Goal: Task Accomplishment & Management: Manage account settings

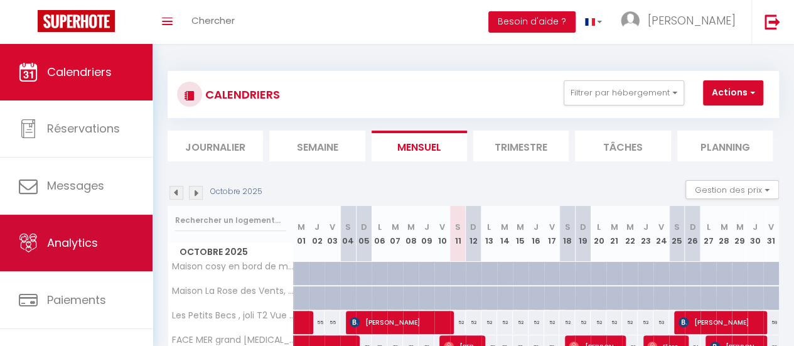
scroll to position [94, 0]
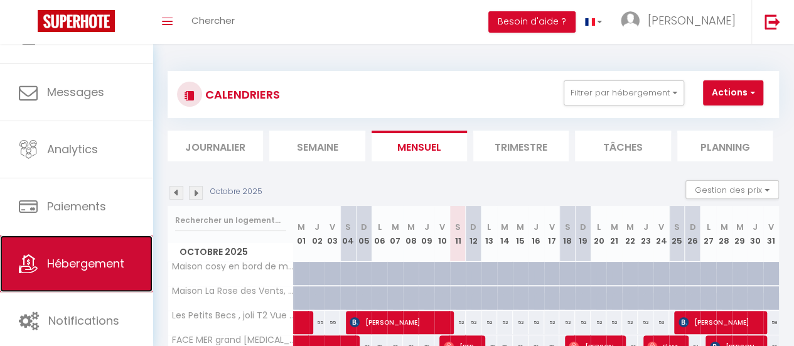
click at [85, 266] on span "Hébergement" at bounding box center [85, 263] width 77 height 16
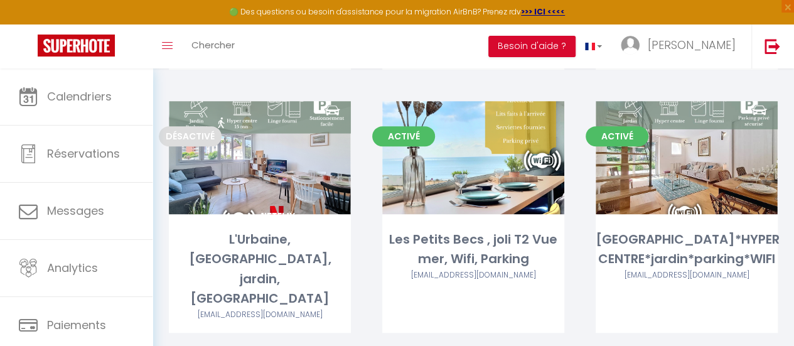
scroll to position [303, 0]
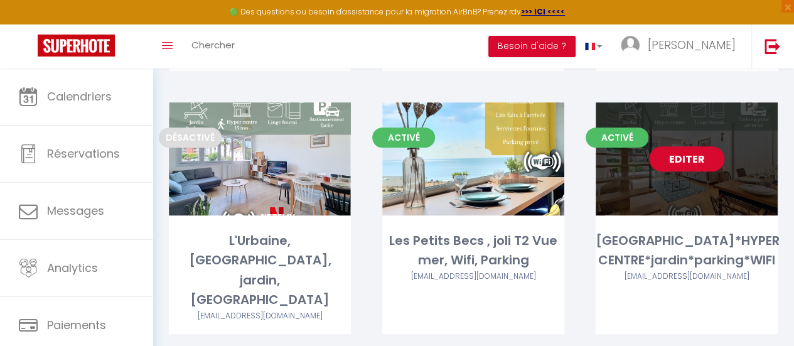
click at [670, 146] on link "Editer" at bounding box center [686, 158] width 75 height 25
select select "3"
select select "2"
select select "1"
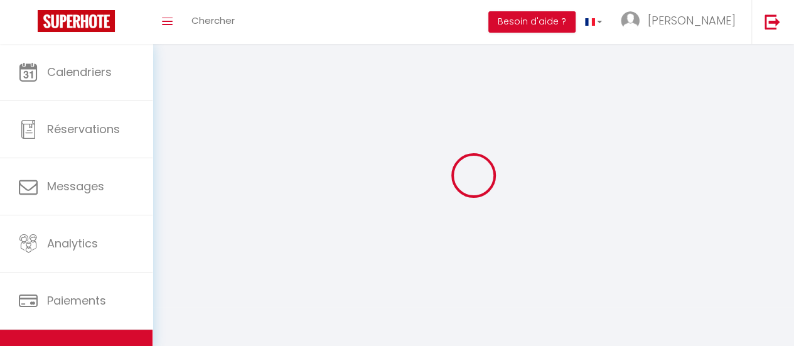
select select
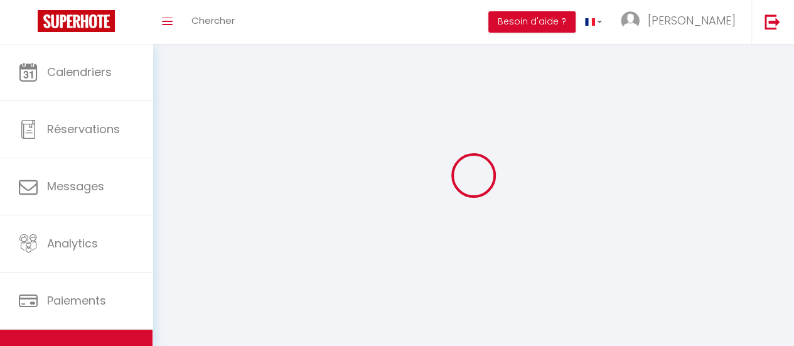
checkbox input "false"
select select
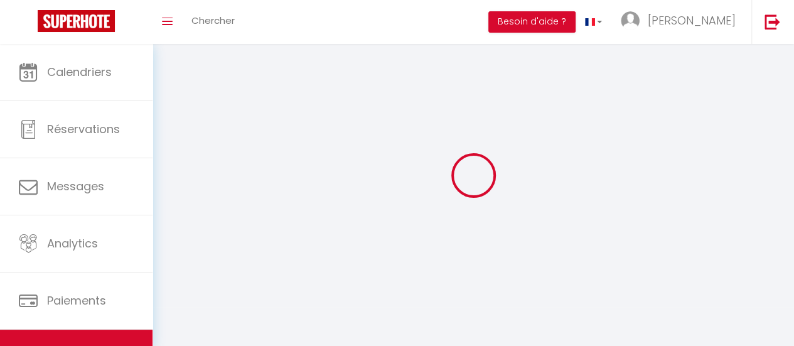
select select
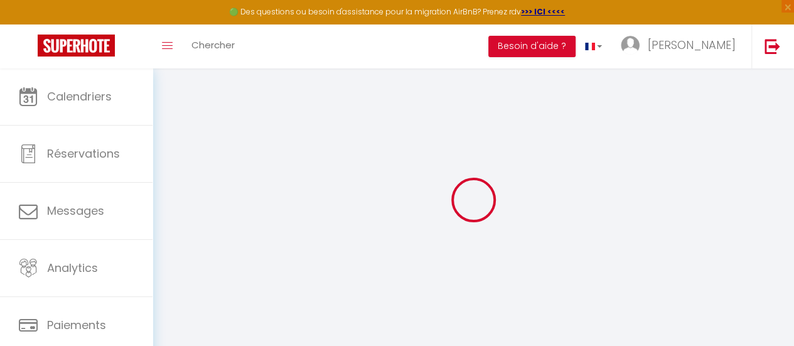
type input "Oups ! Les dates sélectionnées sont indisponibles."
type textarea "Malheureusement les dates sélectionnées sont indisponibles. Nous vous invitons …"
type input "46.6730113"
type input "-1.4312883"
checkbox input "false"
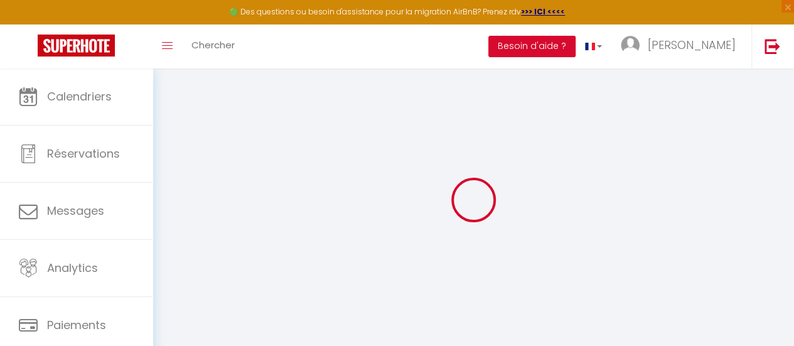
checkbox input "false"
select select "townhouse"
checkbox input "false"
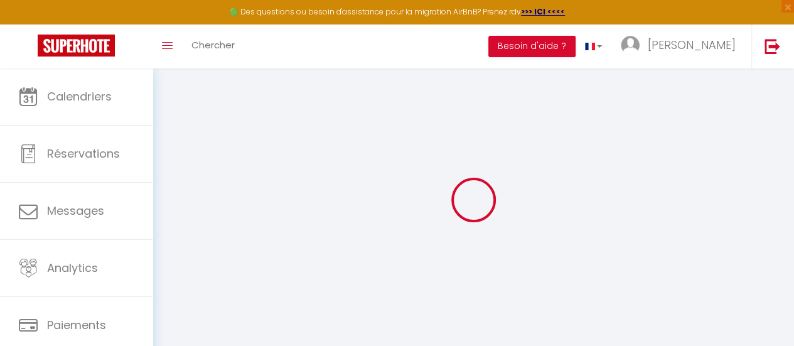
checkbox input "false"
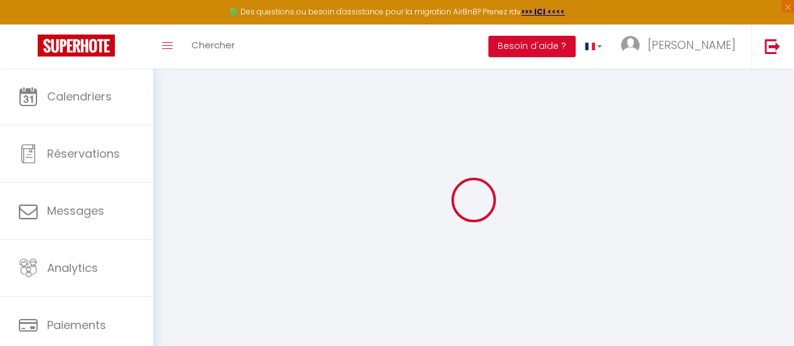
checkbox input "false"
select select "16:00"
select select
select select "10:00"
select select "30"
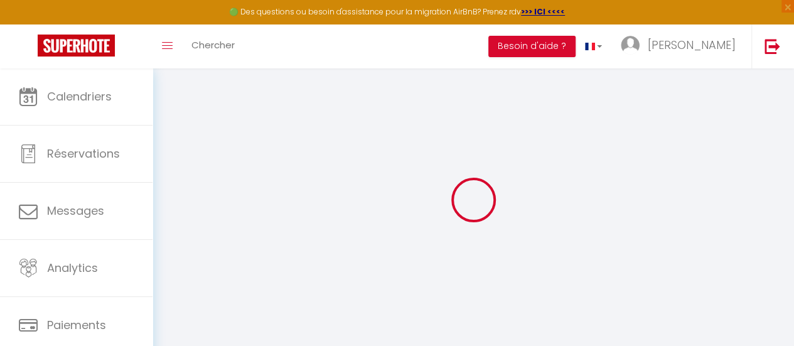
select select "120"
select select
checkbox input "false"
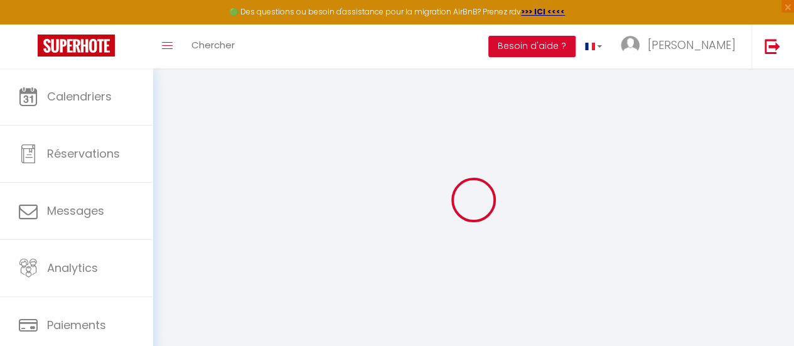
checkbox input "false"
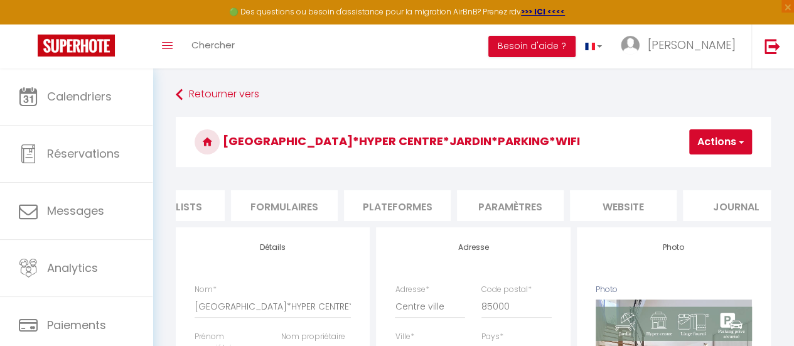
scroll to position [0, 535]
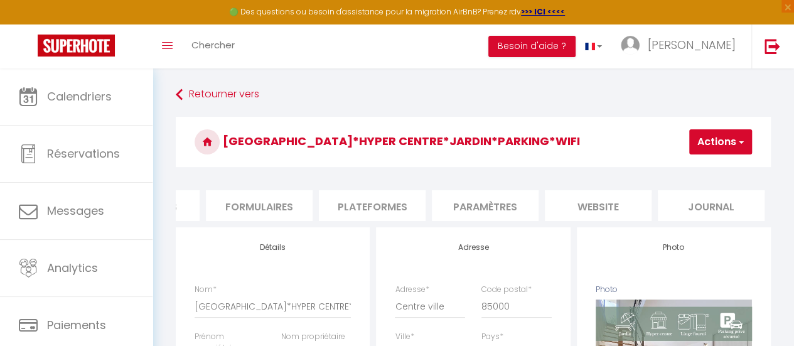
click at [596, 203] on li "website" at bounding box center [598, 205] width 107 height 31
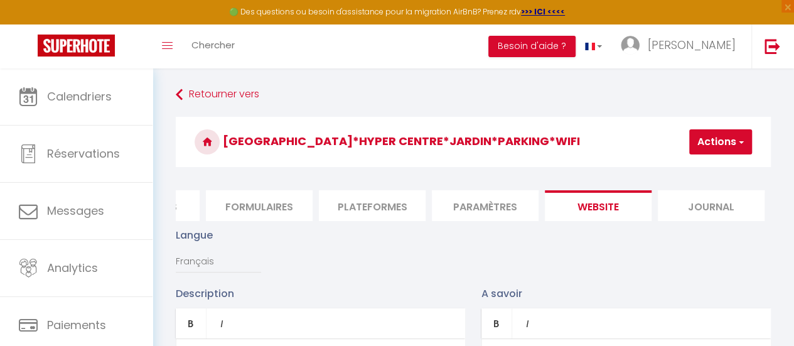
select select
checkbox input "false"
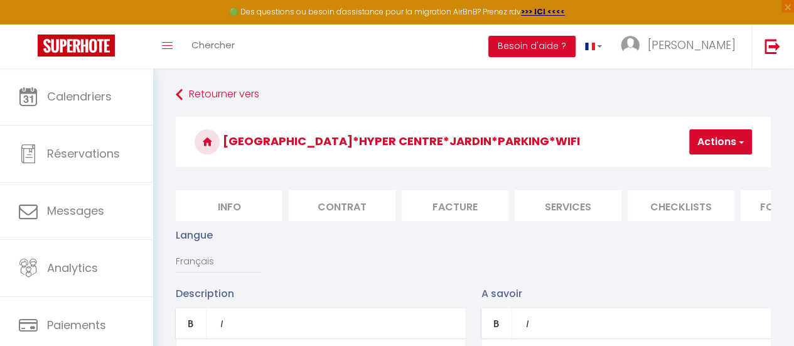
click at [240, 202] on li "Info" at bounding box center [229, 205] width 107 height 31
select select
checkbox input "false"
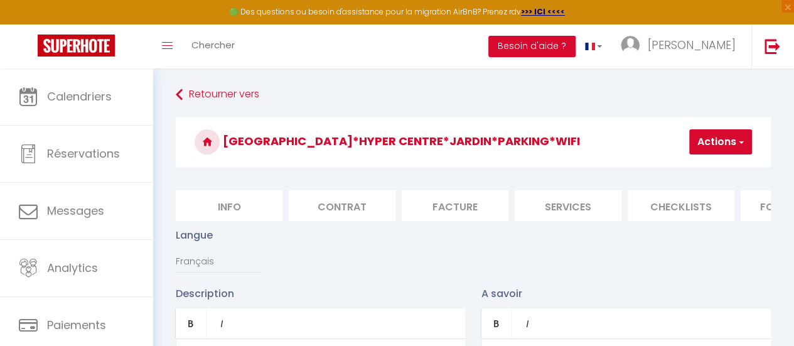
checkbox input "false"
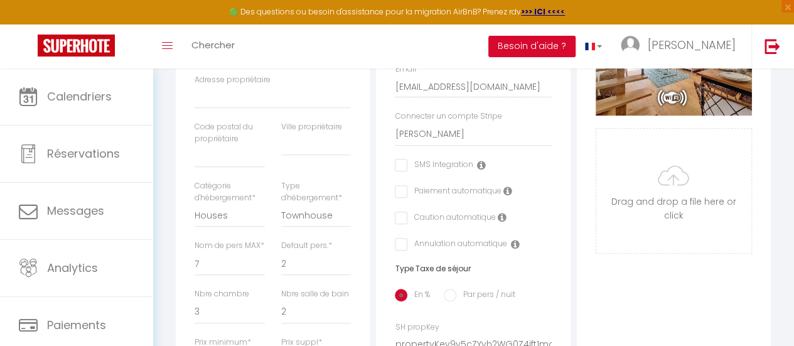
scroll to position [301, 0]
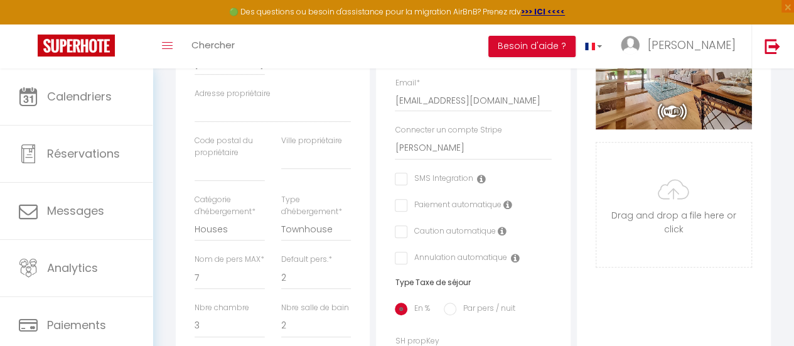
click at [511, 170] on div "Connecter un compte Stripe Studio A.D'HONNEUR Maison A.SELLIER VERMEULEN Franco…" at bounding box center [473, 148] width 173 height 48
click at [487, 159] on select "Studio A.D'HONNEUR Maison A.SELLIER VERMEULEN Francois R.TEISSEIRE D.ESTURGIE J…" at bounding box center [473, 148] width 156 height 24
click at [395, 146] on select "Studio A.D'HONNEUR Maison A.SELLIER VERMEULEN Francois R.TEISSEIRE D.ESTURGIE J…" at bounding box center [473, 148] width 156 height 24
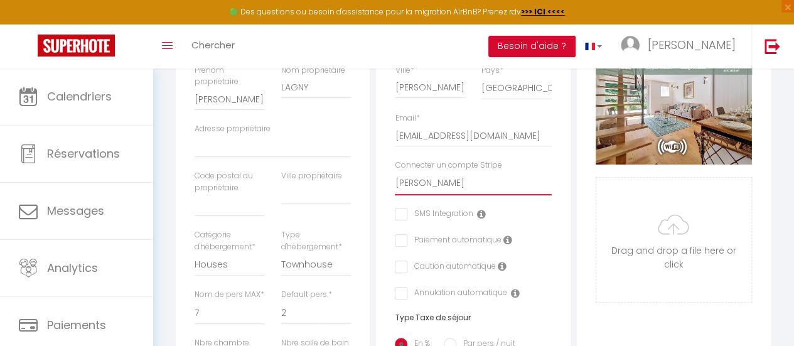
scroll to position [265, 0]
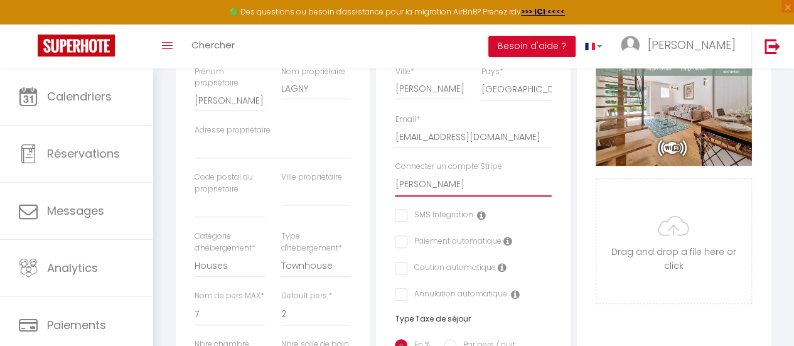
click at [469, 193] on select "Studio A.D'HONNEUR Maison A.SELLIER VERMEULEN Francois R.TEISSEIRE D.ESTURGIE J…" at bounding box center [473, 185] width 156 height 24
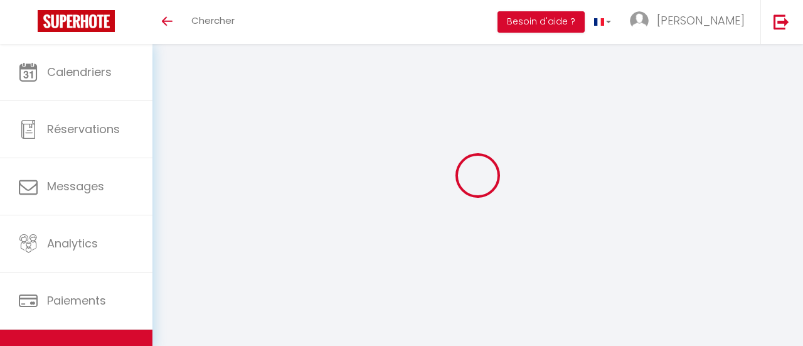
select select "3"
select select "2"
select select "1"
select select
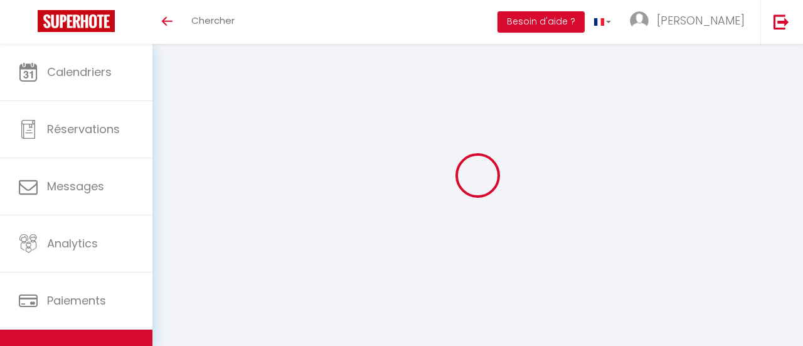
select select "28"
select select
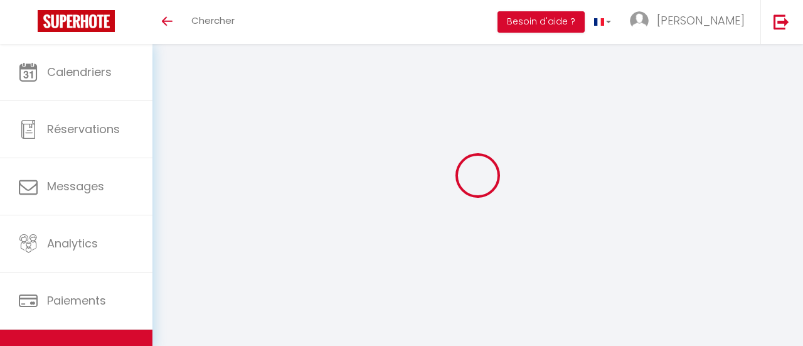
select select
checkbox input "false"
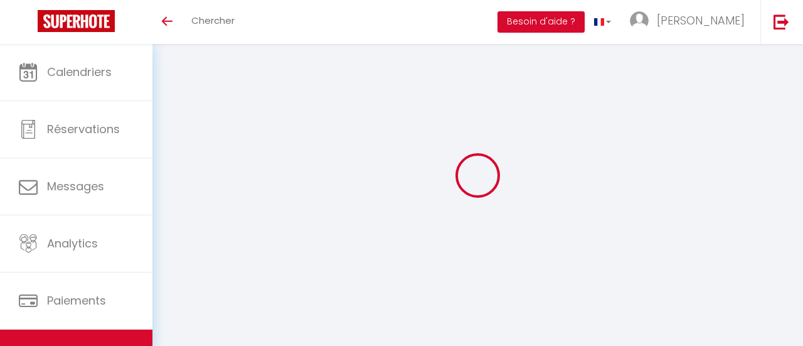
checkbox input "false"
select select
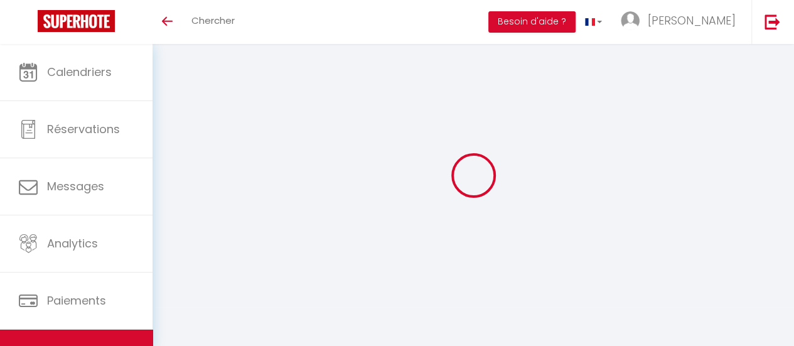
scroll to position [44, 0]
select select
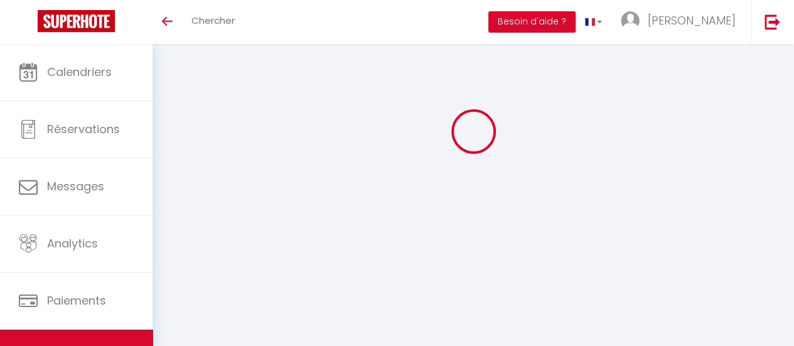
select select
checkbox input "false"
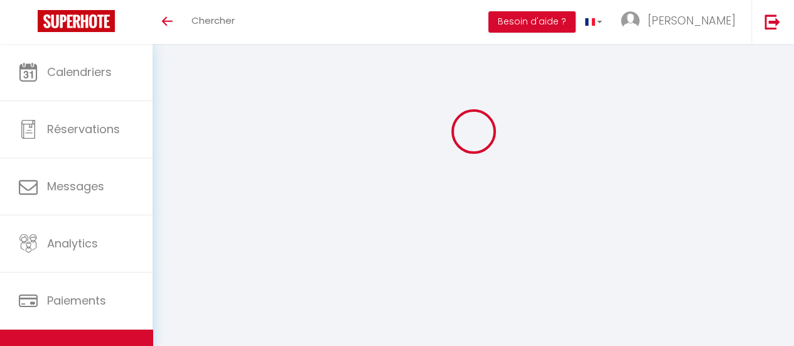
checkbox input "false"
select select
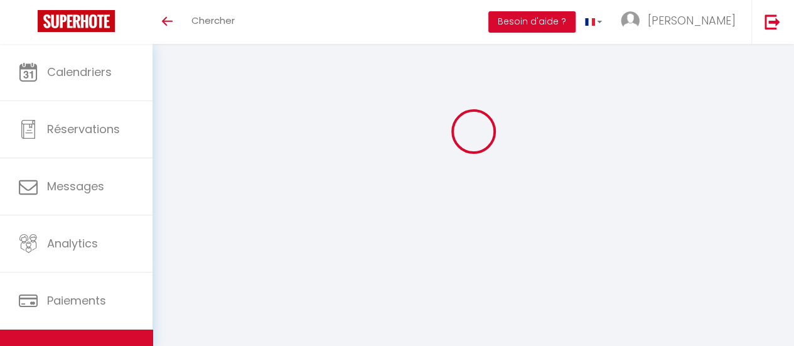
select select
checkbox input "false"
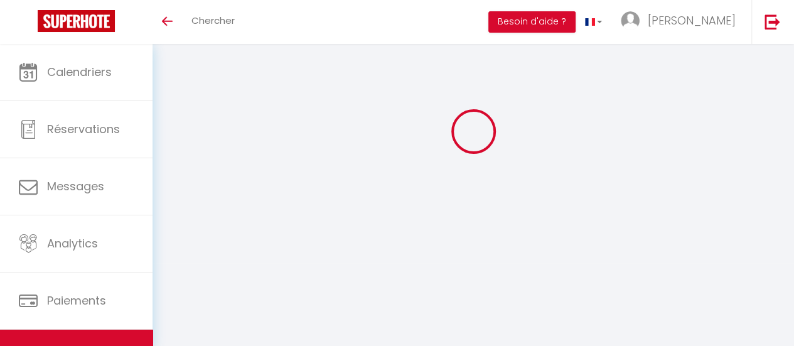
checkbox input "false"
select select
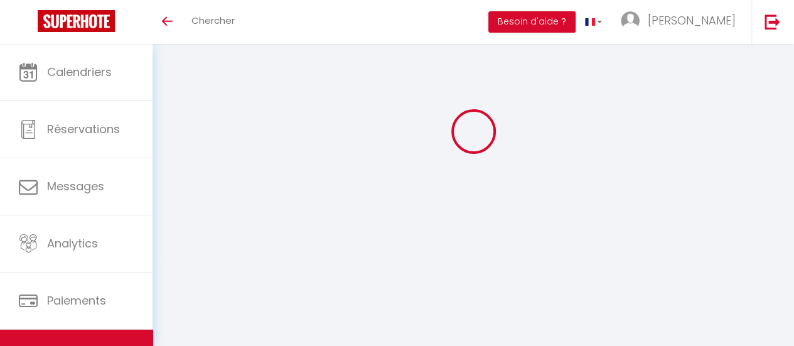
type input "[GEOGRAPHIC_DATA]*HYPER CENTRE*jardin*parking*WIFI"
type input "[PERSON_NAME]"
type input "LAGNY"
select select "houses"
select select "7"
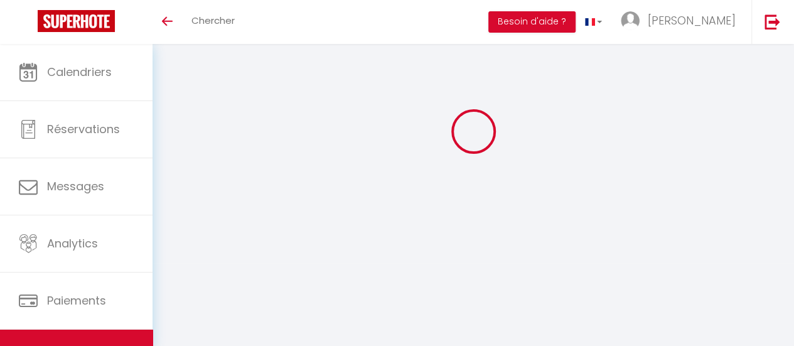
select select "3"
select select "2"
type input "90"
type input "40"
type input "5.5"
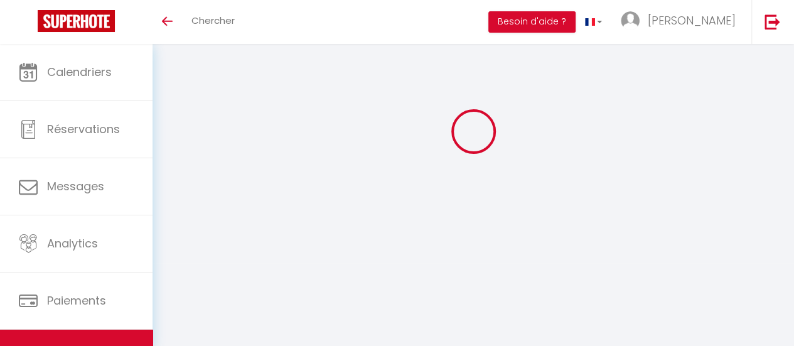
type input "2.75"
type input "500"
select select
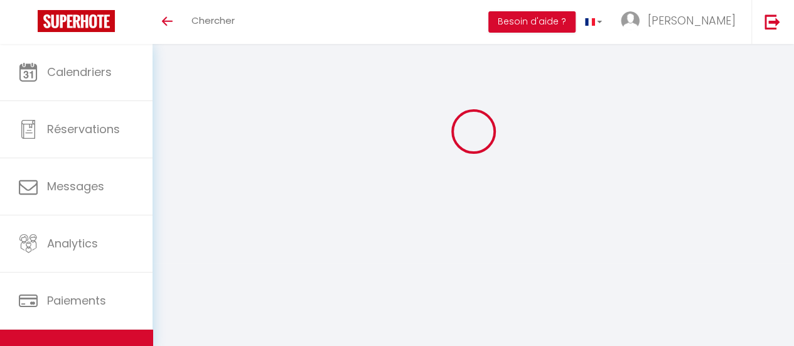
select select
type input "Centre ville"
type input "85000"
type input "[GEOGRAPHIC_DATA]"
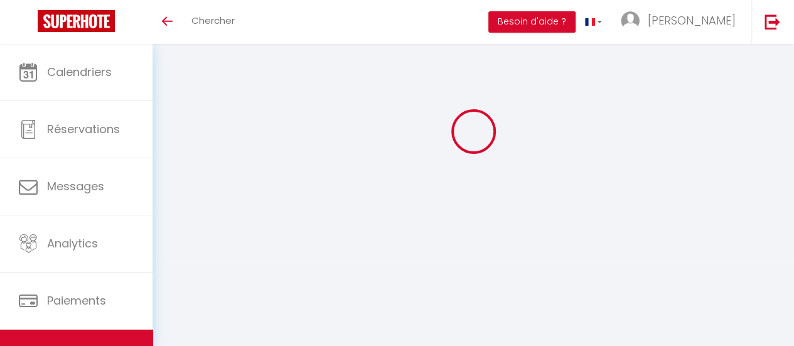
type input "[EMAIL_ADDRESS][DOMAIN_NAME]"
select select "9916"
checkbox input "false"
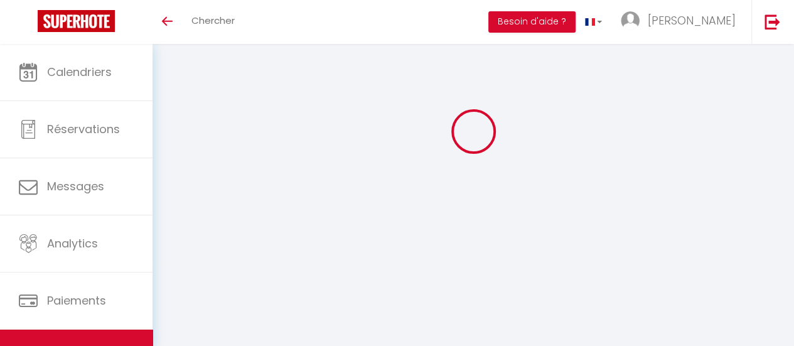
checkbox input "false"
radio input "true"
type input "24"
type input "38"
type input "0"
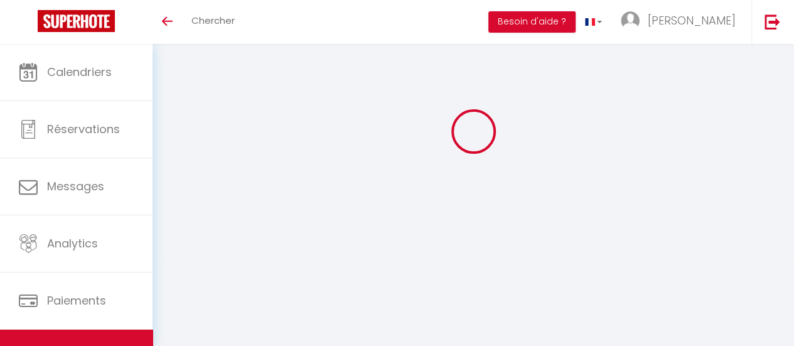
type input "0"
select select
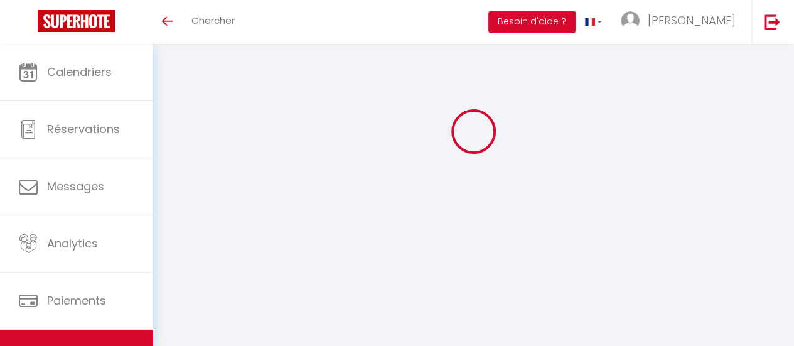
select select
checkbox input "false"
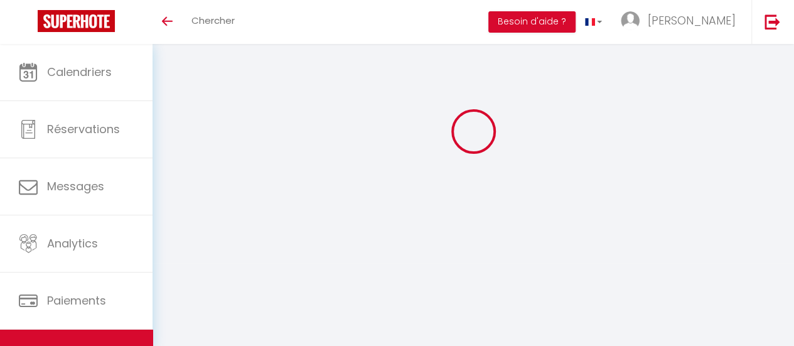
checkbox input "false"
select select
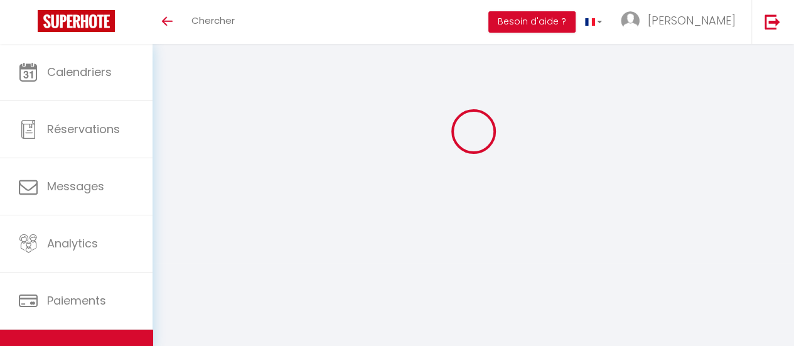
select select
checkbox input "false"
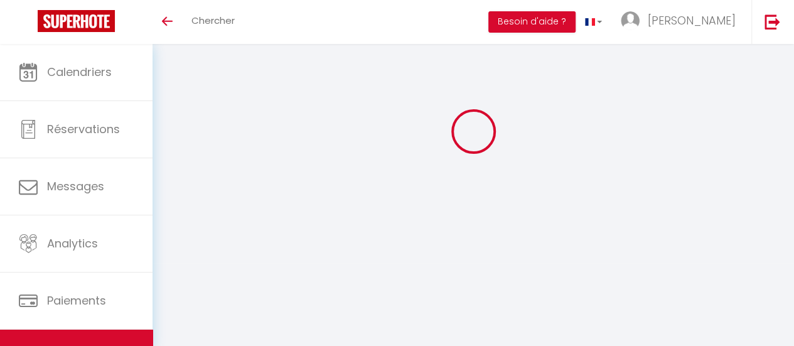
select select
checkbox input "false"
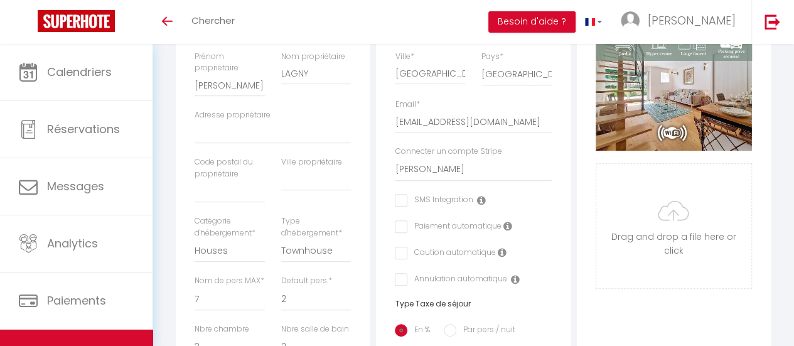
scroll to position [256, 0]
click at [508, 176] on select "Studio A.D'HONNEUR Maison A.SELLIER [PERSON_NAME] D.ESTURGIE [PERSON_NAME][GEOG…" at bounding box center [473, 169] width 156 height 24
click at [395, 166] on select "Studio A.D'HONNEUR Maison A.SELLIER [PERSON_NAME] D.ESTURGIE [PERSON_NAME][GEOG…" at bounding box center [473, 169] width 156 height 24
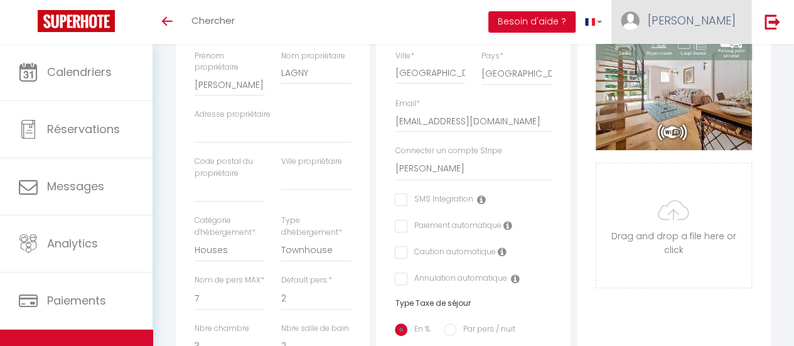
click at [714, 28] on link "[PERSON_NAME]" at bounding box center [681, 22] width 140 height 44
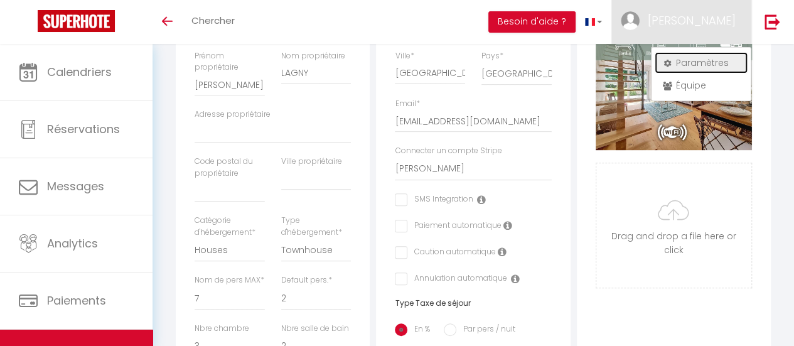
click at [687, 57] on link "Paramètres" at bounding box center [701, 62] width 93 height 21
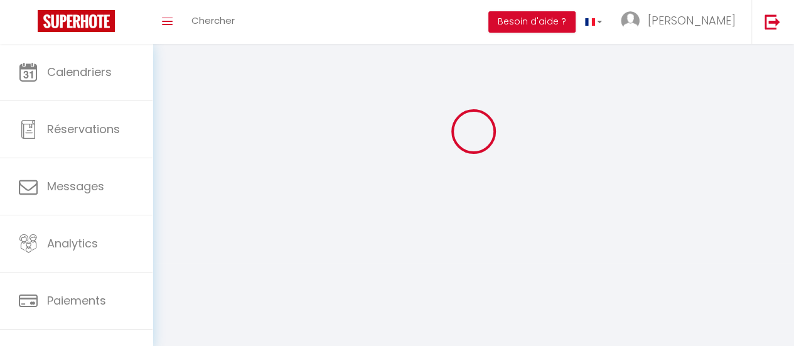
type input "[PERSON_NAME]"
type input "Guilbaud"
type input "0767947686"
type input "[STREET_ADDRESS]"
type input "85000"
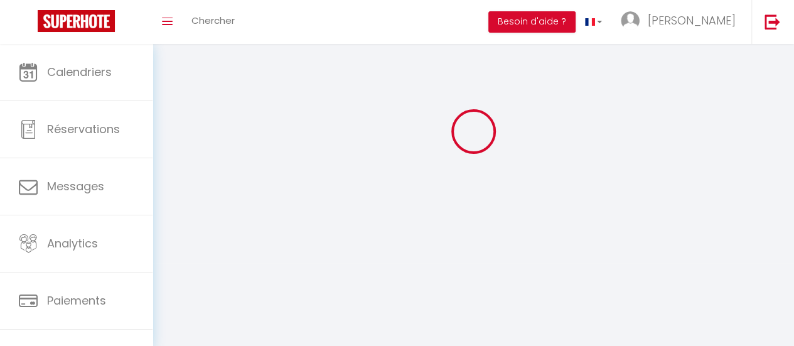
type input "LA ROCHE SUR YON"
type input "On1smAdmaDyLq5rj5RZn9Y0RQ"
type input "Nq40jDb3HQp1YSZZgyBVlrU2J"
type input "[URL][DOMAIN_NAME]"
select select "28"
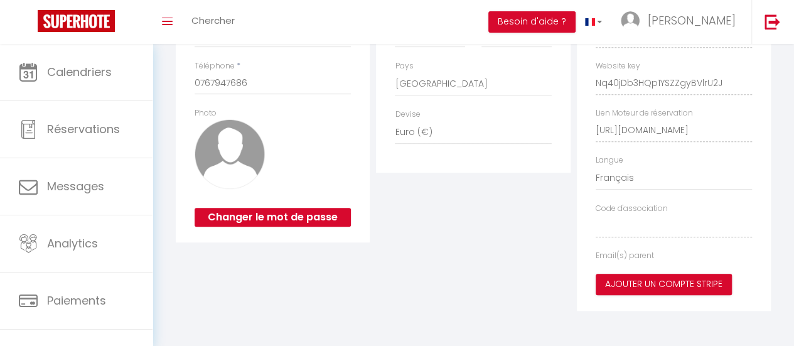
type input "On1smAdmaDyLq5rj5RZn9Y0RQ"
type input "Nq40jDb3HQp1YSZZgyBVlrU2J"
type input "[URL][DOMAIN_NAME]"
select select "fr"
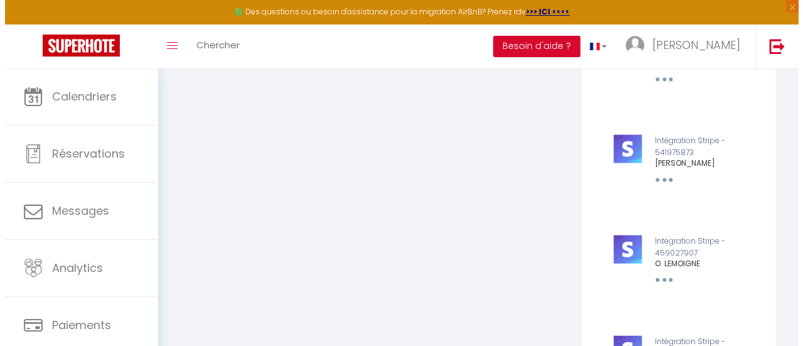
scroll to position [1500, 0]
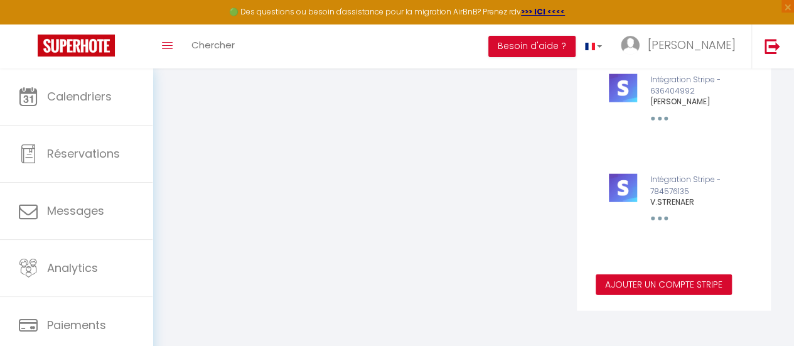
click at [674, 288] on button "Ajouter un compte Stripe" at bounding box center [664, 284] width 136 height 21
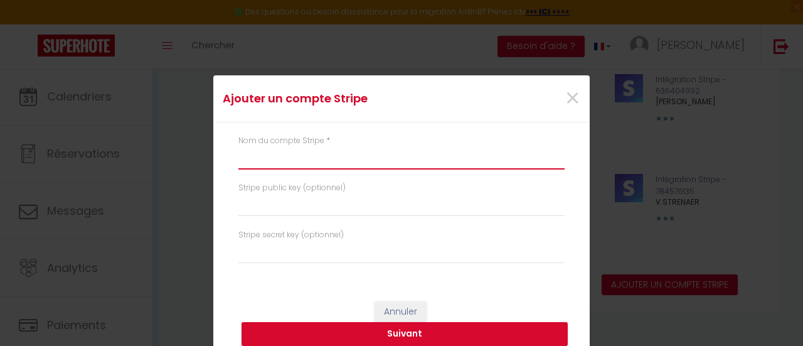
click at [315, 161] on input "text" at bounding box center [402, 158] width 326 height 23
type input "S"
type input "M. LAGNY"
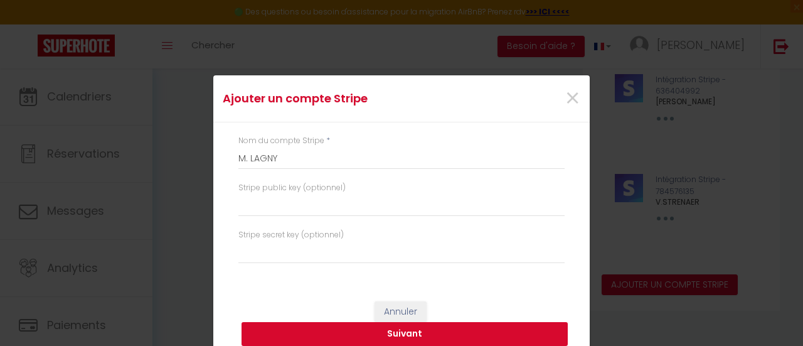
click at [367, 331] on button "Suivant" at bounding box center [405, 334] width 326 height 24
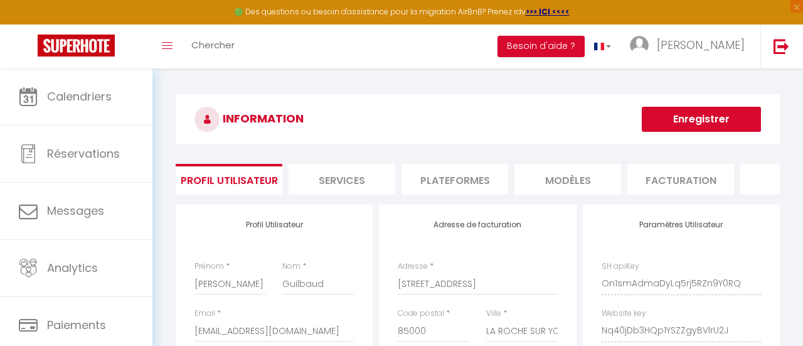
select select "28"
select select "fr"
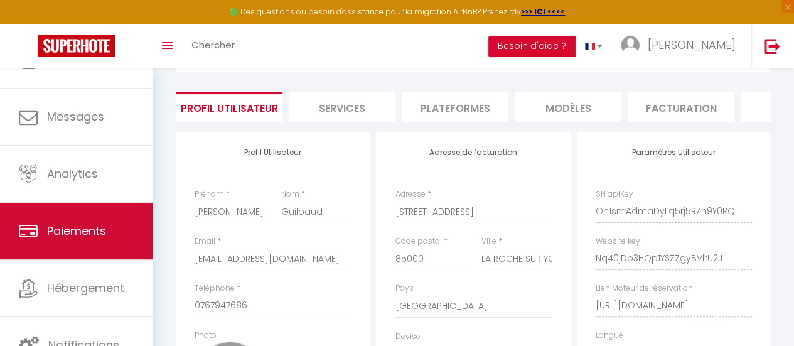
scroll to position [94, 0]
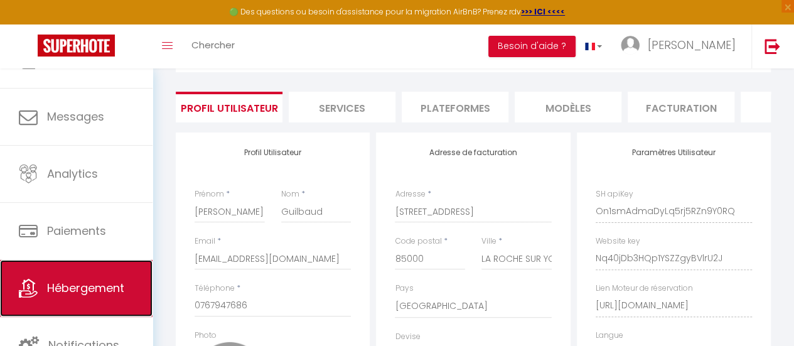
click at [100, 288] on span "Hébergement" at bounding box center [85, 288] width 77 height 16
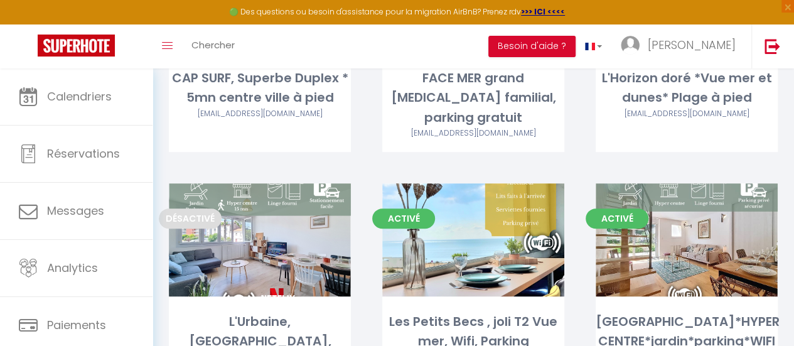
scroll to position [320, 0]
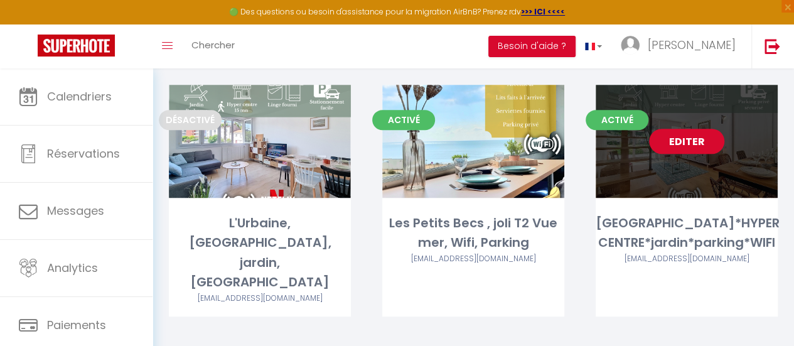
click at [682, 129] on link "Editer" at bounding box center [686, 141] width 75 height 25
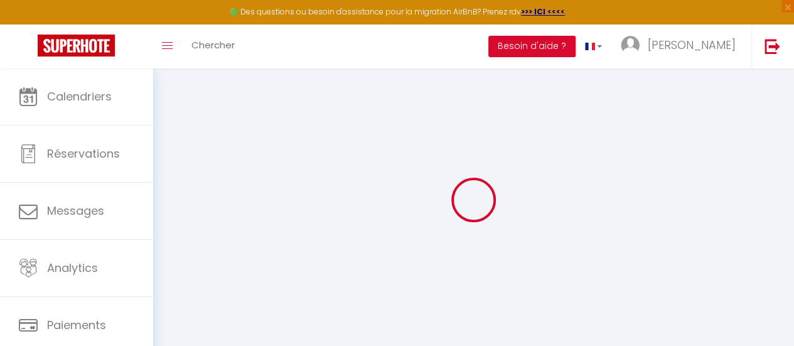
select select
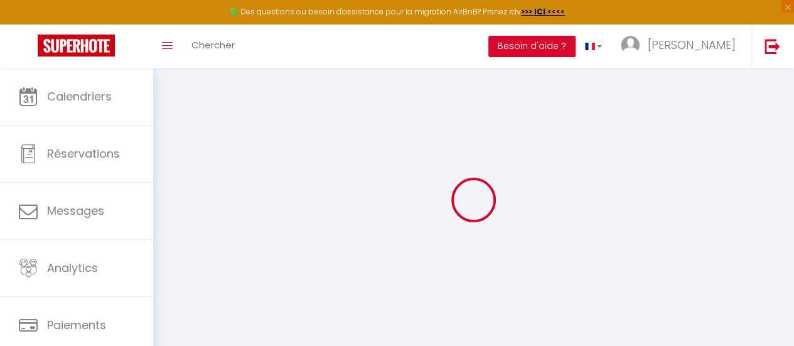
select select
checkbox input "false"
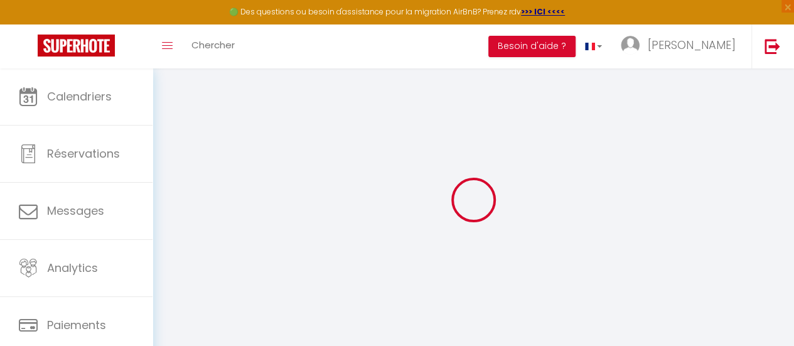
select select
type input "[GEOGRAPHIC_DATA]*HYPER CENTRE*jardin*parking*WIFI"
type input "[PERSON_NAME]"
type input "LAGNY"
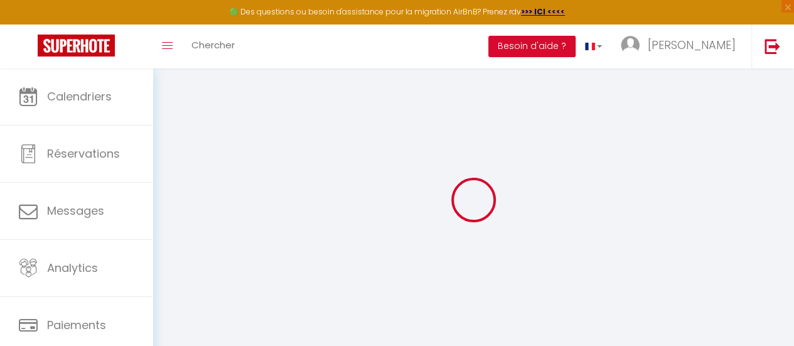
select select "houses"
select select "7"
select select "3"
select select "2"
type input "90"
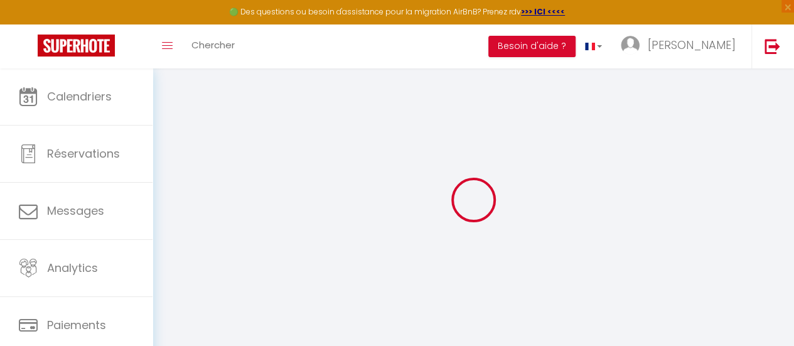
type input "40"
type input "5.5"
type input "2.75"
type input "500"
select select
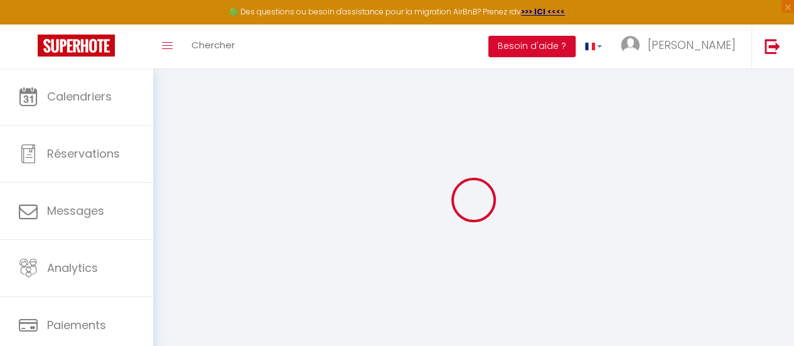
select select
type input "Centre ville"
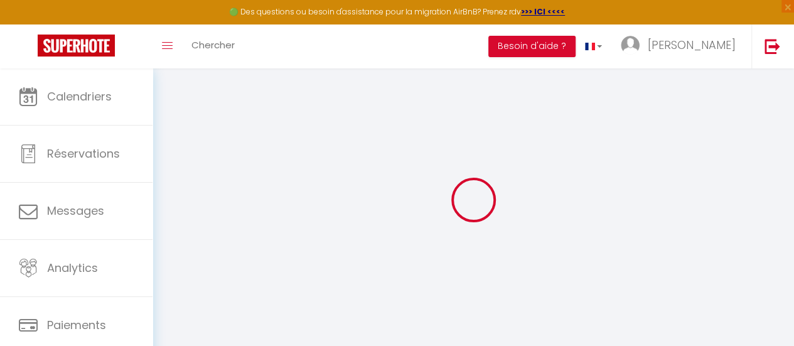
type input "85000"
type input "[GEOGRAPHIC_DATA]"
type input "[EMAIL_ADDRESS][DOMAIN_NAME]"
select select "9916"
checkbox input "false"
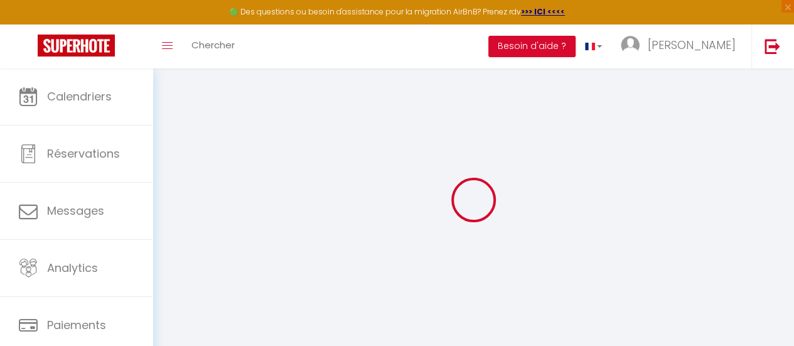
checkbox input "false"
radio input "true"
type input "24"
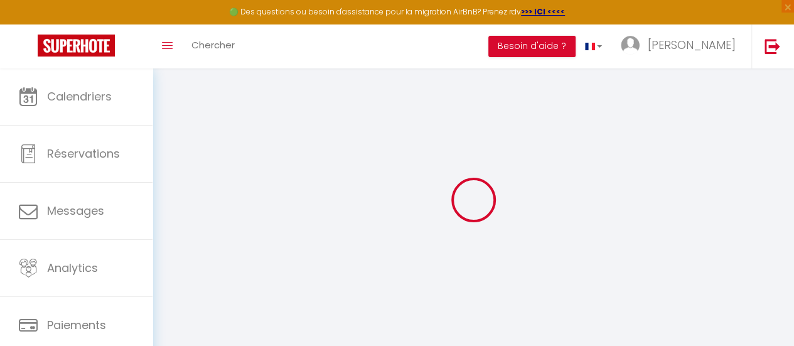
type input "38"
type input "0"
select select "townhouse"
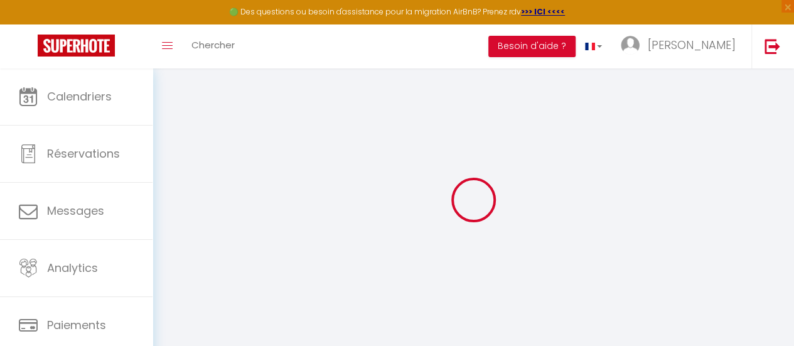
select select
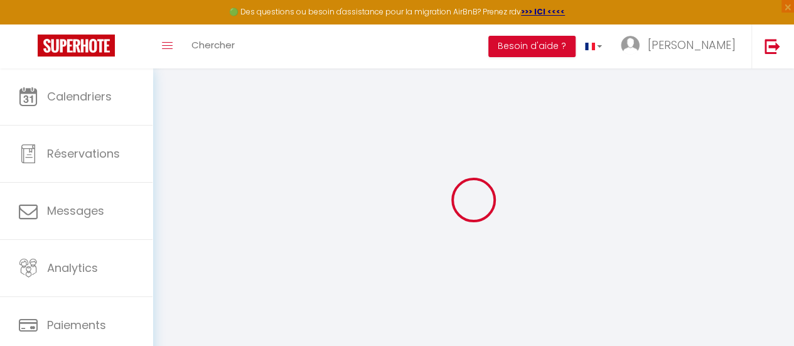
checkbox input "false"
select select
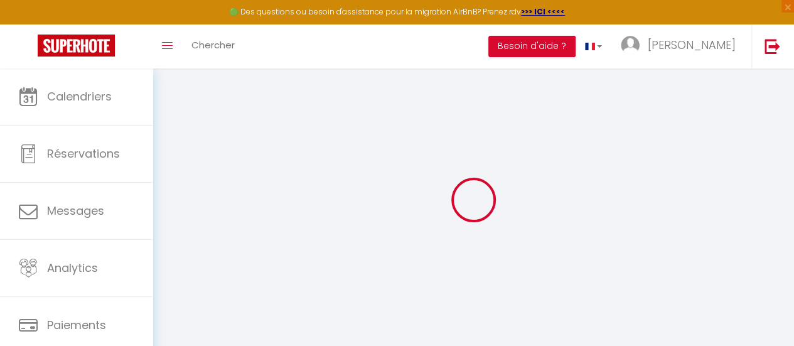
select select
checkbox input "false"
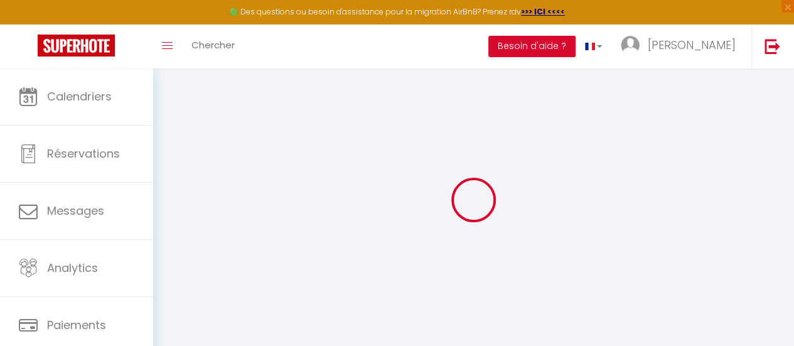
checkbox input "false"
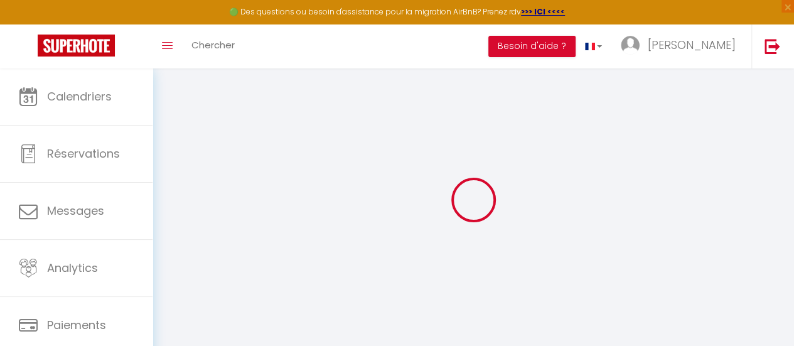
checkbox input "false"
select select "16:00"
select select
select select "10:00"
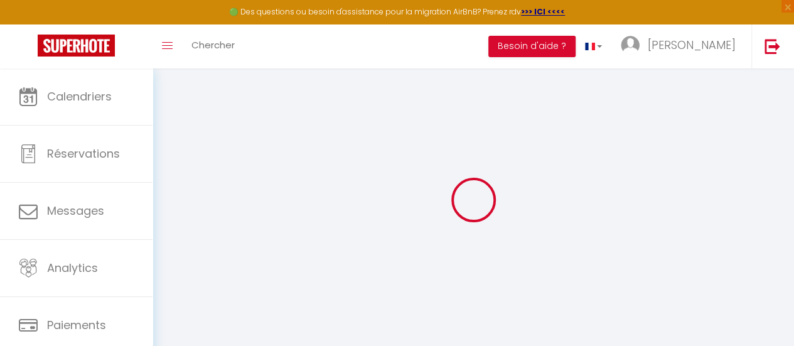
select select "30"
select select "120"
select select
checkbox input "false"
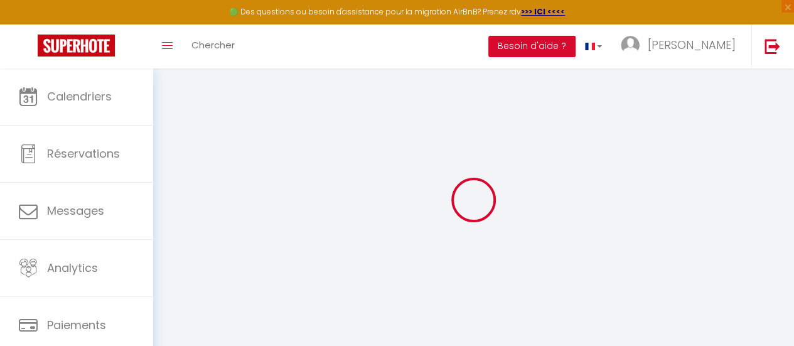
checkbox input "false"
select select
checkbox input "false"
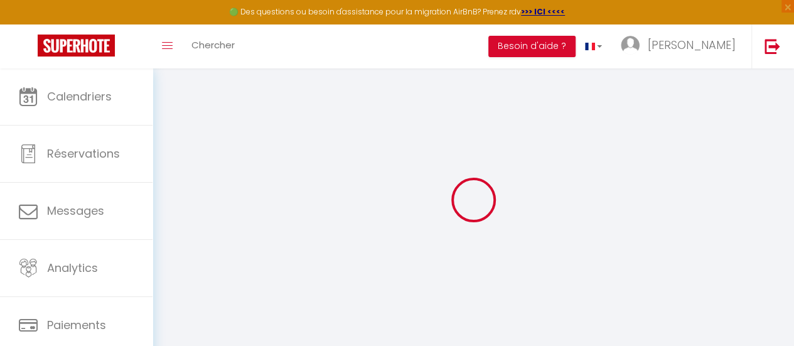
checkbox input "false"
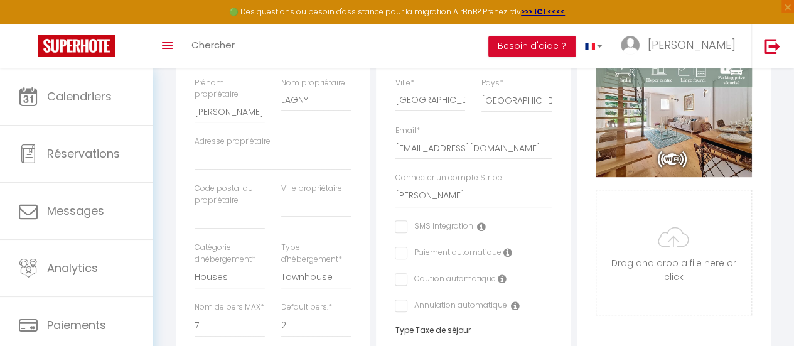
scroll to position [246, 0]
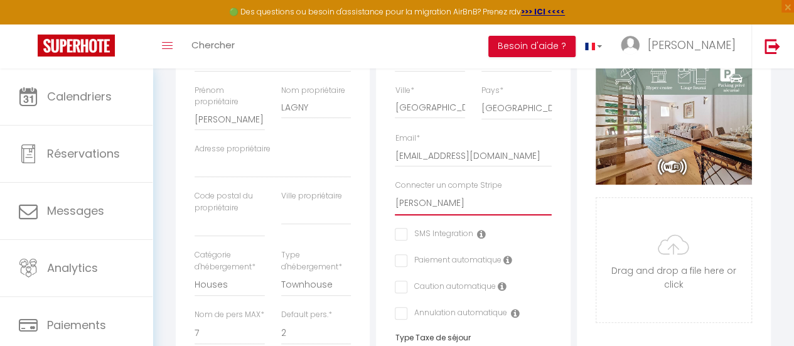
click at [509, 205] on select "Studio A.D'HONNEUR Maison A.SELLIER [PERSON_NAME] D.ESTURGIE [PERSON_NAME][GEOG…" at bounding box center [473, 203] width 156 height 24
select select "16280"
click at [395, 201] on select "Studio A.D'HONNEUR Maison A.SELLIER [PERSON_NAME] D.ESTURGIE [PERSON_NAME][GEOG…" at bounding box center [473, 203] width 156 height 24
select select
checkbox input "false"
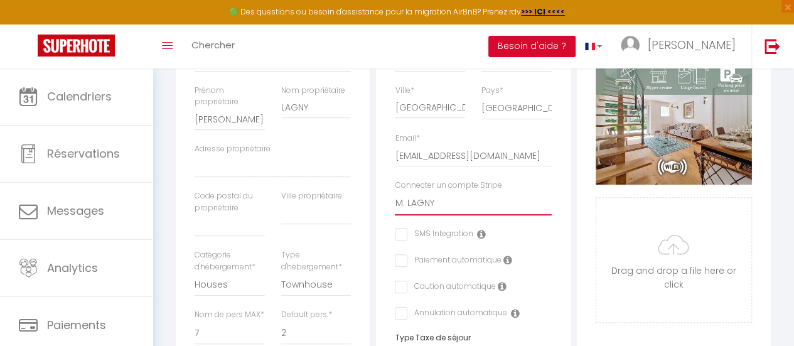
checkbox input "false"
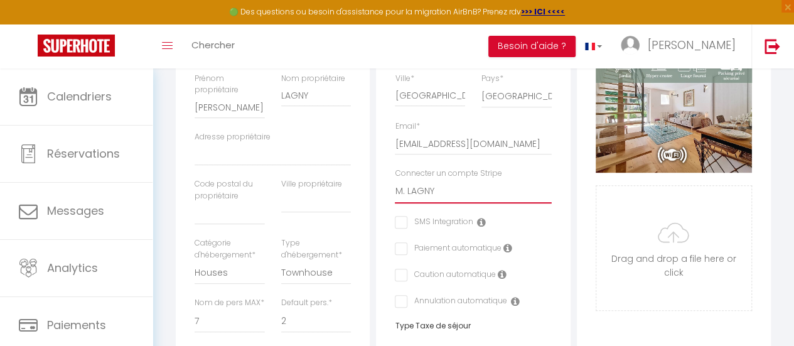
scroll to position [259, 0]
click at [407, 255] on label "Paiement automatique" at bounding box center [454, 249] width 94 height 14
click at [407, 282] on label "Caution automatique" at bounding box center [451, 275] width 88 height 14
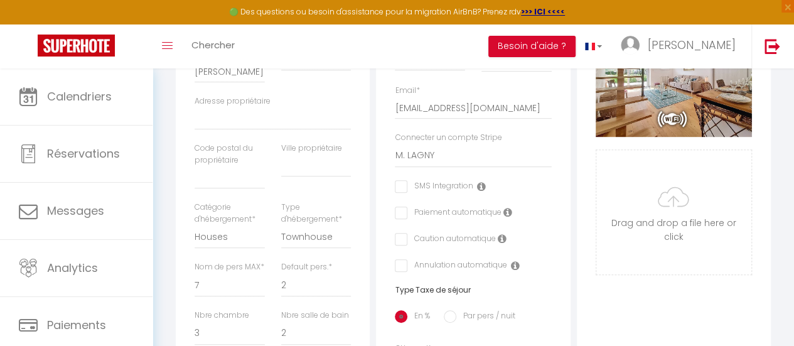
scroll to position [294, 0]
click at [403, 220] on div "Paiement automatique" at bounding box center [465, 213] width 141 height 14
click at [400, 218] on input "checkbox" at bounding box center [399, 212] width 8 height 13
checkbox input "true"
select select
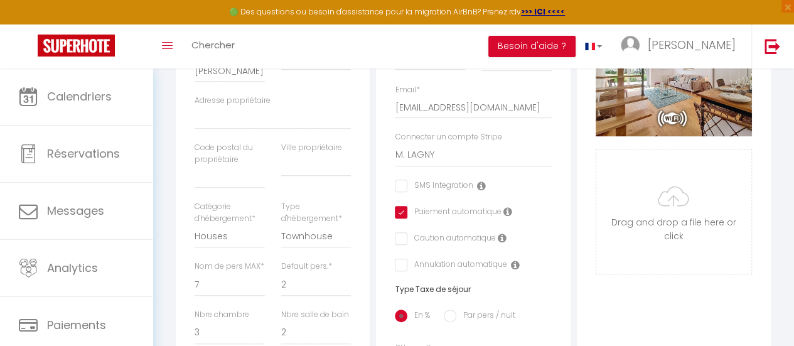
checkbox input "false"
click at [402, 245] on input "checkbox" at bounding box center [399, 238] width 8 height 13
checkbox input "true"
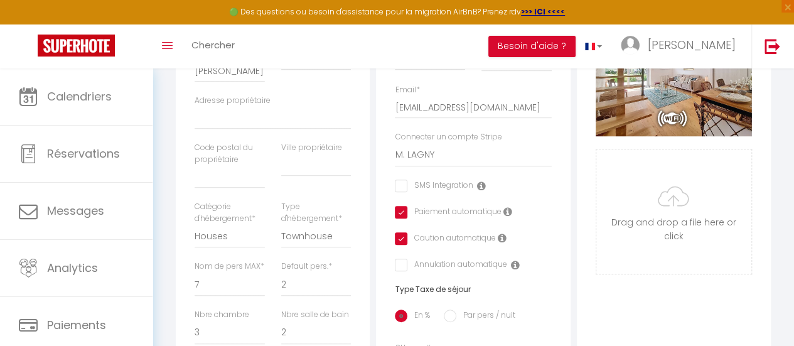
select select
checkbox input "false"
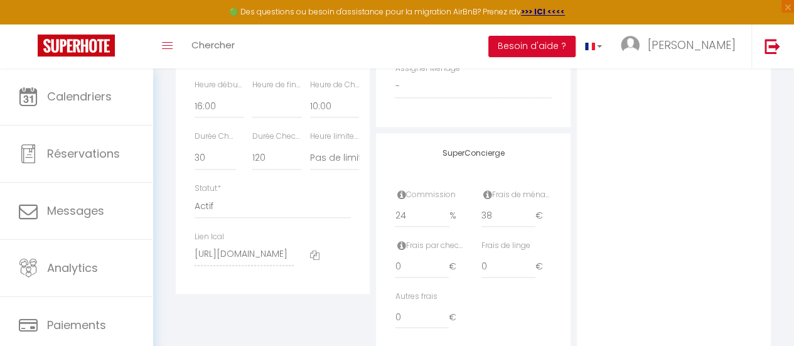
scroll to position [723, 0]
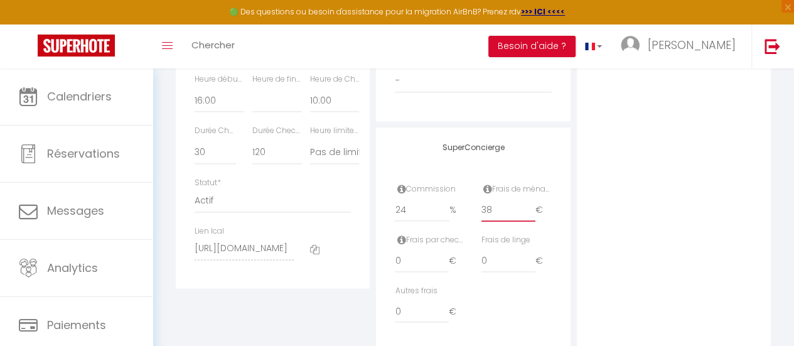
click at [498, 218] on input "38" at bounding box center [507, 210] width 53 height 23
type input "3"
select select
checkbox input "false"
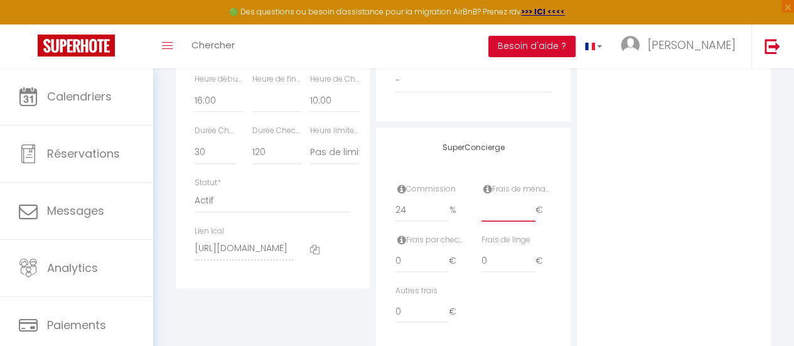
select select
checkbox input "false"
type input "5"
select select
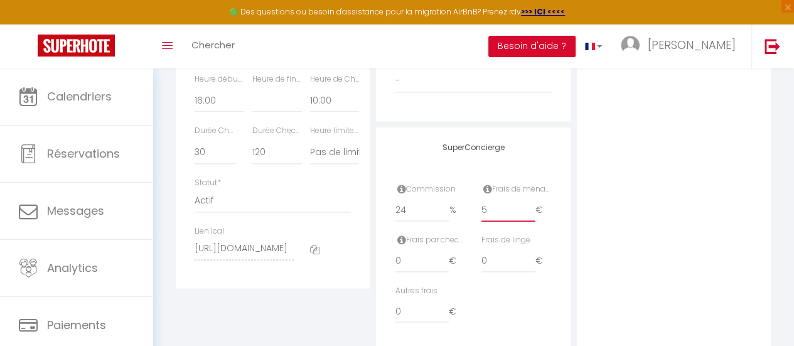
checkbox input "false"
type input "50"
select select
checkbox input "false"
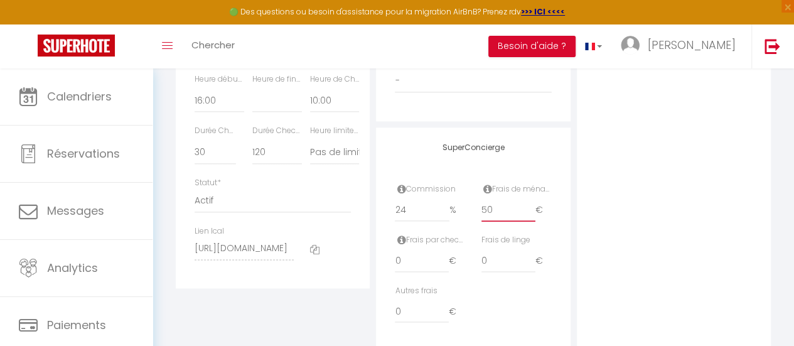
checkbox input "false"
type input "50"
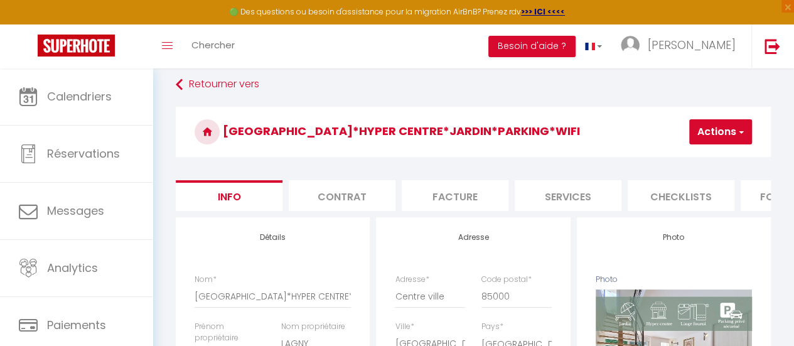
scroll to position [0, 0]
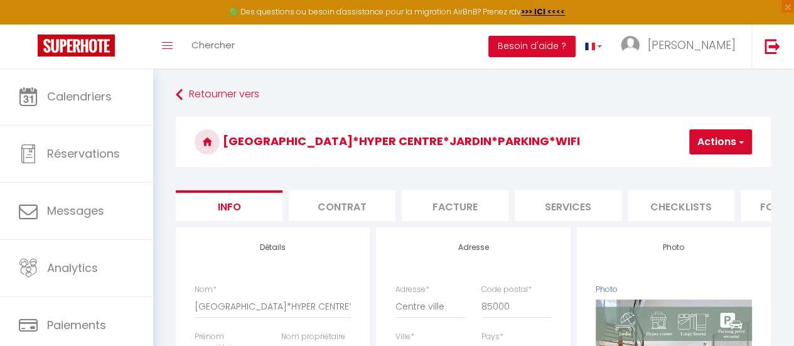
click at [738, 143] on span "button" at bounding box center [740, 142] width 8 height 13
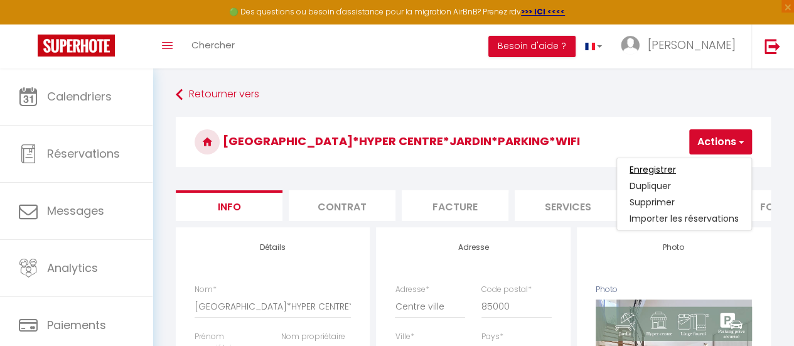
click at [655, 168] on input "Enregistrer" at bounding box center [653, 169] width 46 height 13
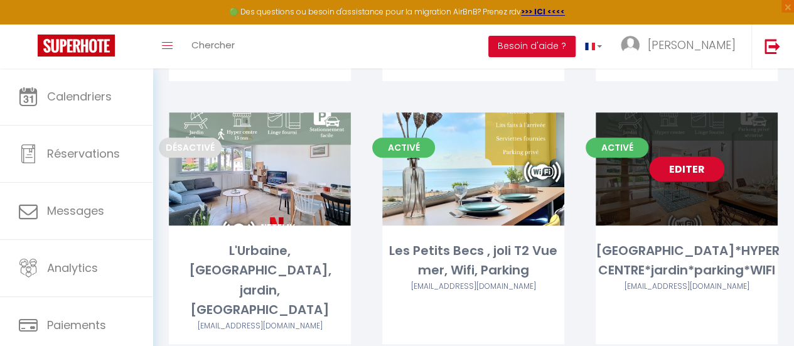
scroll to position [292, 0]
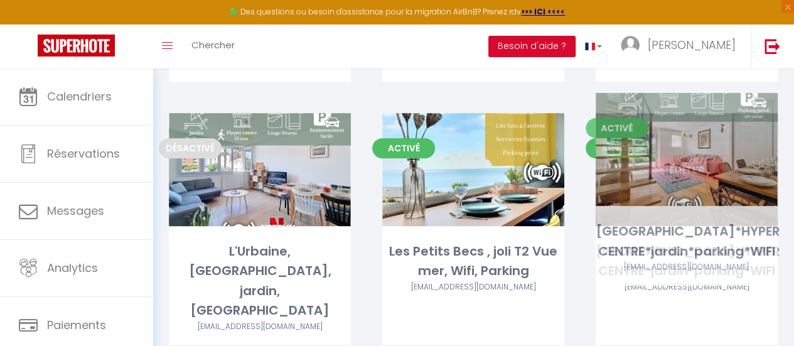
click at [690, 164] on div "Editer" at bounding box center [687, 169] width 182 height 113
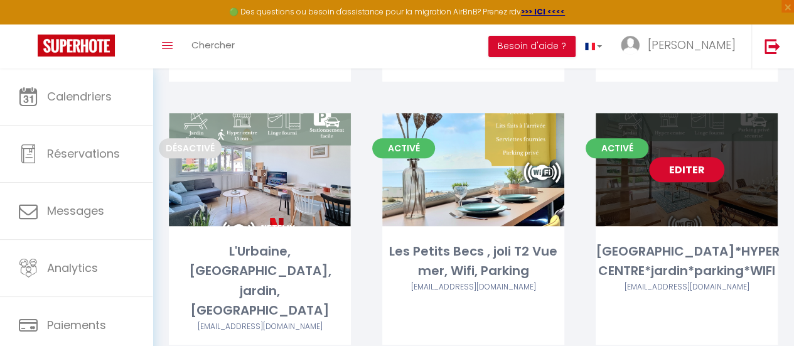
click at [685, 157] on link "Editer" at bounding box center [686, 169] width 75 height 25
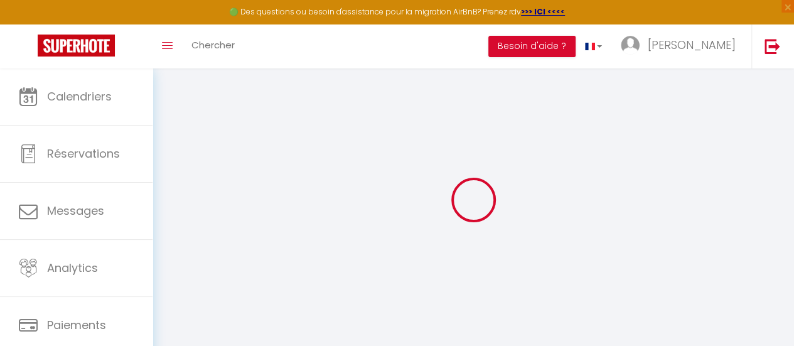
select select
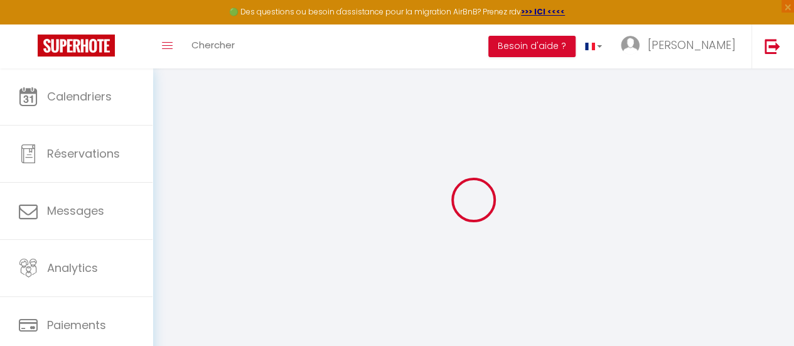
select select
checkbox input "false"
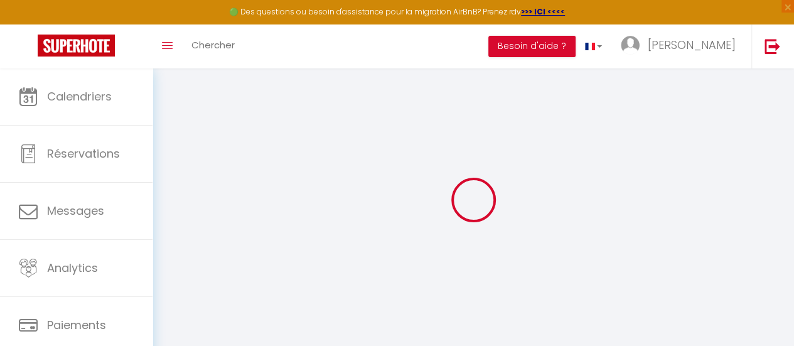
select select
type input "[GEOGRAPHIC_DATA]*HYPER CENTRE*jardin*parking*WIFI"
type input "[PERSON_NAME]"
type input "LAGNY"
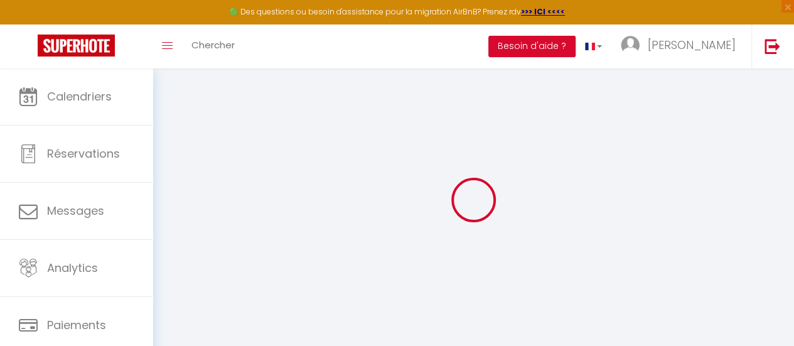
select select "houses"
select select "7"
select select "3"
select select "2"
type input "90"
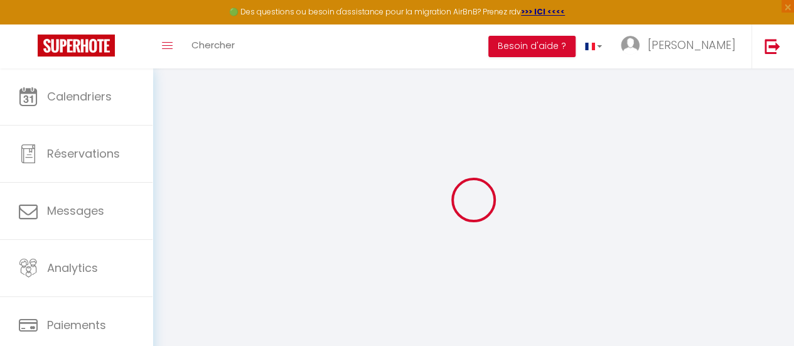
type input "40"
type input "5.5"
type input "2.75"
type input "500"
select select
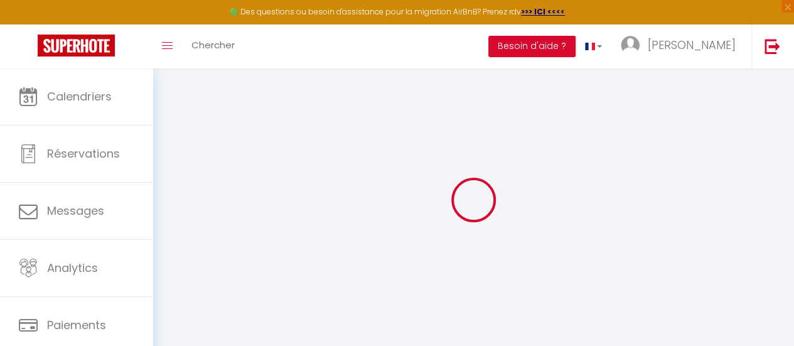
select select
type input "Centre ville"
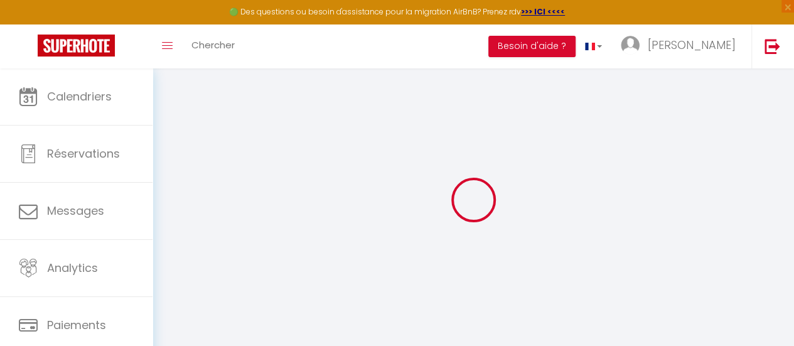
type input "85000"
type input "[GEOGRAPHIC_DATA]"
type input "[EMAIL_ADDRESS][DOMAIN_NAME]"
select select "16280"
checkbox input "false"
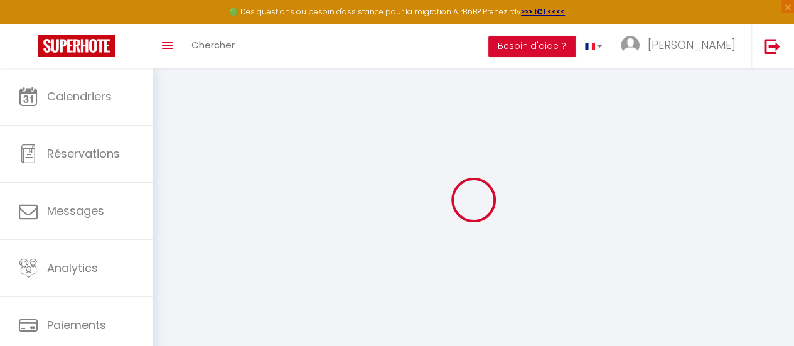
checkbox input "true"
checkbox input "false"
radio input "true"
type input "24"
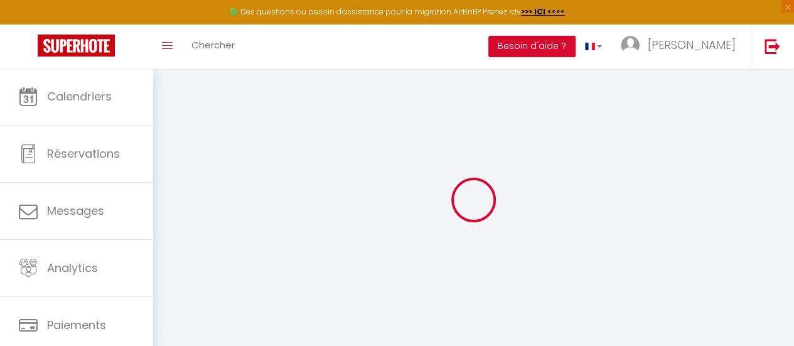
type input "50"
type input "0"
select select "townhouse"
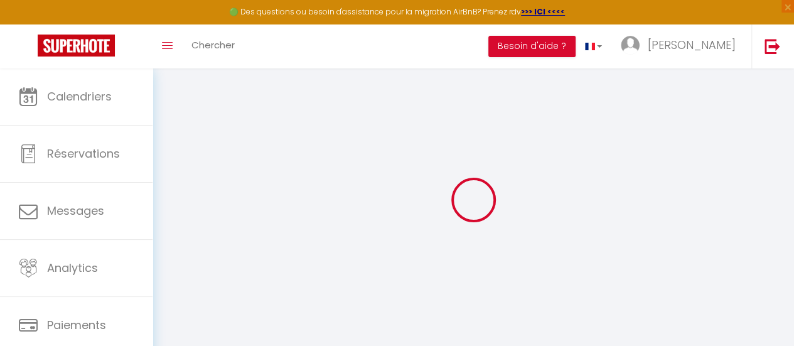
select select
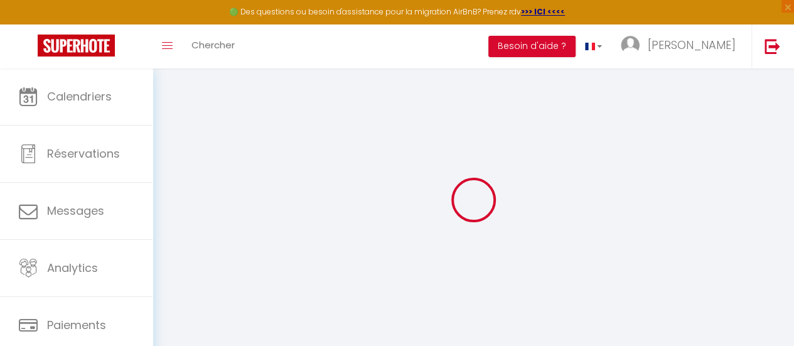
checkbox input "false"
checkbox input "true"
checkbox input "false"
select select
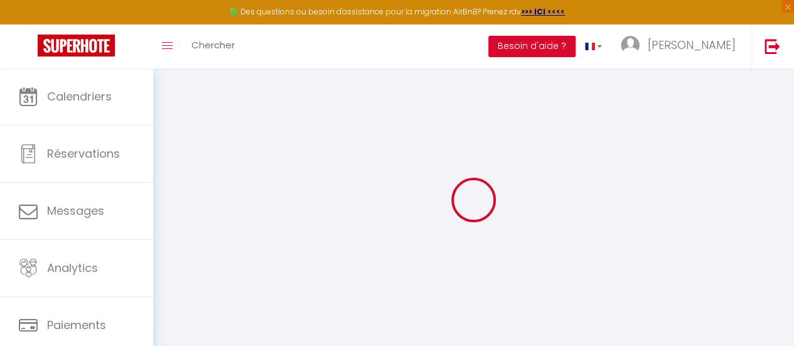
select select
checkbox input "false"
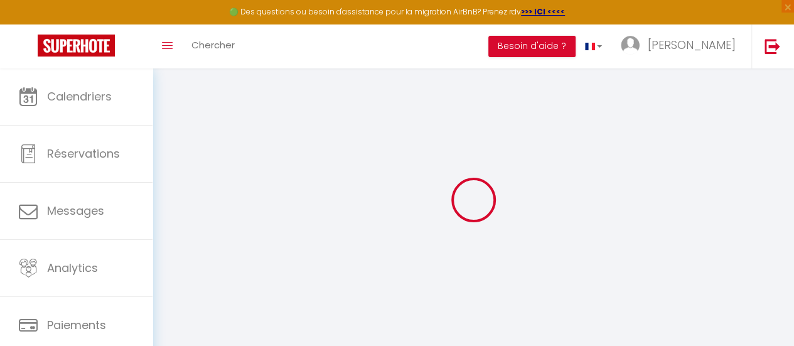
checkbox input "true"
checkbox input "false"
checkbox input "true"
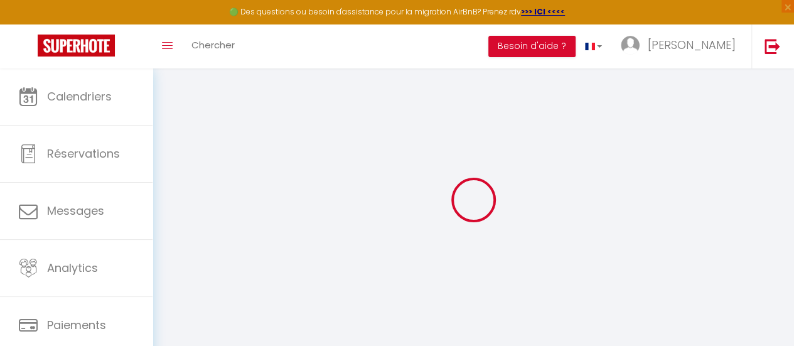
checkbox input "true"
checkbox input "false"
select select
checkbox input "false"
checkbox input "true"
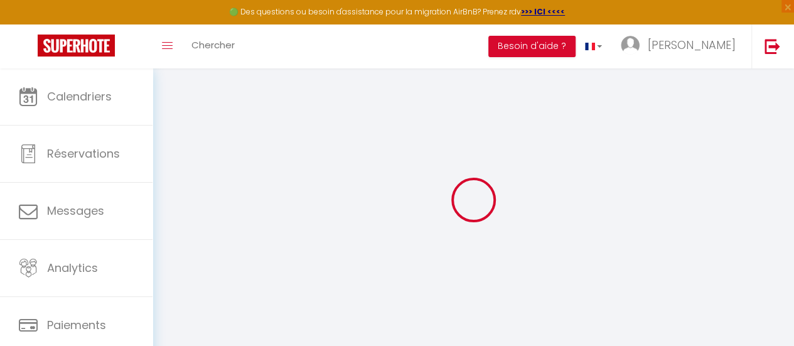
checkbox input "true"
checkbox input "false"
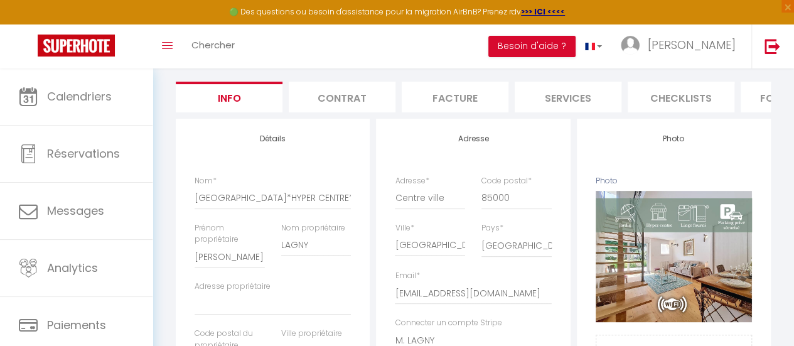
scroll to position [112, 0]
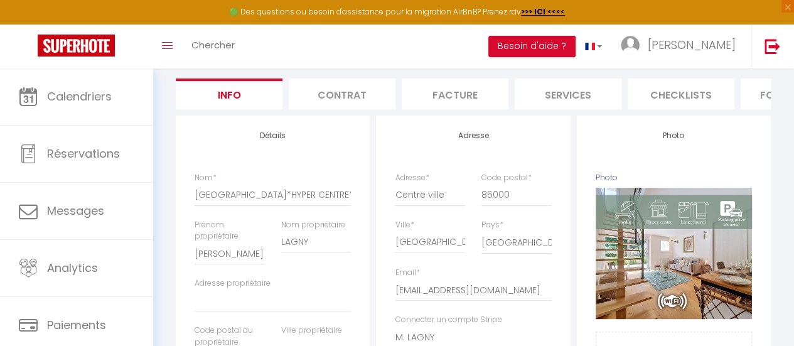
click at [344, 92] on li "Contrat" at bounding box center [342, 93] width 107 height 31
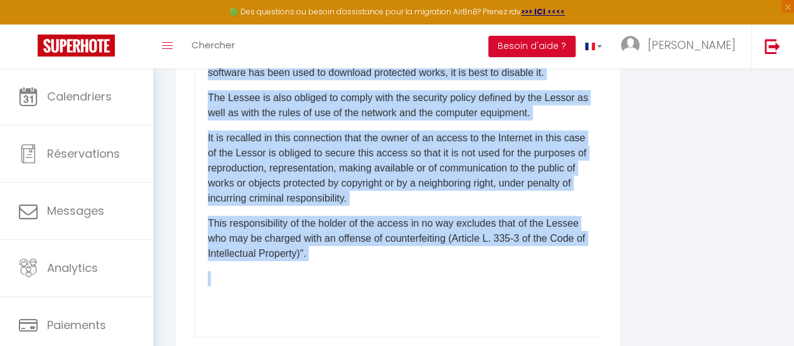
scroll to position [486, 0]
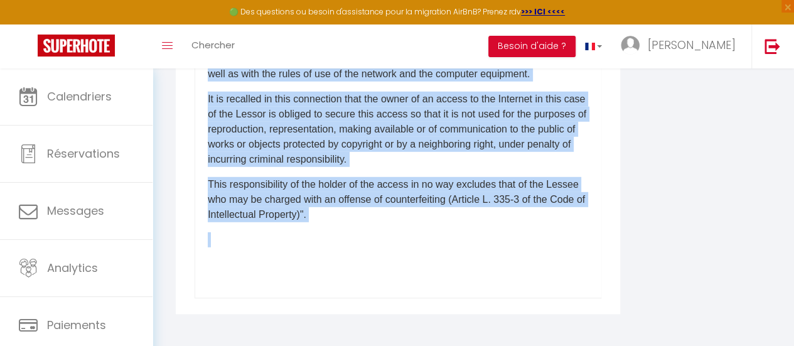
drag, startPoint x: 203, startPoint y: 219, endPoint x: 602, endPoint y: 350, distance: 419.6
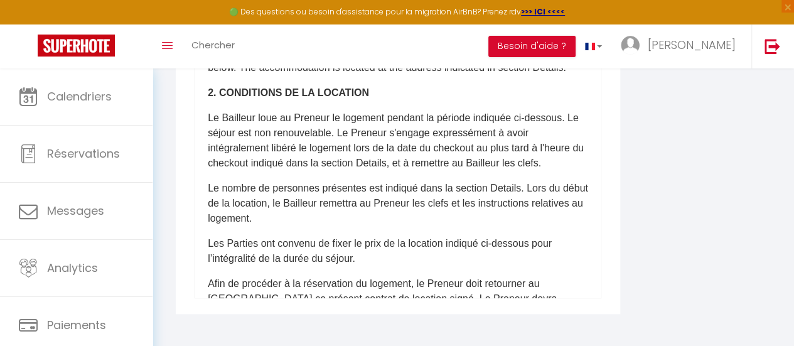
scroll to position [0, 0]
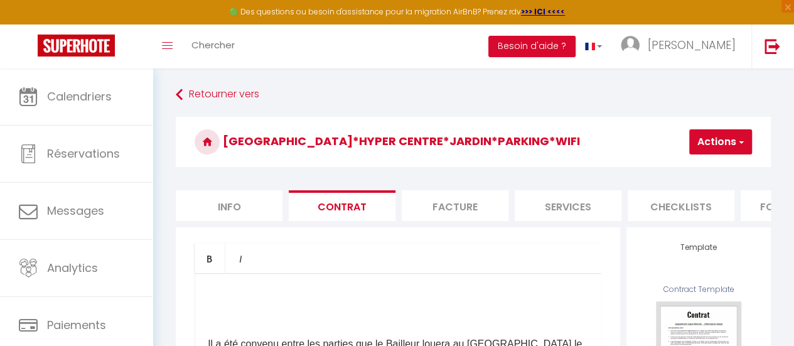
click at [715, 139] on button "Actions" at bounding box center [720, 141] width 63 height 25
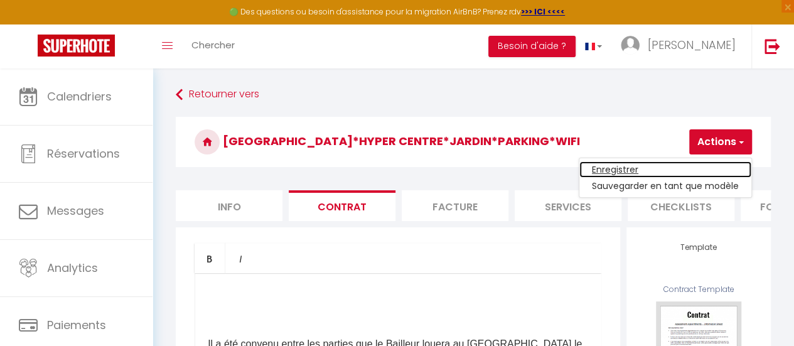
click at [621, 166] on link "Enregistrer" at bounding box center [665, 169] width 172 height 16
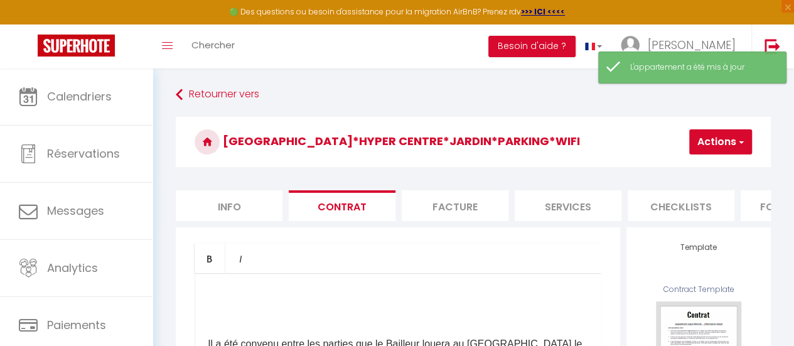
click at [458, 205] on li "Facture" at bounding box center [455, 205] width 107 height 31
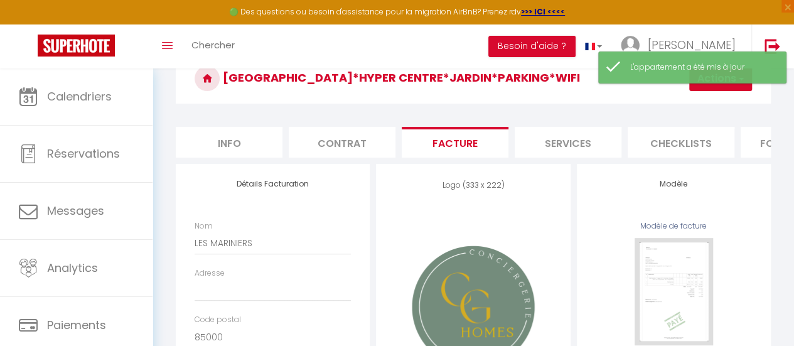
scroll to position [63, 0]
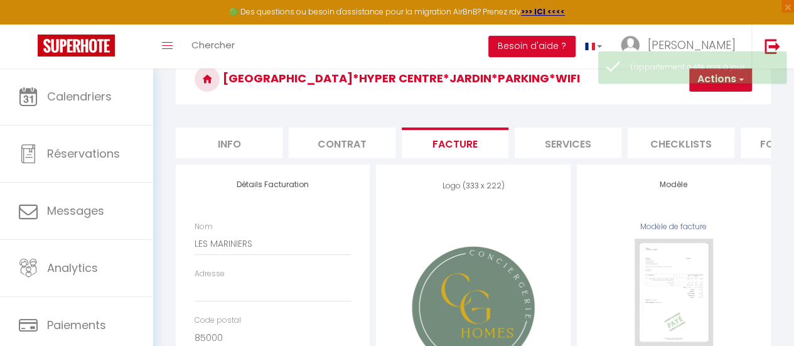
click at [193, 252] on div "Nom LES MARINIERS" at bounding box center [272, 244] width 173 height 47
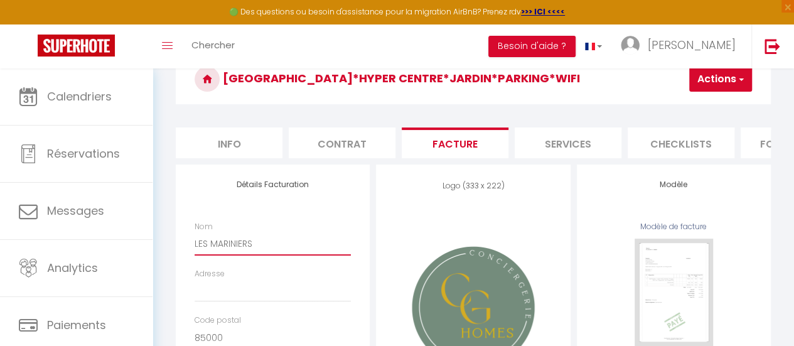
click at [196, 253] on input "LES MARINIERS" at bounding box center [273, 243] width 156 height 23
type input "SCI LES MARINIERS"
click at [301, 284] on div "Adresse" at bounding box center [273, 285] width 156 height 35
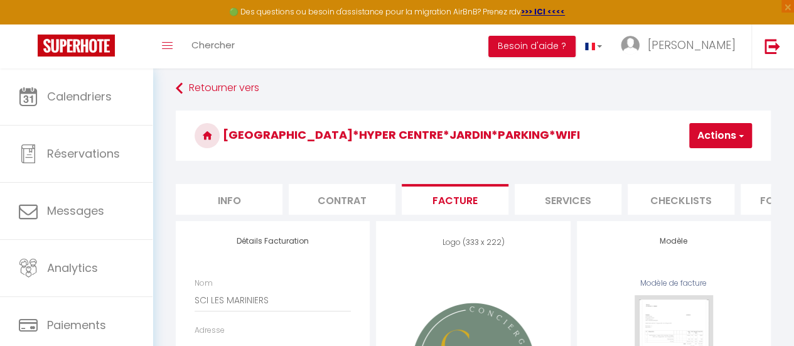
scroll to position [0, 0]
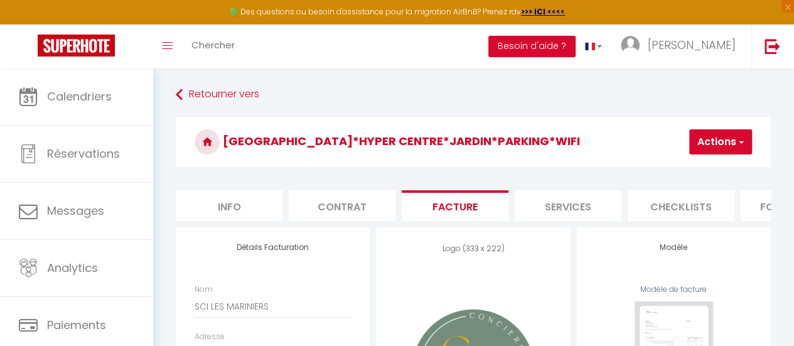
click at [719, 140] on button "Actions" at bounding box center [720, 141] width 63 height 25
click at [680, 167] on link "Enregistrer" at bounding box center [701, 169] width 99 height 16
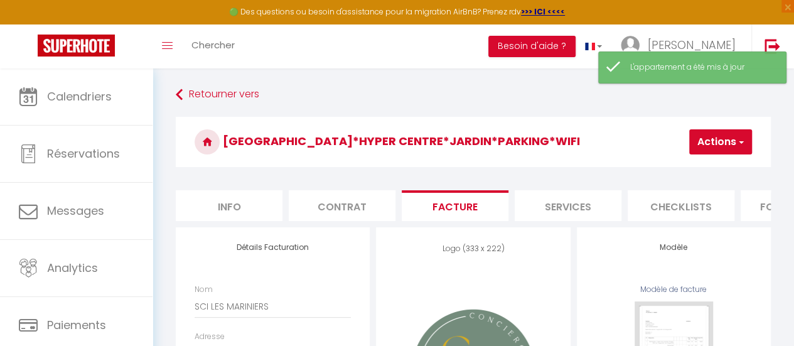
click at [566, 207] on li "Services" at bounding box center [568, 205] width 107 height 31
select select
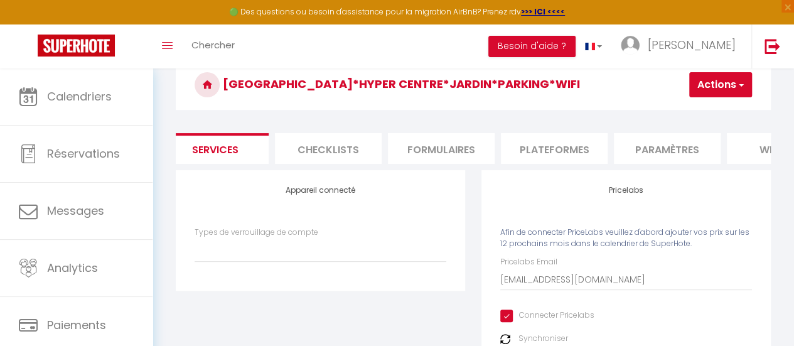
scroll to position [0, 354]
click at [452, 144] on li "Formulaires" at bounding box center [440, 148] width 107 height 31
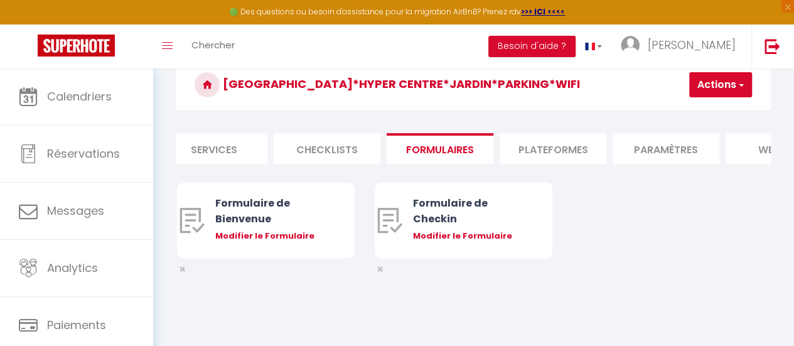
click at [564, 151] on li "Plateformes" at bounding box center [553, 148] width 107 height 31
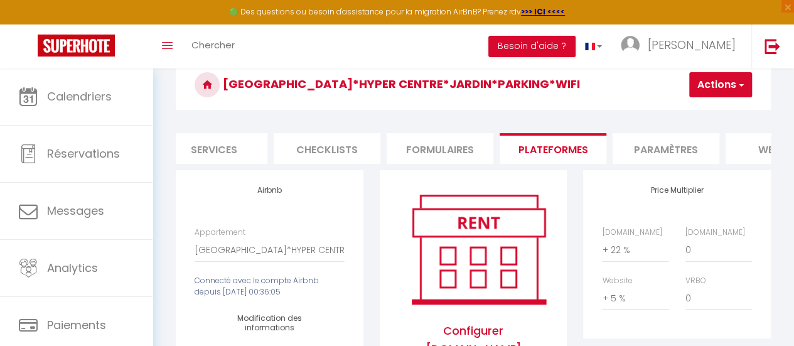
click at [665, 151] on li "Paramètres" at bounding box center [666, 148] width 107 height 31
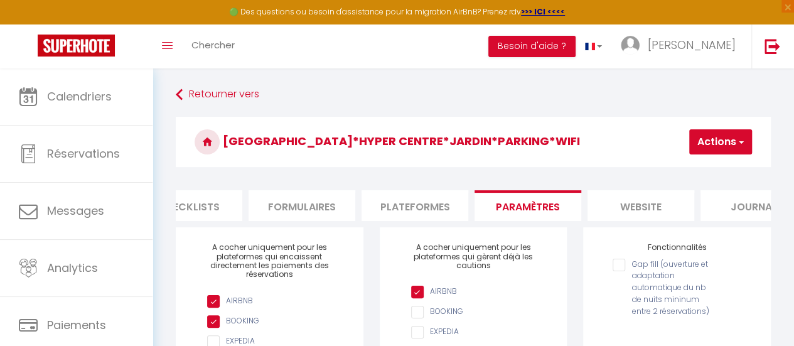
click at [647, 204] on li "website" at bounding box center [641, 205] width 107 height 31
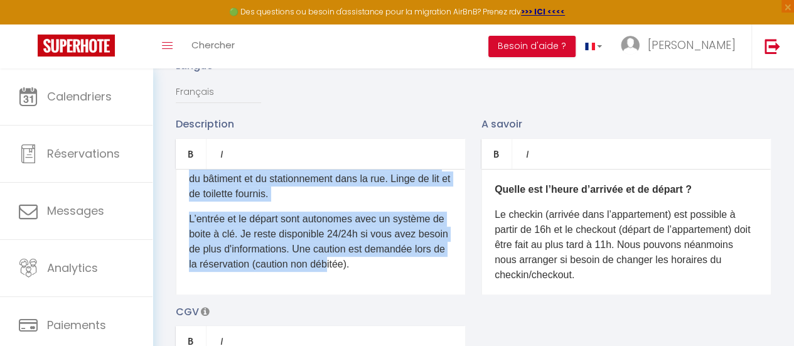
scroll to position [219, 0]
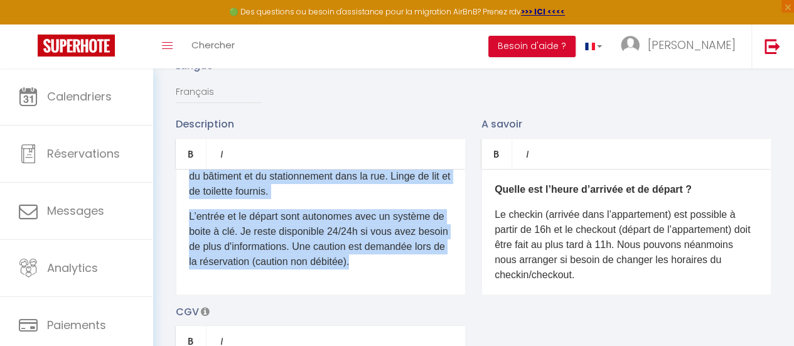
drag, startPoint x: 189, startPoint y: 198, endPoint x: 475, endPoint y: 301, distance: 304.4
click at [475, 301] on div "Description Bold Italic Rich text editor D'un accès aisé depuis les autoroutes,…" at bounding box center [473, 298] width 611 height 365
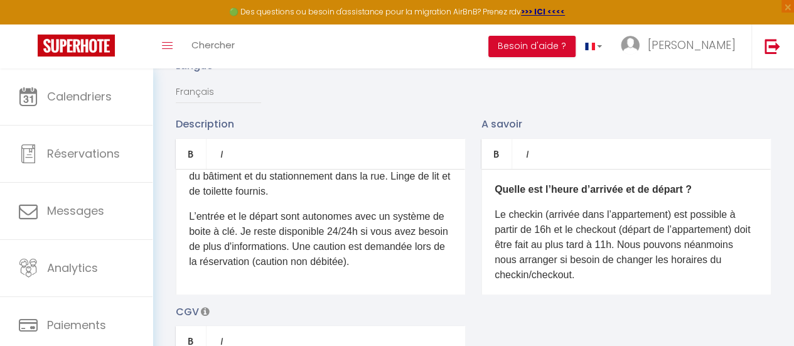
scroll to position [0, 0]
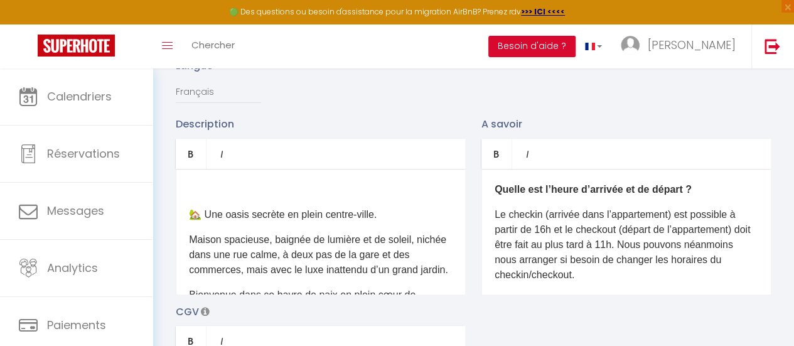
click at [192, 222] on p "🏡 Une oasis secrète en plein centre-ville." at bounding box center [320, 214] width 263 height 15
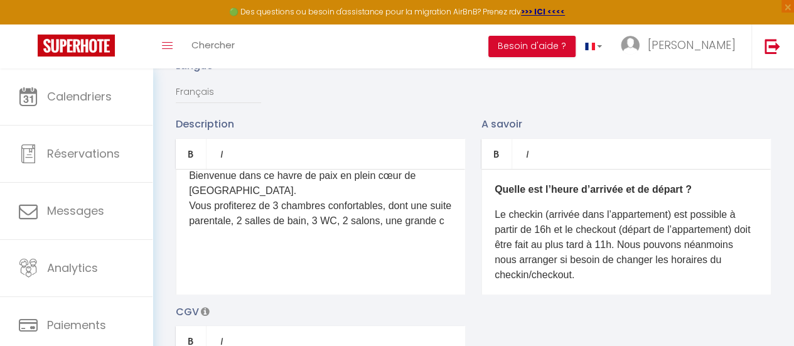
scroll to position [119, 0]
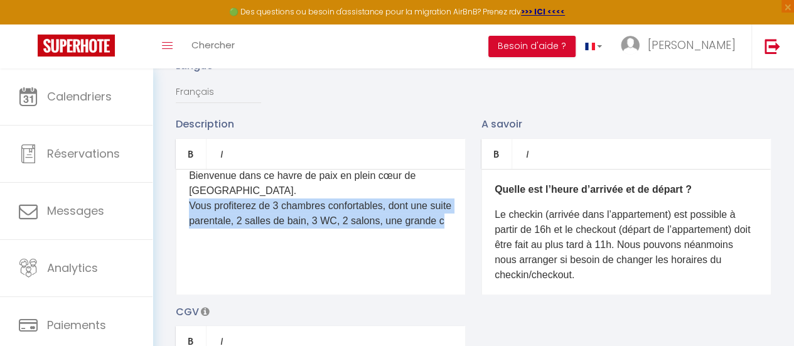
drag, startPoint x: 190, startPoint y: 202, endPoint x: 249, endPoint y: 237, distance: 68.7
click at [249, 228] on p "Bienvenue dans ce havre de paix en plein cœur de La Roche sur Yon. Vous profite…" at bounding box center [320, 198] width 263 height 60
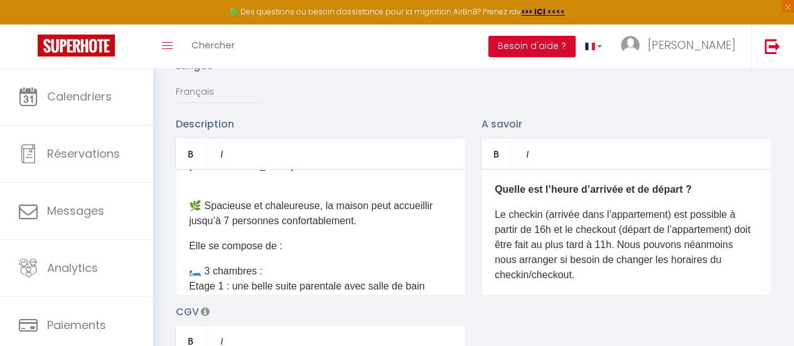
click at [212, 188] on p "Bienvenue dans ce havre de paix en plein cœur de La Roche sur Yon." at bounding box center [320, 165] width 263 height 45
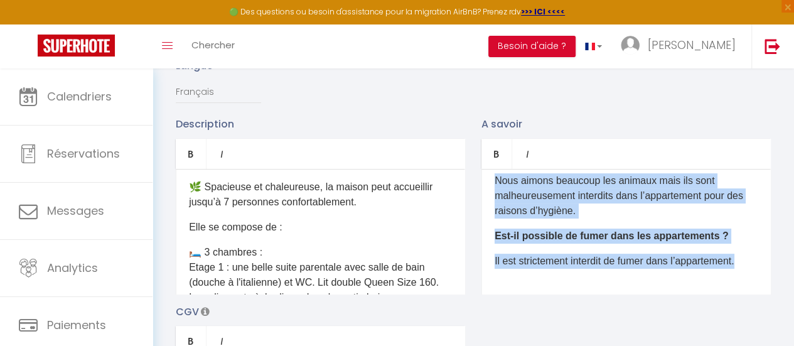
scroll to position [274, 0]
drag, startPoint x: 483, startPoint y: 194, endPoint x: 572, endPoint y: 296, distance: 135.7
click at [572, 294] on div "Quelle est l’heure d’arrivée et de départ ? Le checkin (arrivée dans l’appartem…" at bounding box center [625, 232] width 289 height 126
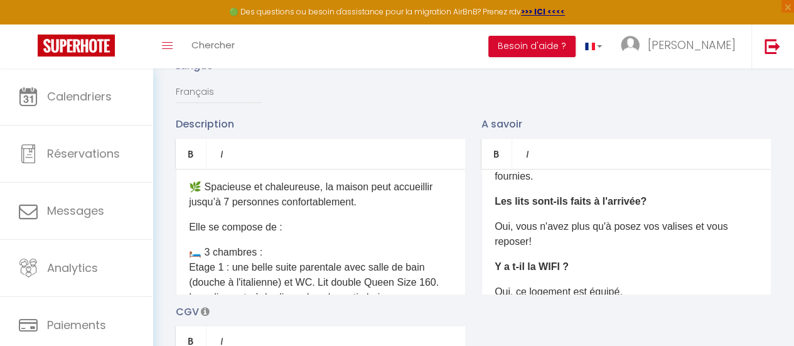
scroll to position [0, 0]
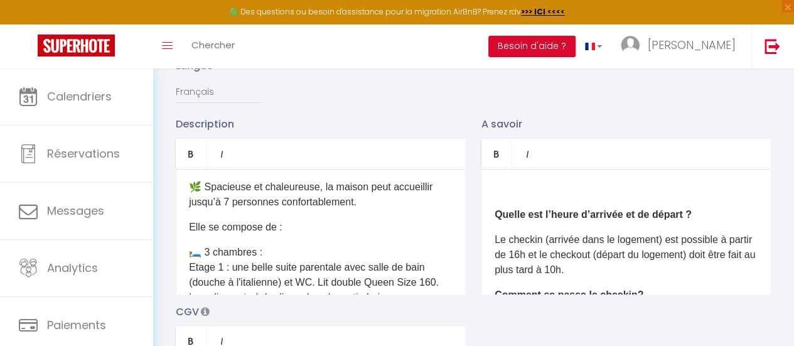
click at [495, 217] on p "Quelle est l’heure d’arrivée et de départ ?" at bounding box center [626, 214] width 263 height 15
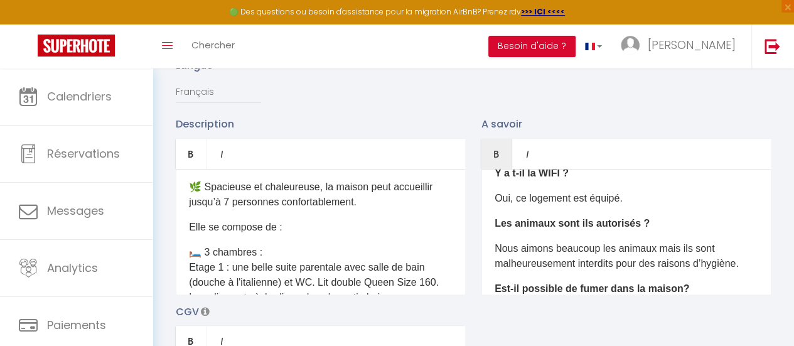
scroll to position [342, 0]
click at [632, 207] on p "​Oui, ce logement est équipé." at bounding box center [626, 198] width 263 height 15
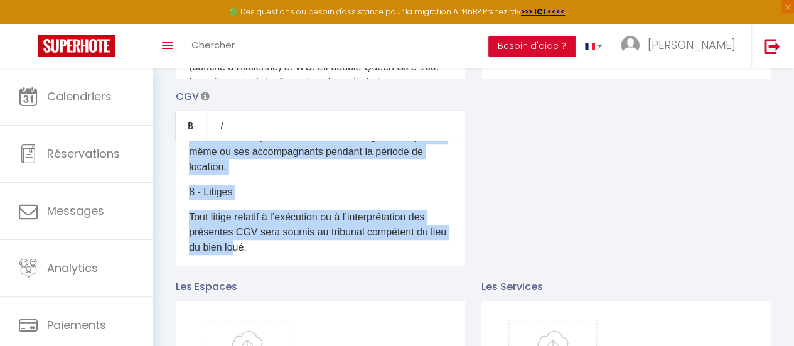
scroll to position [576, 0]
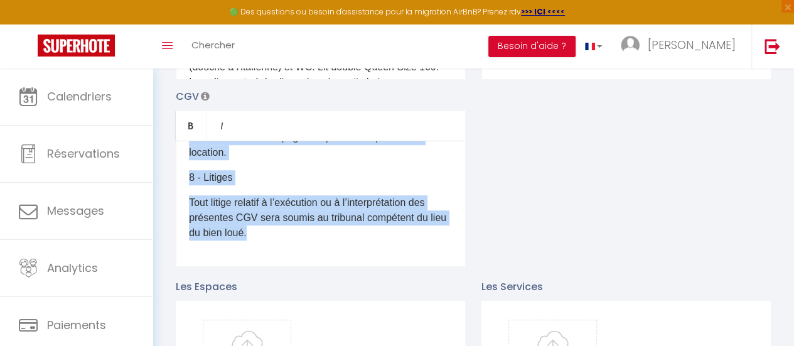
drag, startPoint x: 185, startPoint y: 168, endPoint x: 341, endPoint y: 282, distance: 193.6
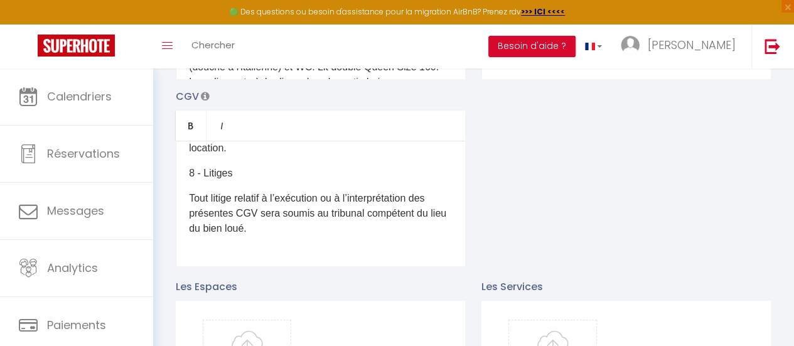
scroll to position [0, 0]
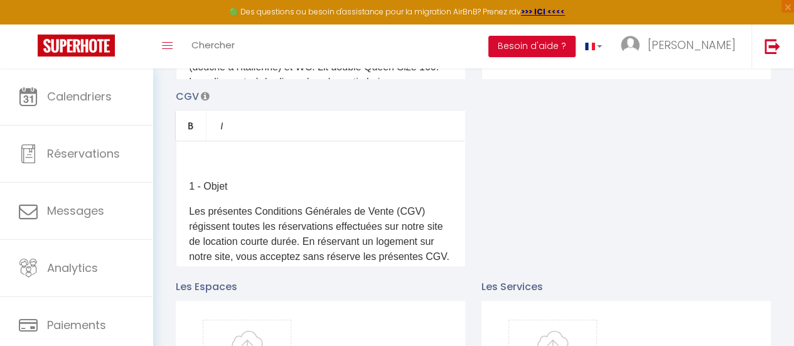
click at [186, 198] on div "1 - Objet Les présentes Conditions Générales de Vente (CGV) régissent toutes le…" at bounding box center [320, 204] width 289 height 126
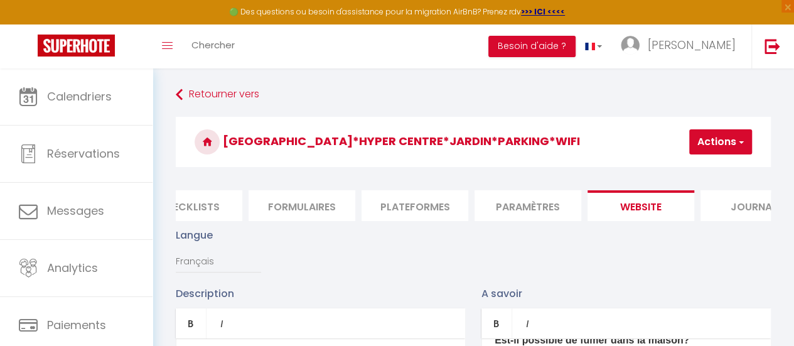
click at [726, 135] on button "Actions" at bounding box center [720, 141] width 63 height 25
click at [685, 170] on input "Enregistrer" at bounding box center [688, 169] width 46 height 13
checkbox input "false"
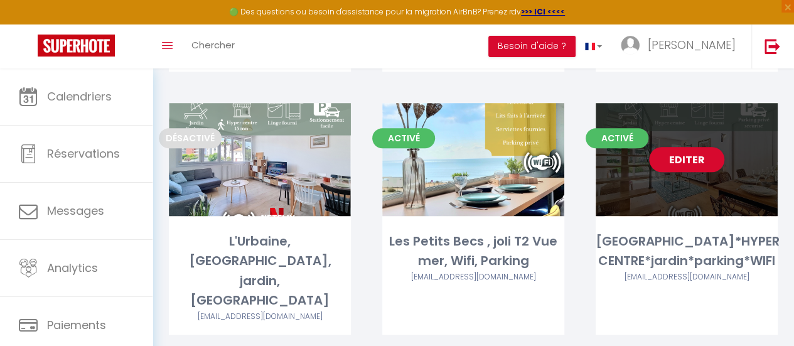
scroll to position [301, 0]
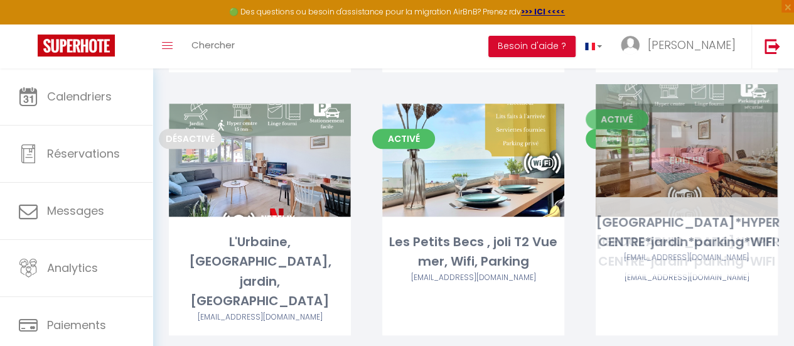
click at [693, 148] on link "Editer" at bounding box center [686, 160] width 75 height 25
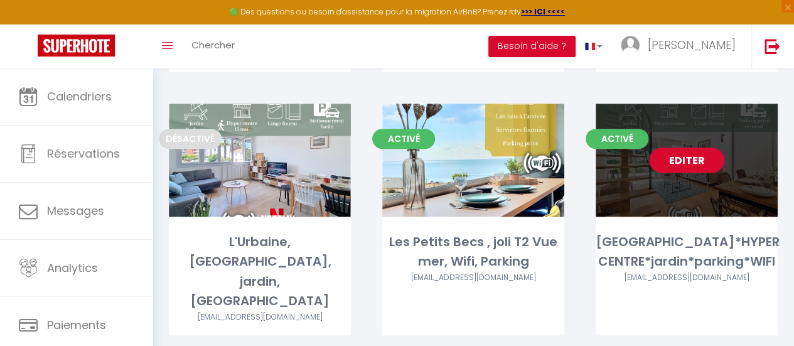
click at [682, 148] on link "Editer" at bounding box center [686, 160] width 75 height 25
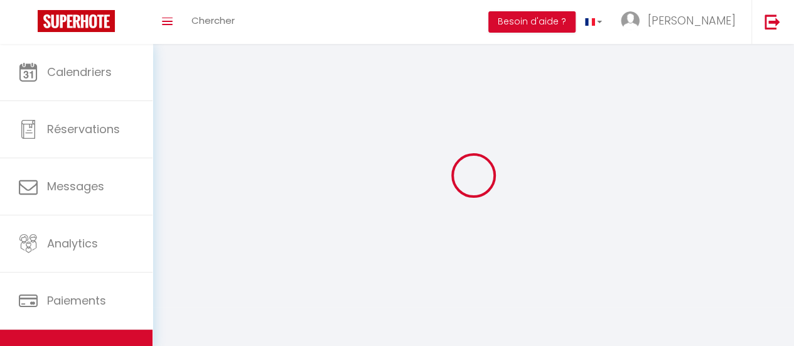
select select
select select "28"
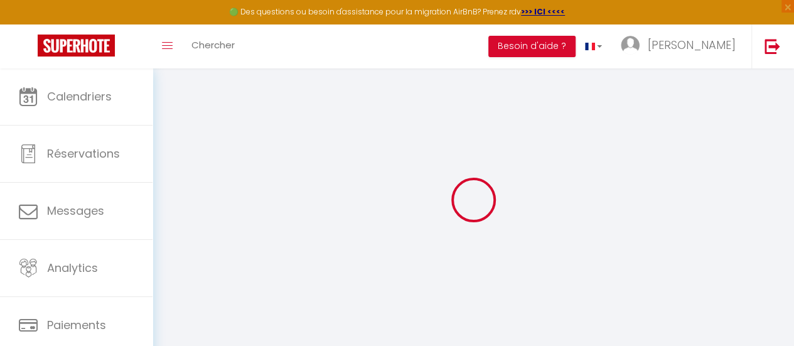
select select
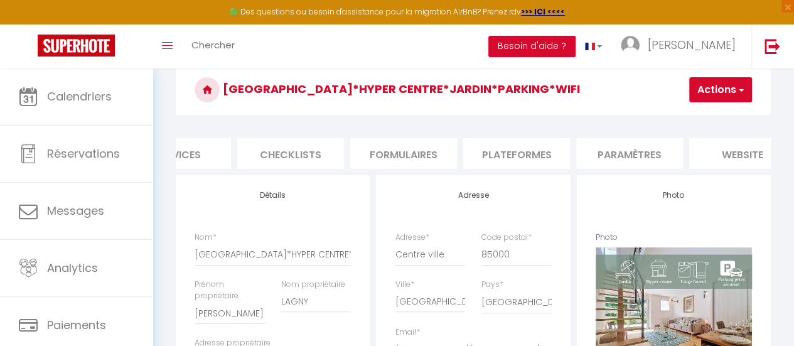
scroll to position [0, 424]
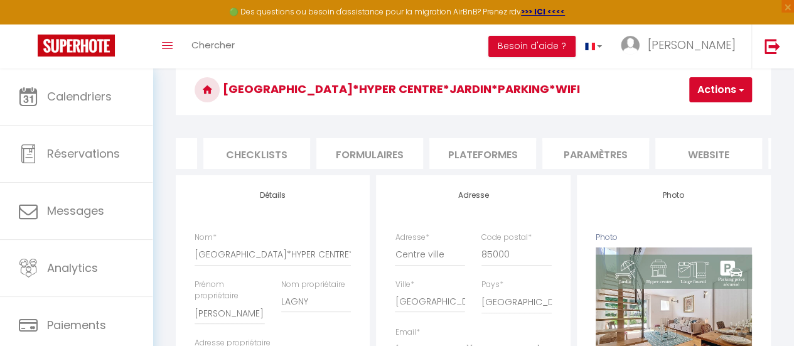
click at [709, 151] on li "website" at bounding box center [708, 153] width 107 height 31
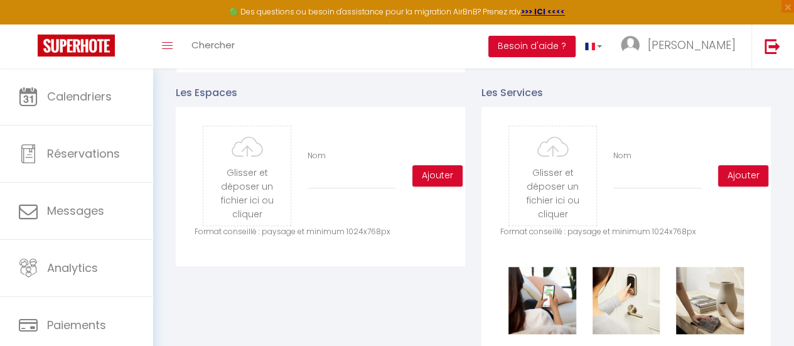
scroll to position [581, 0]
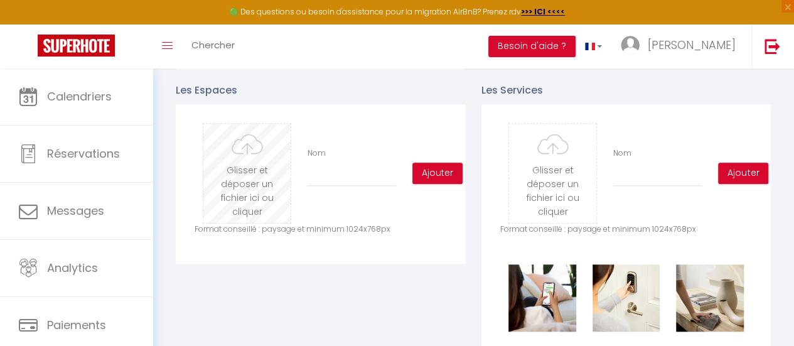
click at [242, 175] on input "file" at bounding box center [246, 173] width 87 height 99
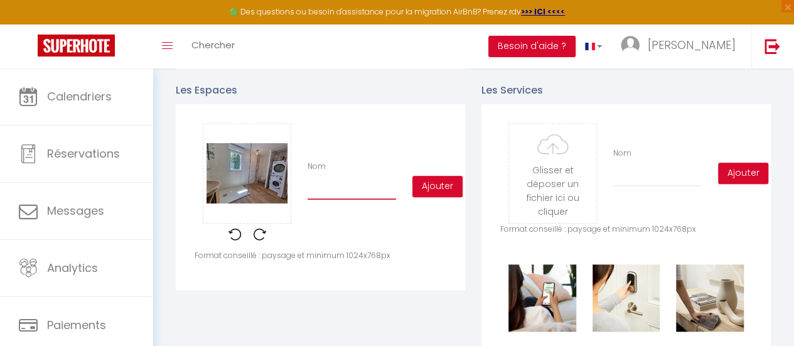
click at [345, 191] on input "Nom" at bounding box center [352, 188] width 89 height 23
click at [452, 190] on button "Ajouter" at bounding box center [437, 186] width 50 height 21
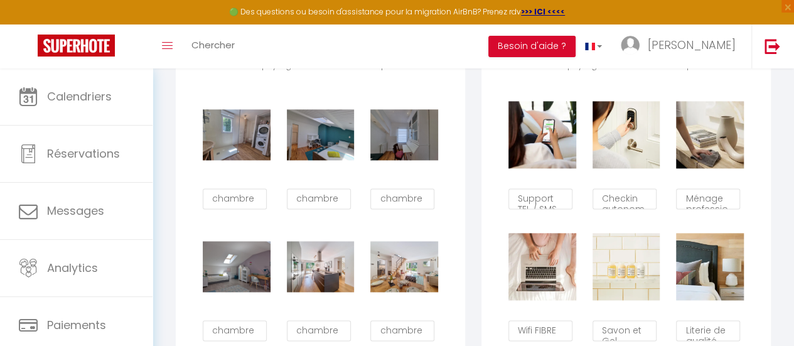
scroll to position [745, 0]
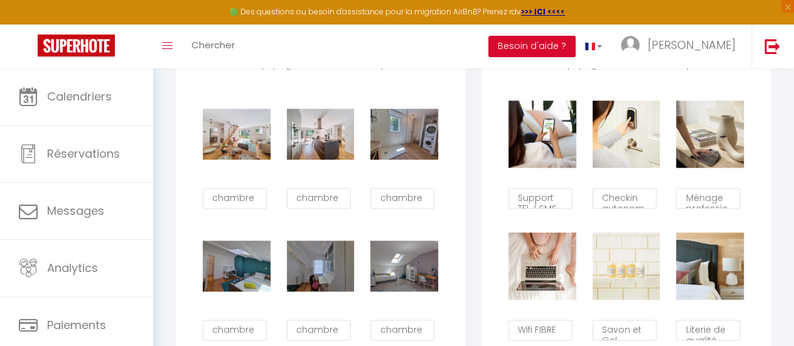
click at [447, 223] on div "Glisser et déposer un fichier ici ou cliquer Ooops, something wrong happened. R…" at bounding box center [320, 283] width 289 height 687
click at [232, 207] on textarea "chambre" at bounding box center [235, 198] width 64 height 21
click at [329, 208] on textarea "chambre" at bounding box center [319, 198] width 64 height 21
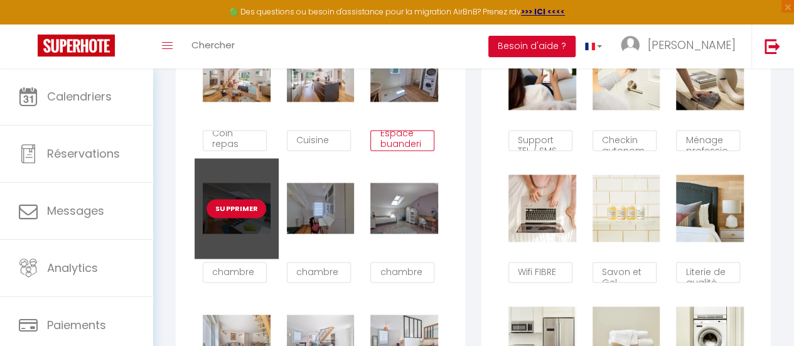
scroll to position [809, 0]
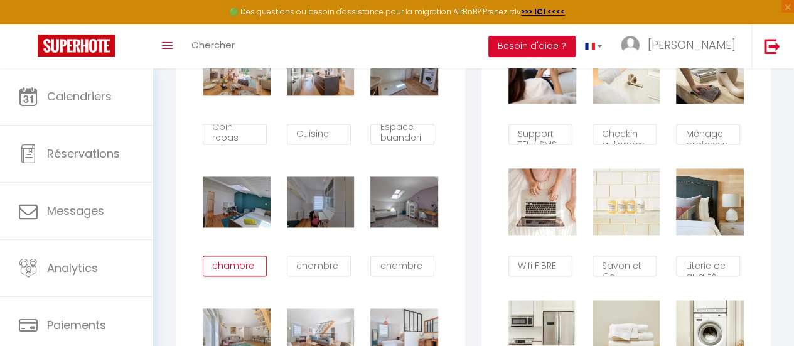
click at [244, 275] on textarea "chambre" at bounding box center [235, 265] width 64 height 21
click at [262, 274] on textarea "chambre" at bounding box center [235, 265] width 64 height 21
click at [217, 267] on textarea "chambre 2" at bounding box center [235, 265] width 64 height 21
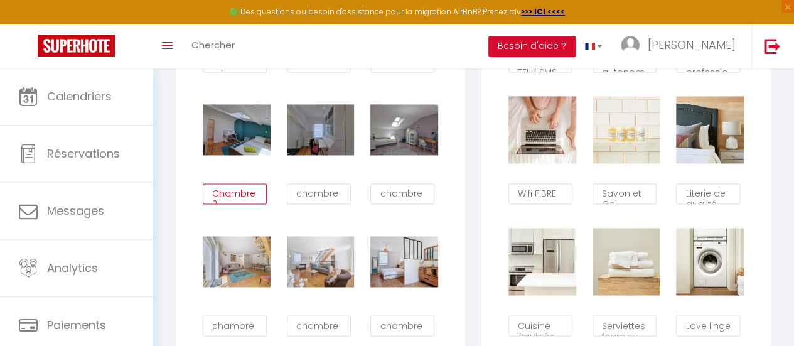
scroll to position [881, 0]
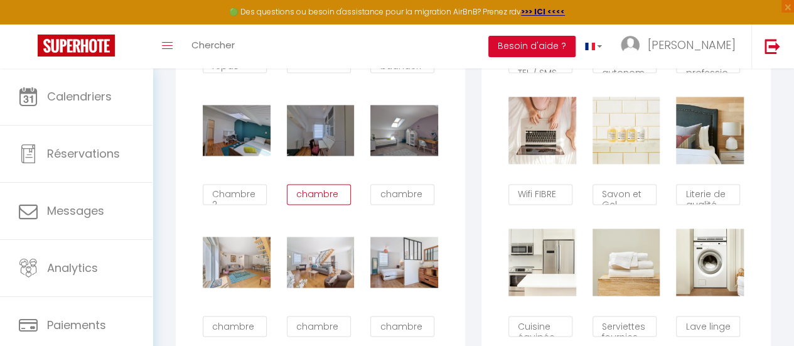
click at [344, 203] on textarea "chambre" at bounding box center [319, 194] width 64 height 21
click at [428, 205] on textarea "chambre" at bounding box center [402, 194] width 64 height 21
click at [380, 195] on textarea "chambre 3" at bounding box center [402, 194] width 64 height 21
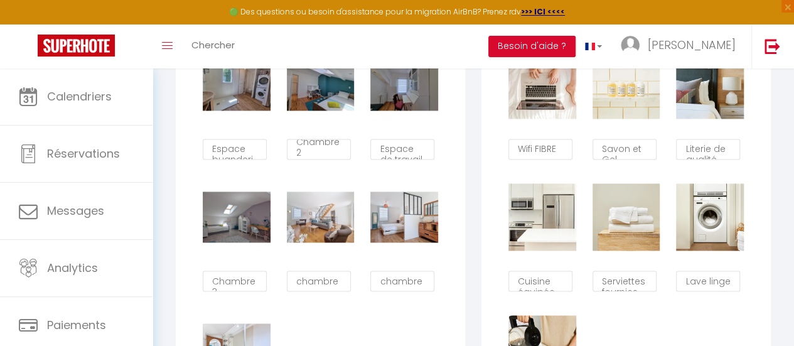
scroll to position [928, 0]
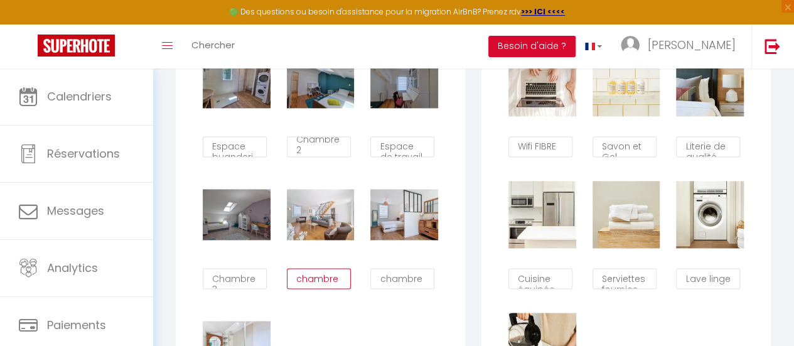
click at [344, 288] on textarea "chambre" at bounding box center [319, 278] width 64 height 21
click at [437, 286] on div "Supprimer Coin repas Supprimer Salon 1 Supprimer Cuisine Supprimer Espace buand…" at bounding box center [321, 164] width 252 height 527
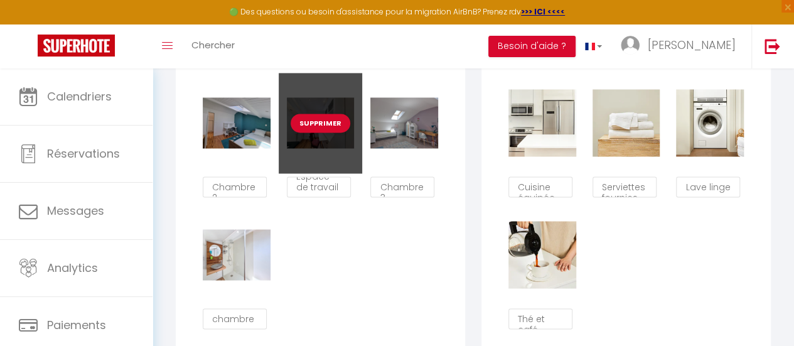
scroll to position [1036, 0]
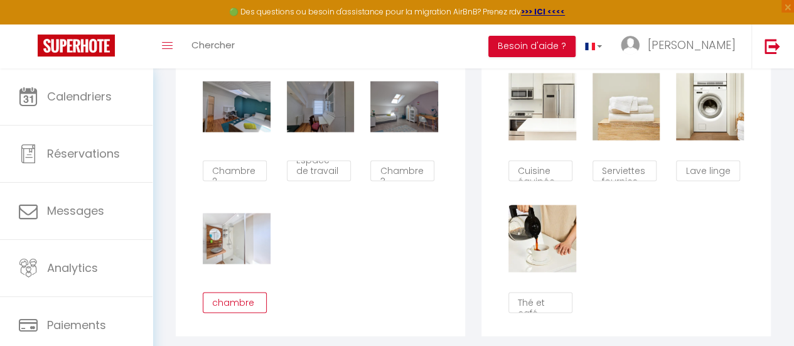
click at [260, 313] on textarea "chambre" at bounding box center [235, 302] width 64 height 21
click at [338, 309] on div "Supprimer Coin repas Supprimer Salon 1 Supprimer Cuisine Supprimer Espace buand…" at bounding box center [321, 56] width 252 height 527
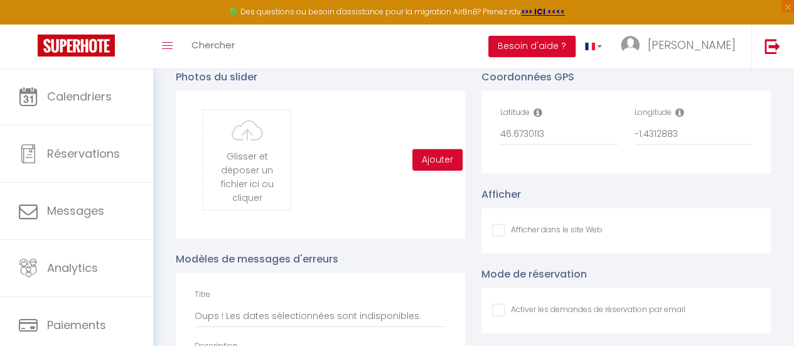
scroll to position [1333, 0]
click at [239, 163] on input "file" at bounding box center [246, 158] width 87 height 99
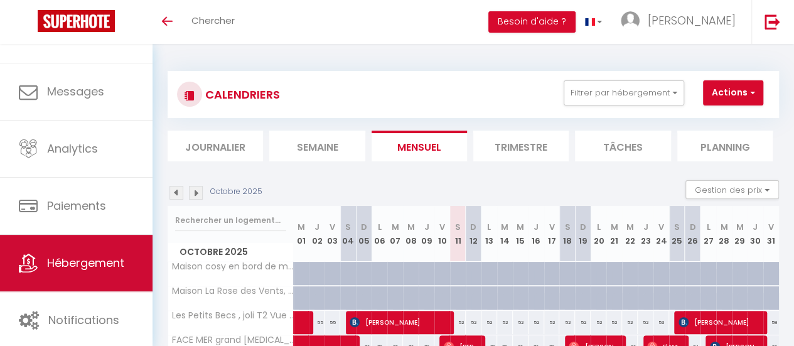
click at [93, 267] on span "Hébergement" at bounding box center [85, 263] width 77 height 16
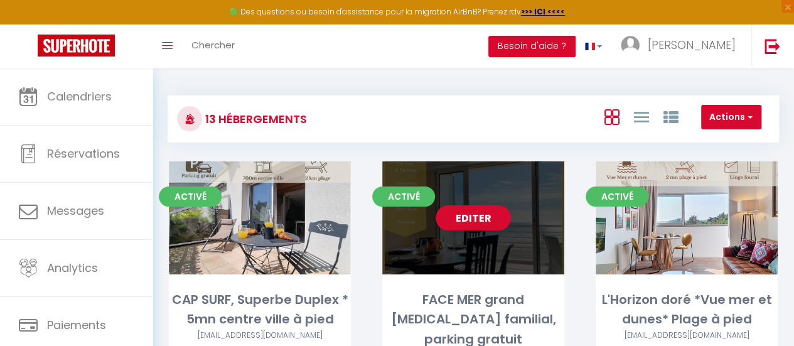
click at [480, 220] on link "Editer" at bounding box center [473, 217] width 75 height 25
select select "3"
select select "2"
select select "1"
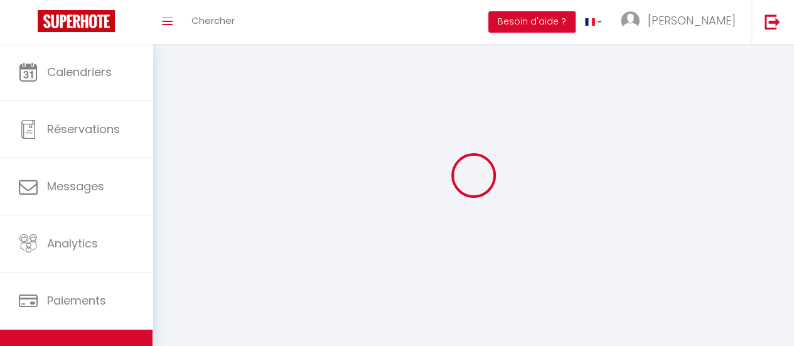
select select
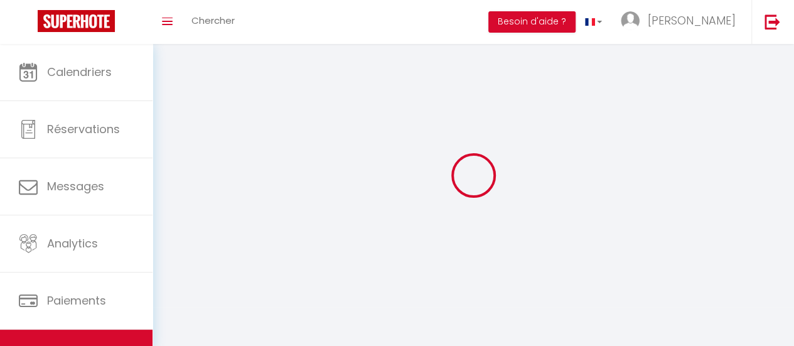
checkbox input "false"
select select
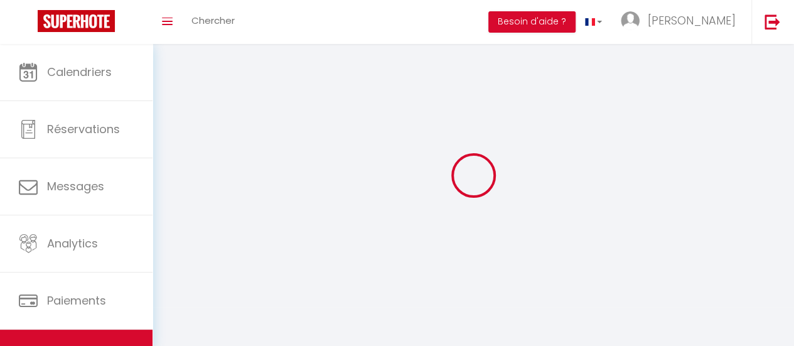
select select
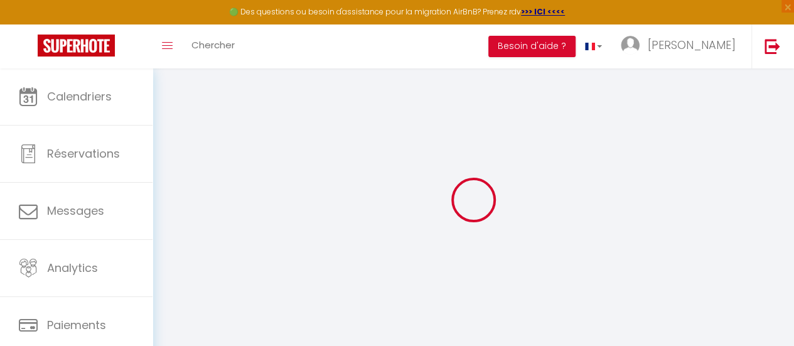
checkbox input "false"
checkbox input "true"
checkbox input "false"
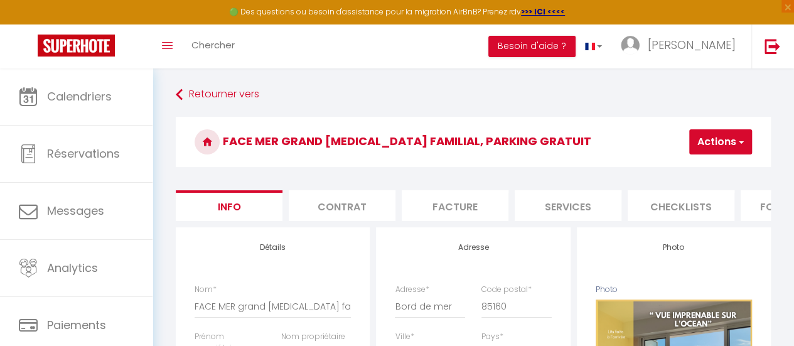
click at [343, 200] on li "Contrat" at bounding box center [342, 205] width 107 height 31
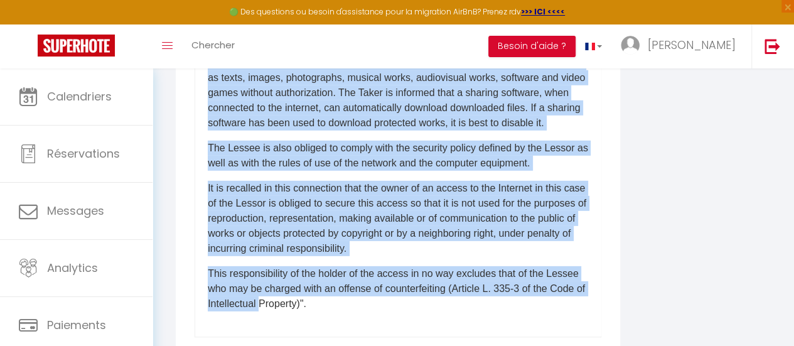
scroll to position [486, 0]
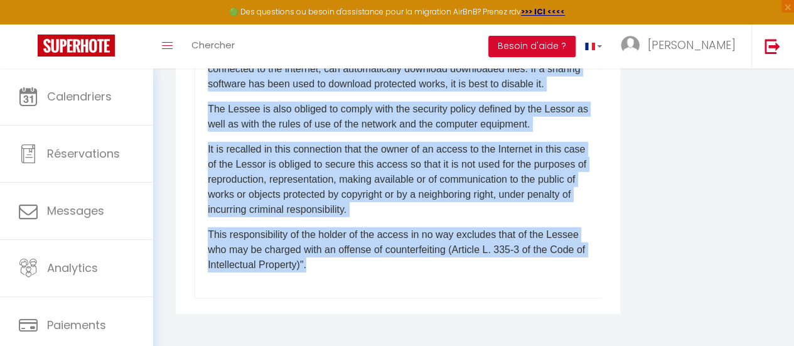
drag, startPoint x: 206, startPoint y: 301, endPoint x: 492, endPoint y: 335, distance: 288.2
copy div "​Lo i dol sitamet conse adi elitsed doe te Incididu utlabo et Doloremag al enim…"
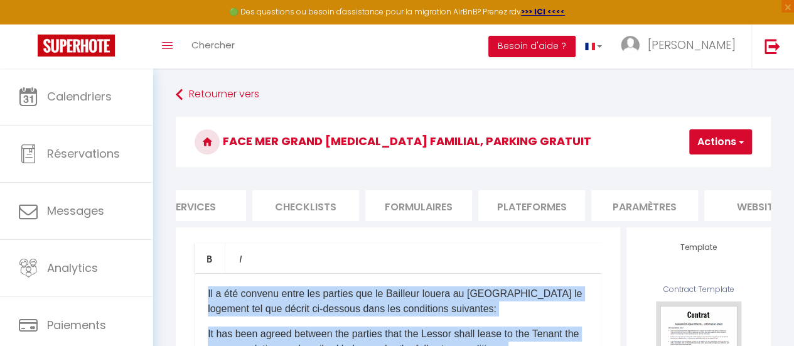
scroll to position [0, 378]
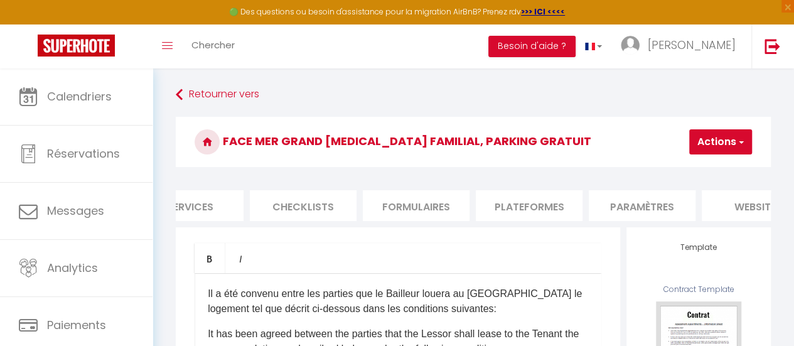
click at [750, 207] on li "website" at bounding box center [755, 205] width 107 height 31
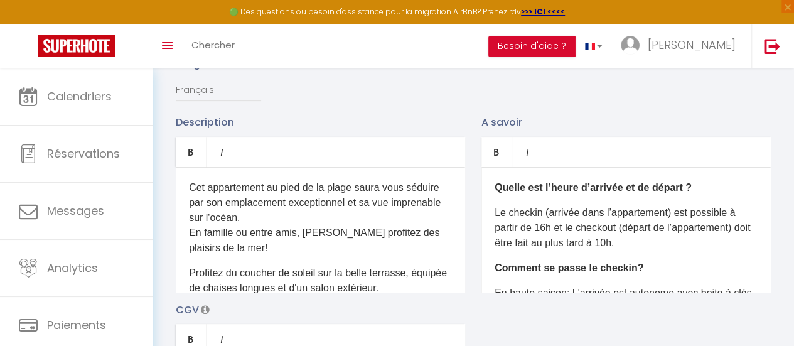
scroll to position [172, 0]
drag, startPoint x: 496, startPoint y: 198, endPoint x: 654, endPoint y: 257, distance: 169.1
click at [654, 257] on div "Quelle est l’heure d’arrivée et de départ ? Le checkin (arrivée dans l’appartem…" at bounding box center [625, 229] width 289 height 126
click at [495, 192] on b "Quelle est l’heure d’arrivée et de départ ?" at bounding box center [593, 186] width 197 height 11
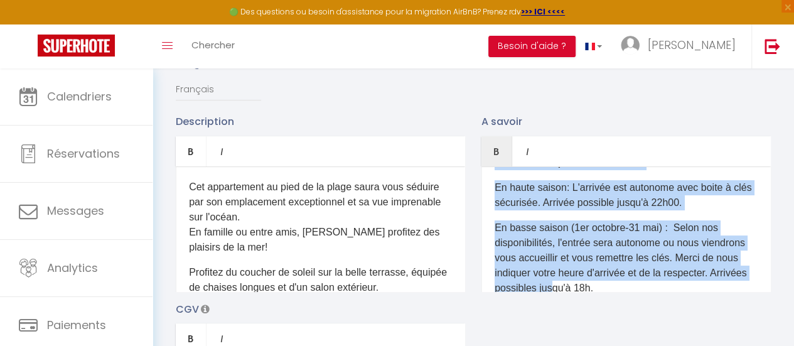
scroll to position [107, 0]
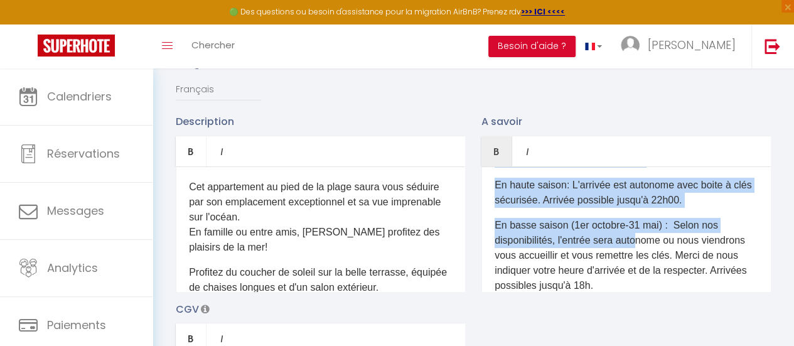
drag, startPoint x: 494, startPoint y: 198, endPoint x: 639, endPoint y: 247, distance: 152.8
click at [639, 247] on div "Quelle est l’heure d’arrivée et de départ ? Le checkin (arrivée dans l’appartem…" at bounding box center [625, 229] width 289 height 126
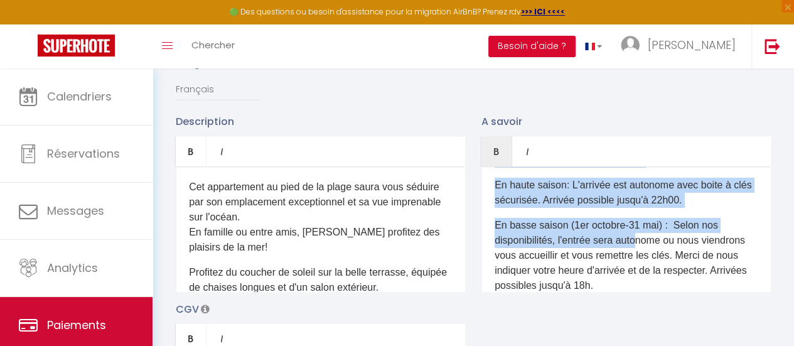
scroll to position [94, 0]
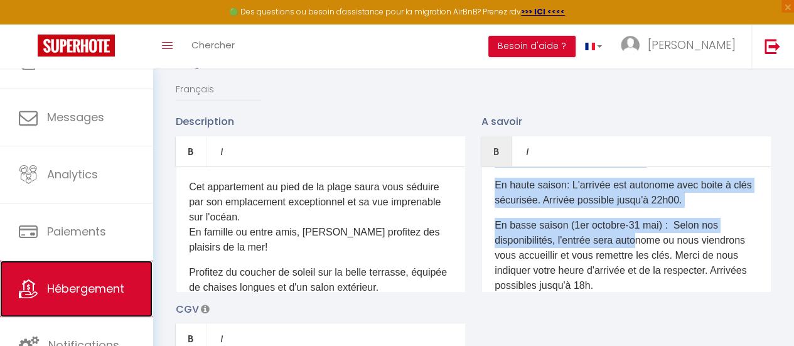
click at [100, 282] on span "Hébergement" at bounding box center [85, 289] width 77 height 16
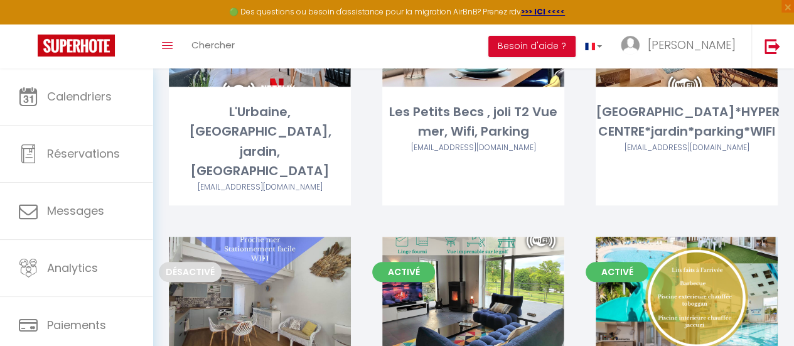
scroll to position [432, 0]
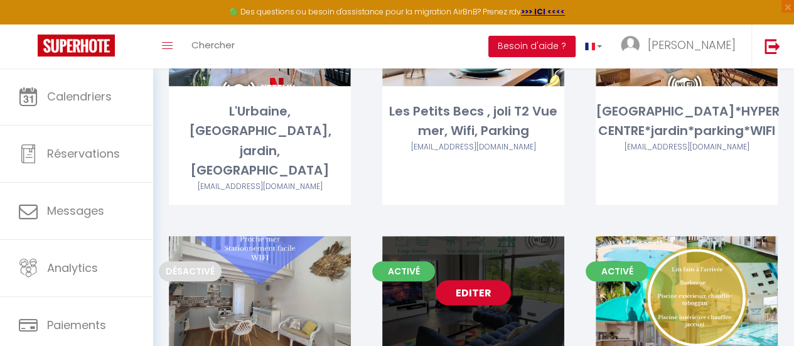
click at [483, 280] on link "Editer" at bounding box center [473, 292] width 75 height 25
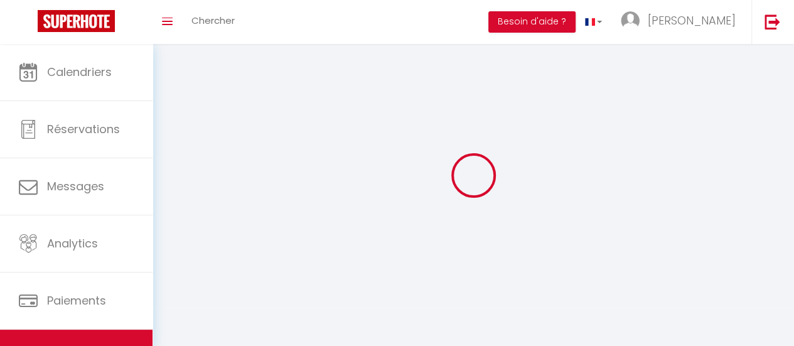
select select "1"
select select
select select "28"
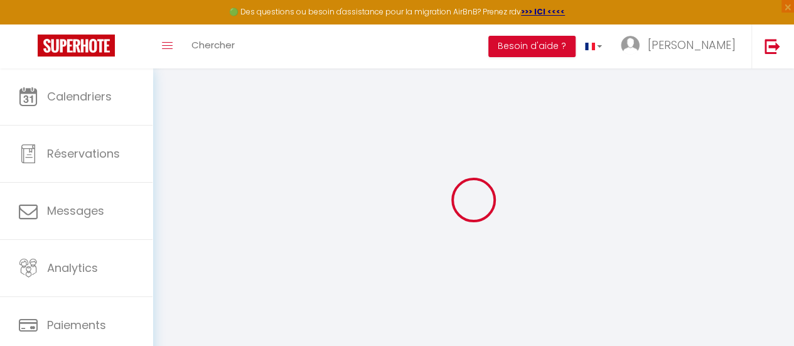
select select
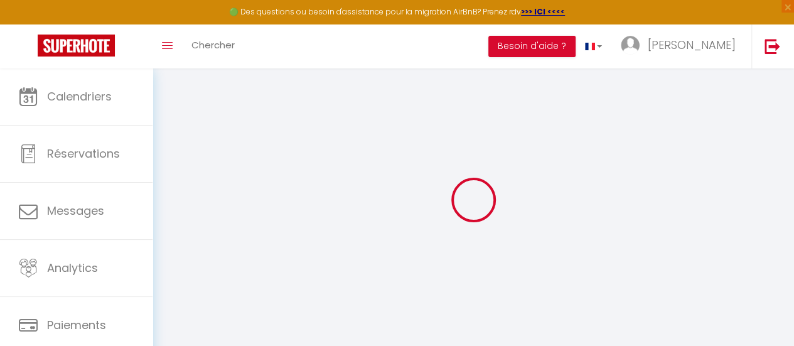
select select
checkbox input "false"
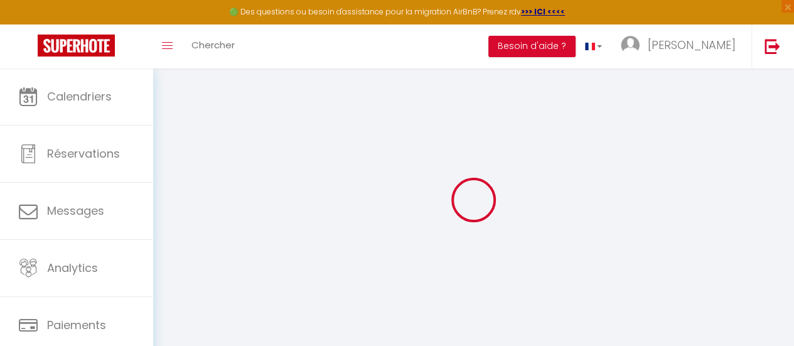
select select
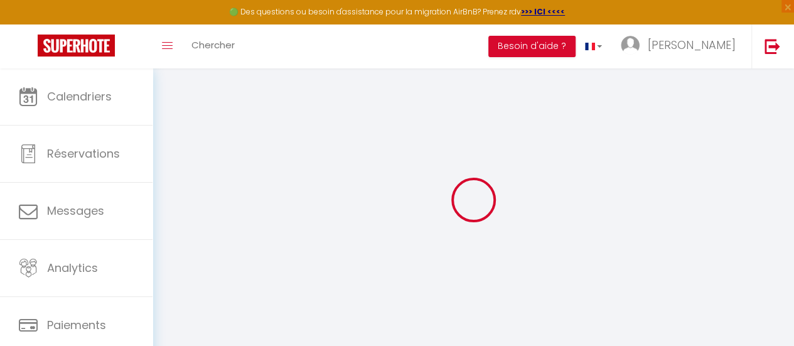
select select
checkbox input "false"
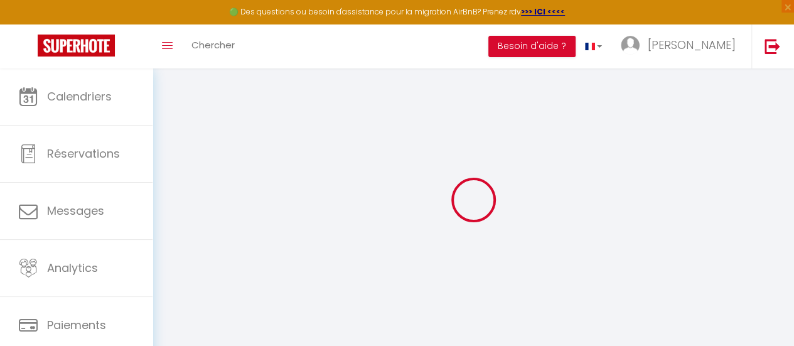
checkbox input "false"
select select
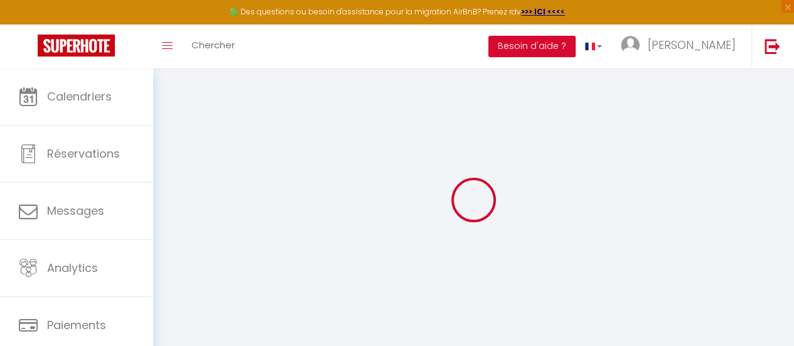
select select
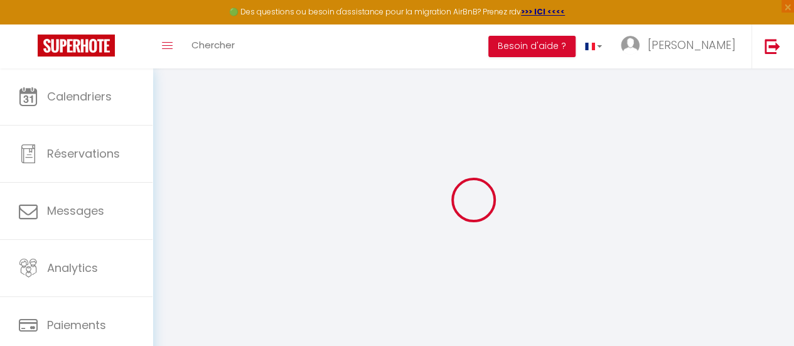
checkbox input "false"
select select
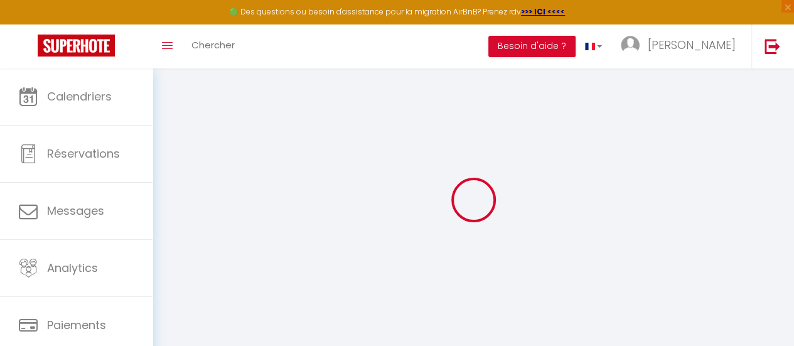
select select
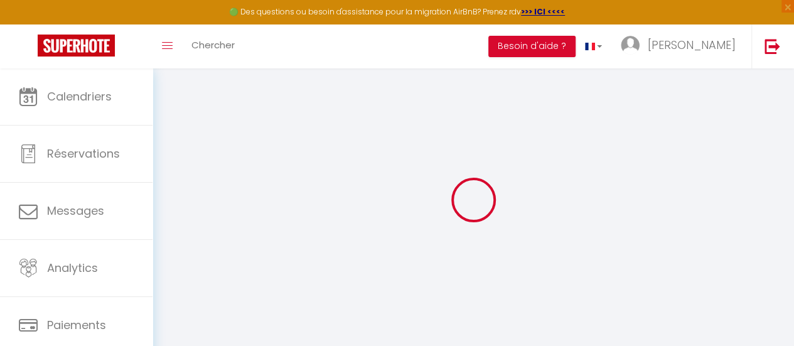
select select
checkbox input "false"
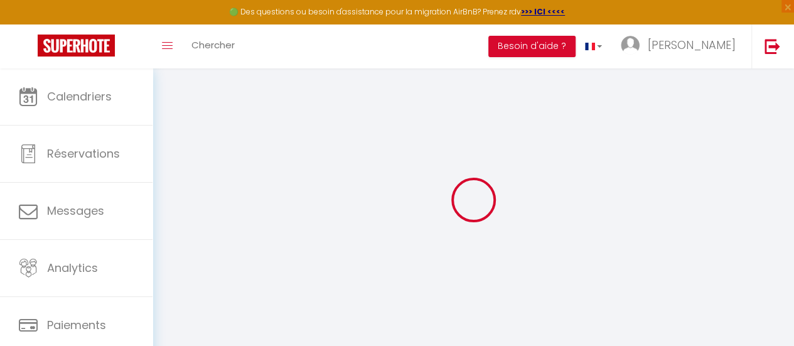
checkbox input "false"
select select
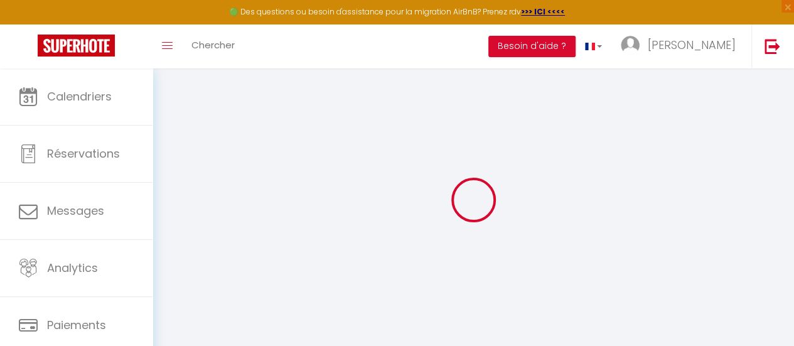
select select
checkbox input "false"
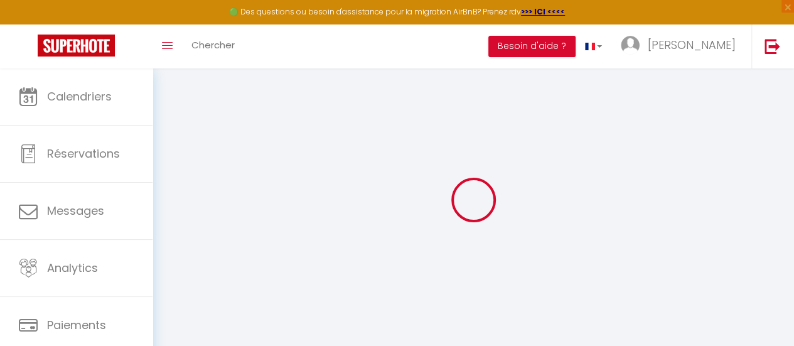
checkbox input "false"
select select
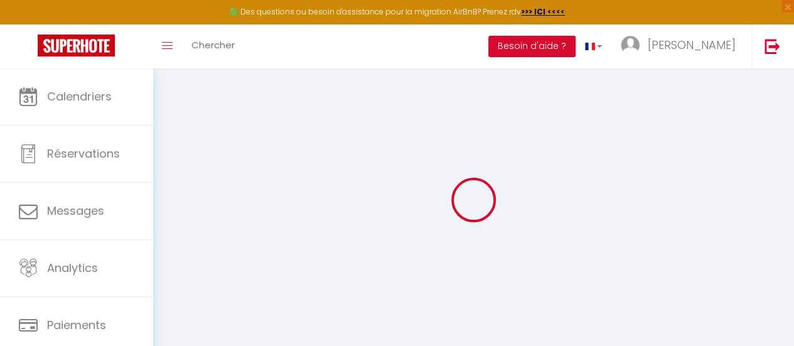
type input "Villa Albatros *Vue Golf imprenable*WIFI*confort"
type input "Olivier"
type input "LEMOIGNE"
type input "16 Rue de la Douettée"
type input "35230"
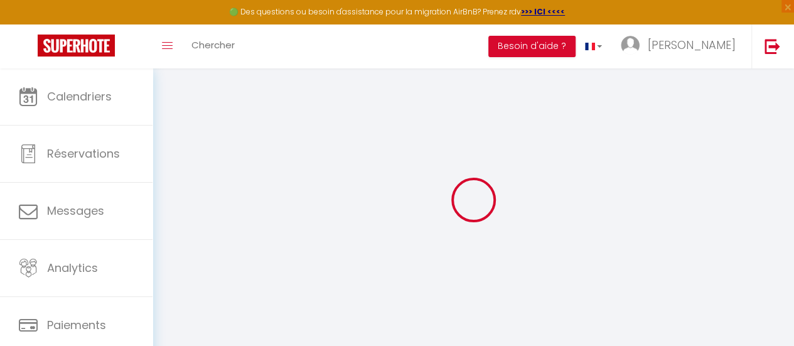
type input "SAINT ERBLON"
select select "houses"
select select "8"
select select "4"
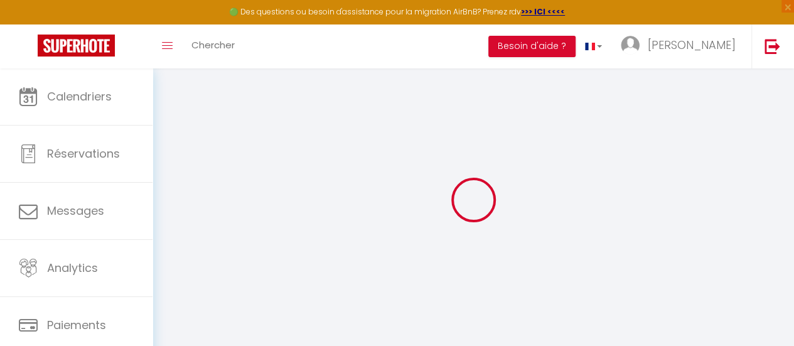
select select "2"
type input "150"
type input "90"
type input "5.5"
type input "2.75"
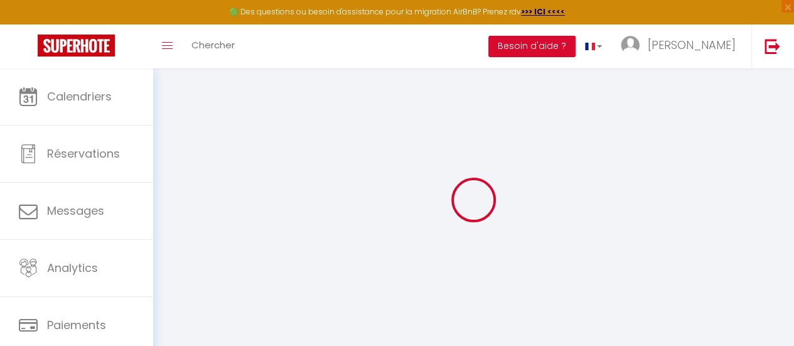
type input "500"
select select
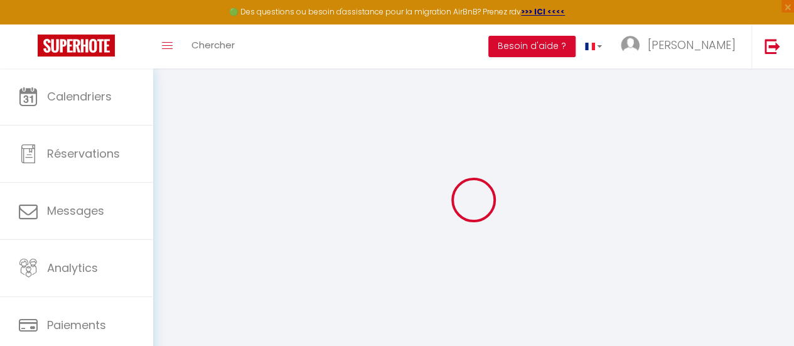
select select
type input "Campagne"
type input "85310"
type input "Nesmy"
type input "[EMAIL_ADDRESS][DOMAIN_NAME]"
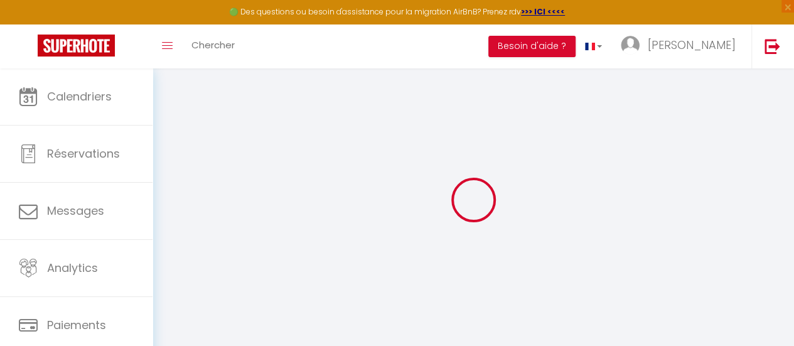
select select "14701"
checkbox input "false"
checkbox input "true"
checkbox input "false"
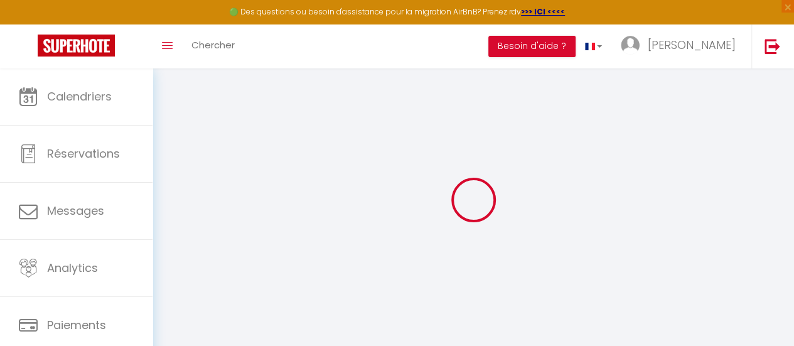
radio input "true"
type input "24"
type input "120"
type input "0"
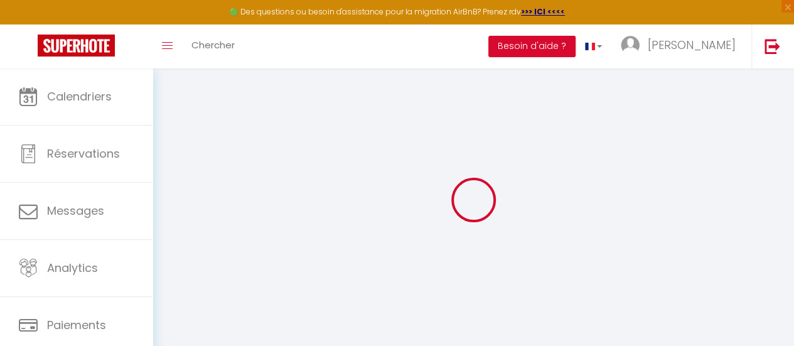
type input "0"
select select
checkbox input "false"
checkbox input "true"
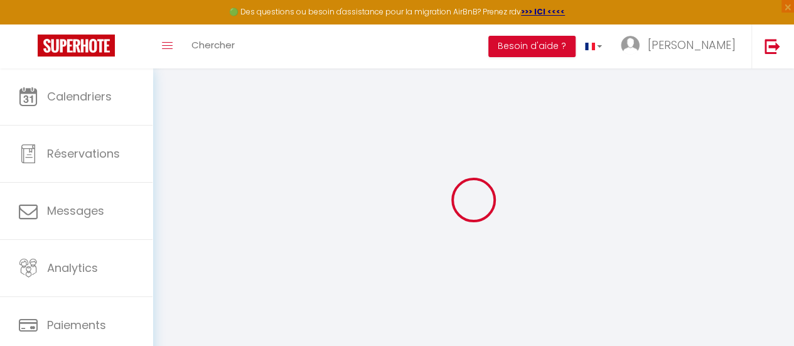
checkbox input "false"
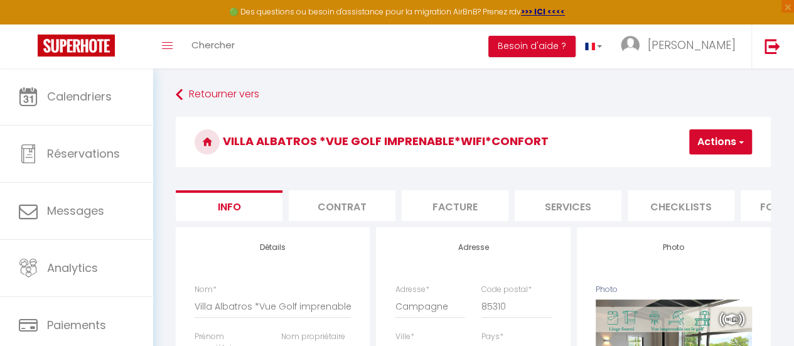
scroll to position [0, 481]
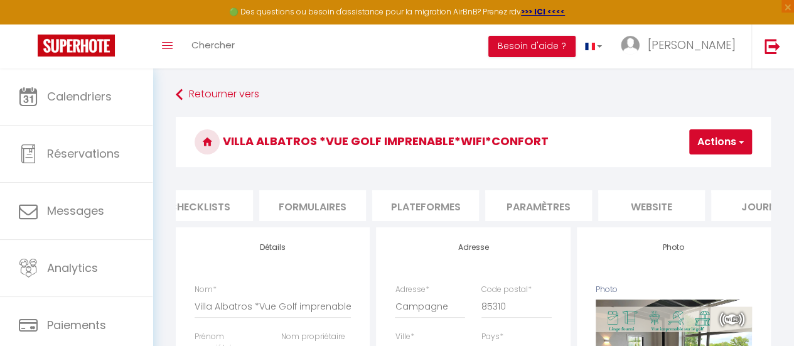
click at [641, 212] on li "website" at bounding box center [651, 205] width 107 height 31
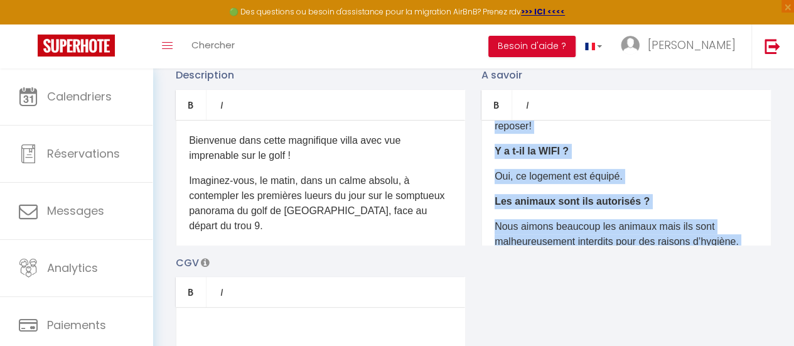
scroll to position [475, 0]
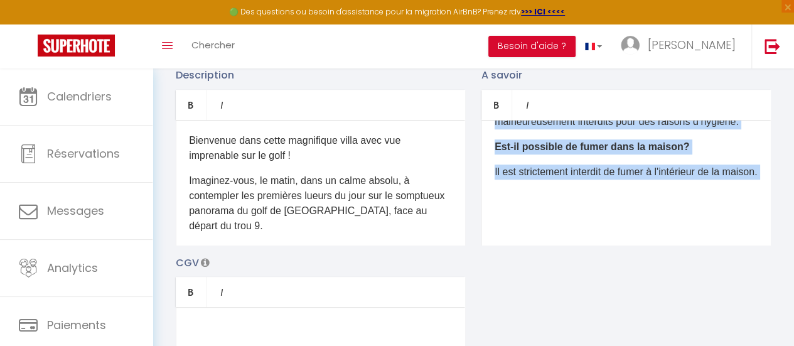
drag, startPoint x: 492, startPoint y: 171, endPoint x: 640, endPoint y: 212, distance: 153.1
click at [640, 212] on div "Quelle est l’heure d’arrivée et de départ ? Le checkin (arrivée dans le logemen…" at bounding box center [625, 183] width 289 height 126
copy div "Quelle est l’heure d’arrivée et de départ ? Le checkin (arrivée dans le logemen…"
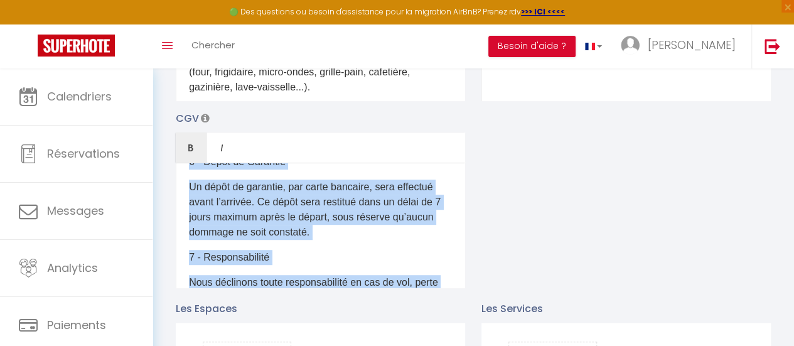
scroll to position [666, 0]
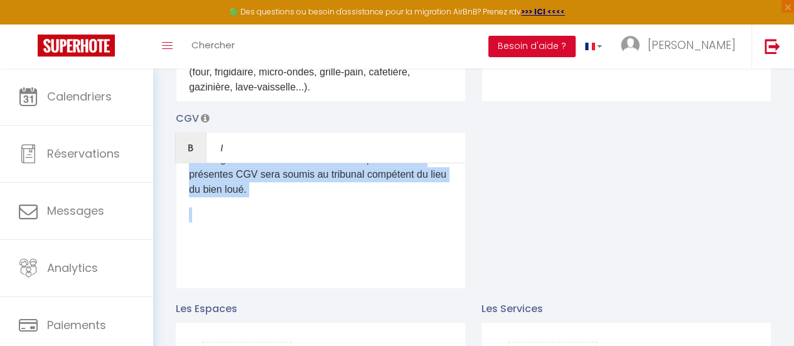
drag, startPoint x: 185, startPoint y: 215, endPoint x: 310, endPoint y: 308, distance: 156.2
copy div "1 - Objet Les présentes Conditions Générales de Vente (CGV) régissent toutes le…"
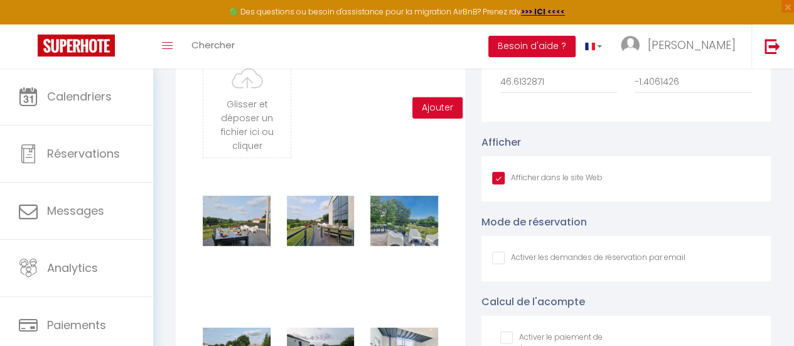
scroll to position [1648, 0]
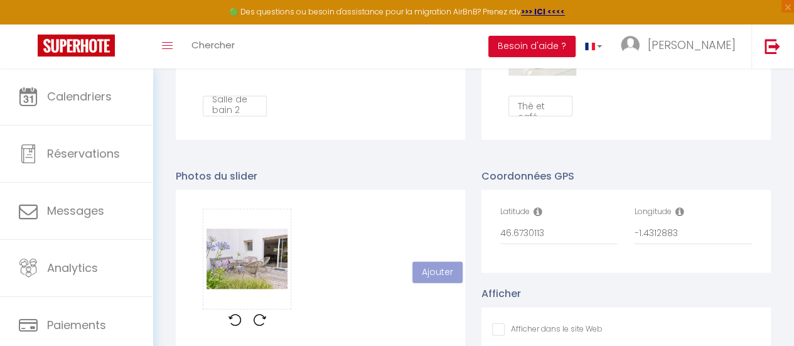
scroll to position [1233, 0]
checkbox input "false"
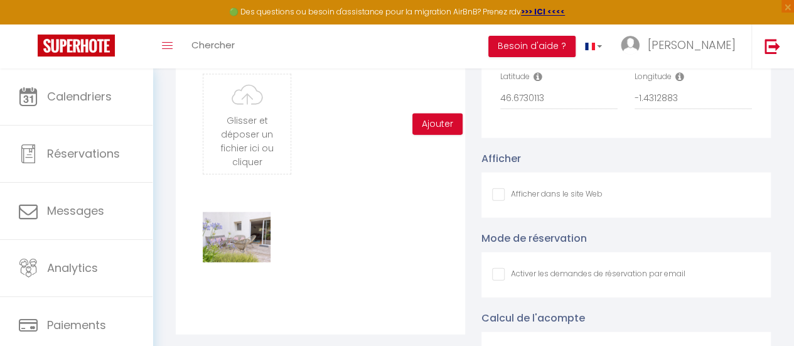
scroll to position [1365, 0]
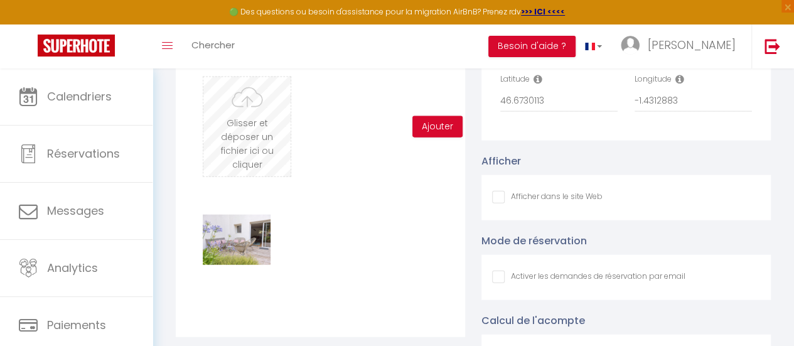
click at [255, 147] on input "file" at bounding box center [246, 126] width 87 height 99
type input "C:\fakepath\20250623_155048(1).jpg"
checkbox input "false"
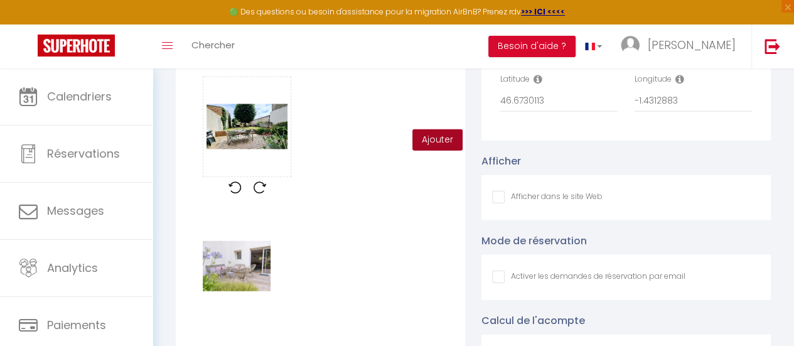
click at [443, 151] on button "Ajouter" at bounding box center [437, 139] width 50 height 21
checkbox input "false"
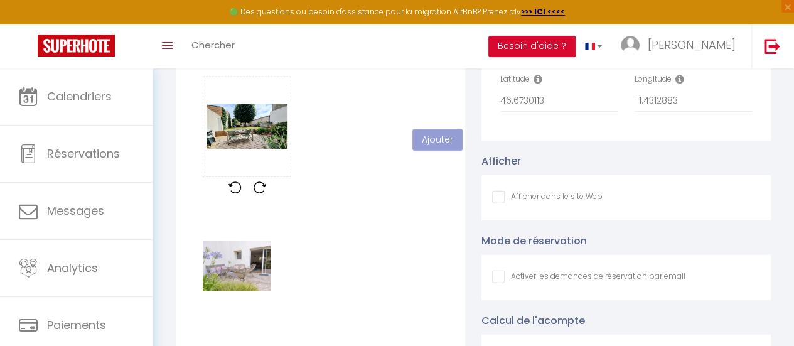
checkbox input "false"
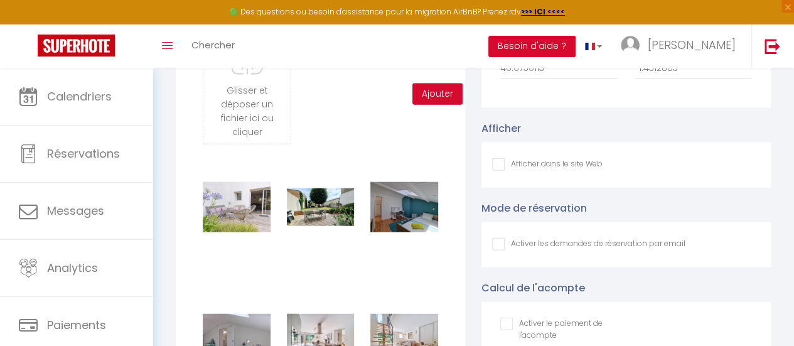
scroll to position [1390, 0]
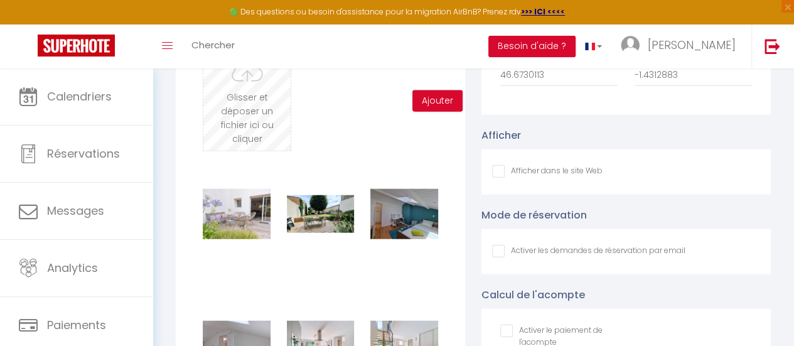
click at [253, 115] on input "file" at bounding box center [246, 100] width 87 height 99
type input "C:\fakepath\castelnau_00001 (10).jpg"
checkbox input "false"
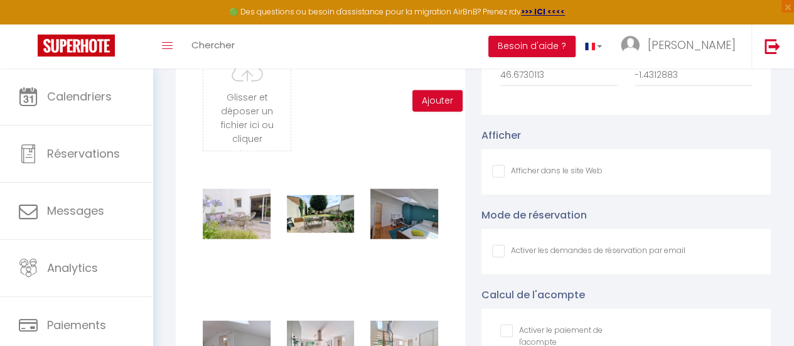
checkbox input "false"
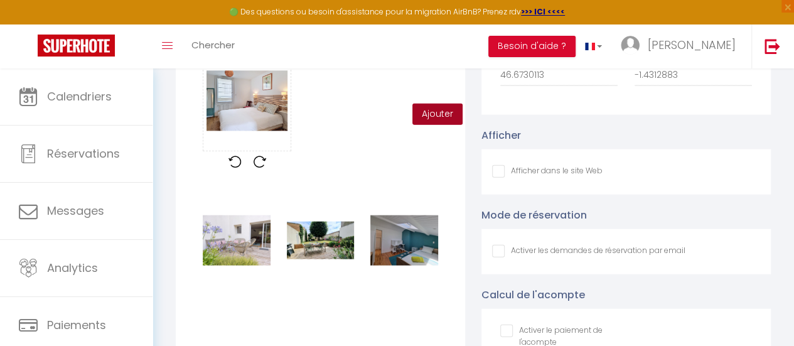
click at [441, 119] on button "Ajouter" at bounding box center [437, 114] width 50 height 21
checkbox input "false"
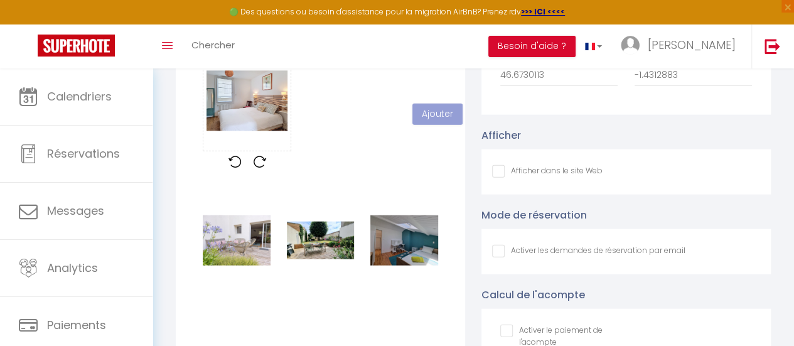
checkbox input "false"
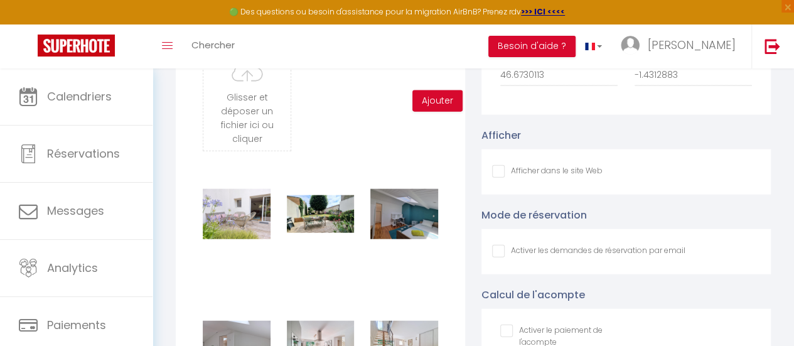
click at [500, 178] on input "Afficher dans le site Web" at bounding box center [547, 171] width 110 height 13
checkbox input "true"
checkbox input "false"
click at [265, 114] on input "file" at bounding box center [246, 100] width 87 height 99
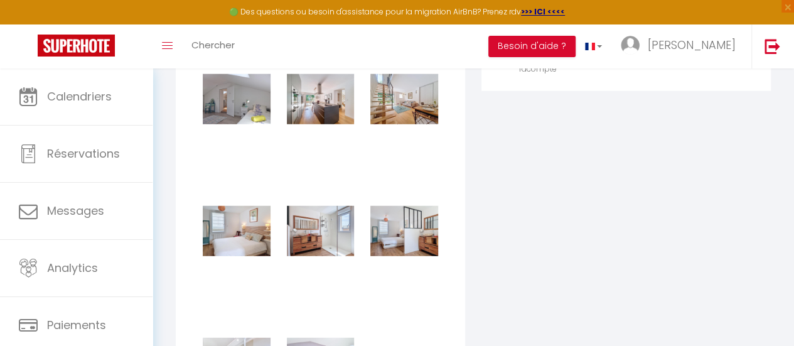
scroll to position [7, 0]
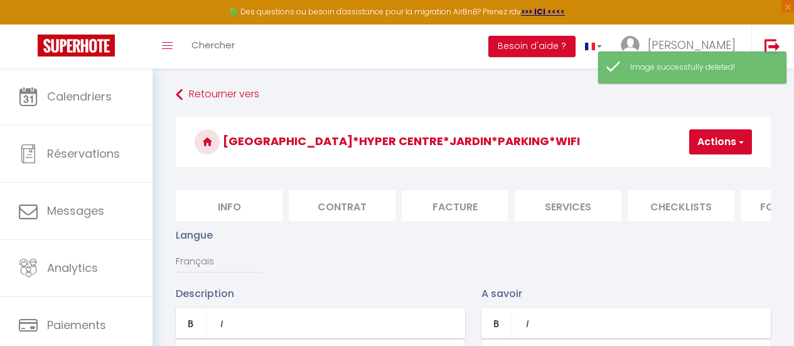
scroll to position [1527, 0]
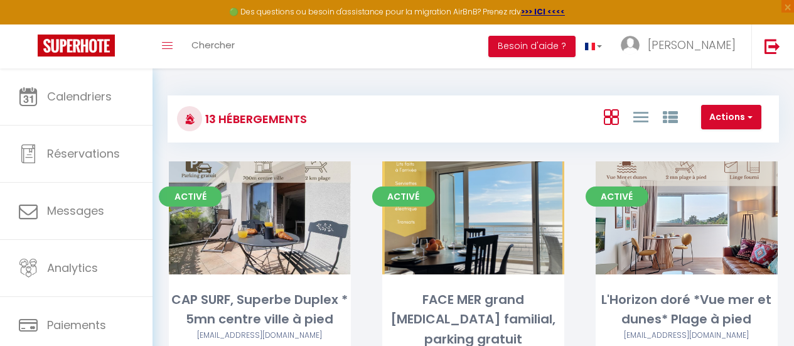
scroll to position [301, 0]
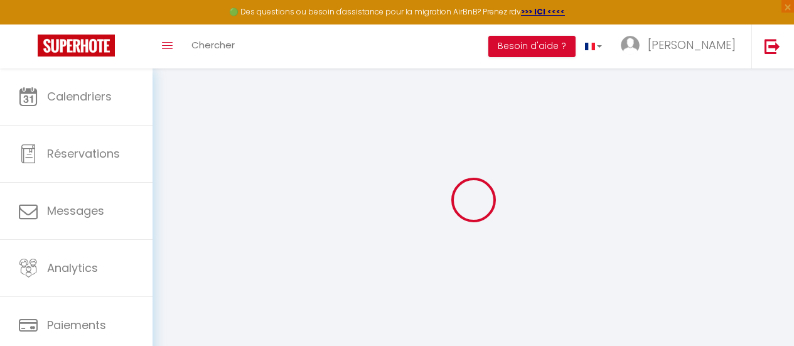
select select "3"
select select "2"
select select "1"
select select
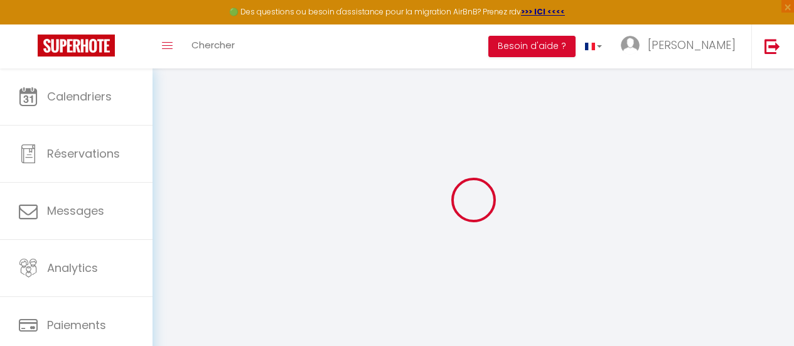
select select "28"
